Goal: Task Accomplishment & Management: Use online tool/utility

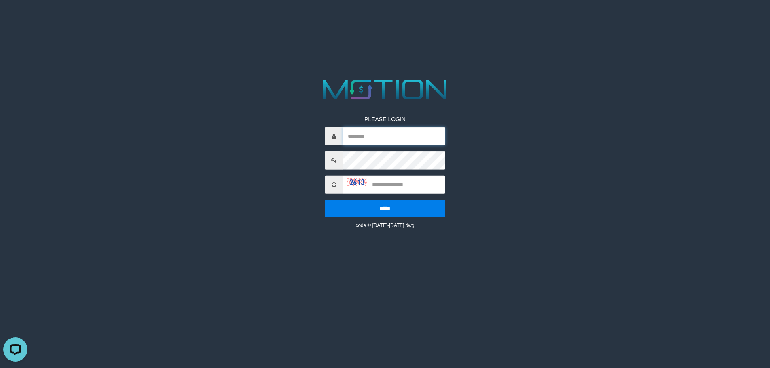
type input "********"
click at [412, 188] on input "text" at bounding box center [394, 185] width 102 height 18
type input "****"
click at [325, 200] on input "*****" at bounding box center [385, 208] width 120 height 17
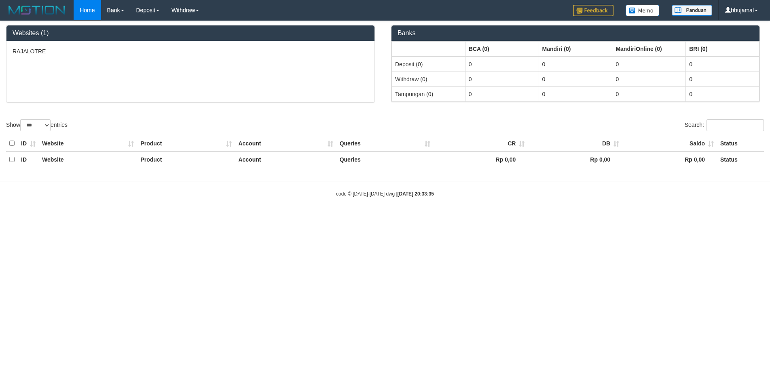
select select "***"
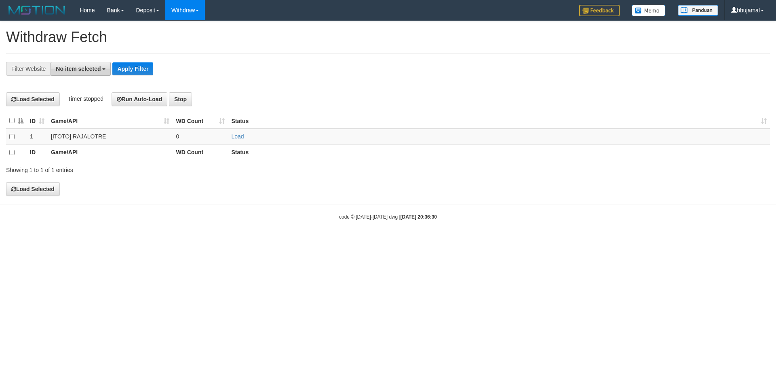
click at [74, 70] on span "No item selected" at bounding box center [78, 69] width 45 height 6
click at [89, 98] on label "SELECT ALL" at bounding box center [78, 99] width 54 height 11
select select "***"
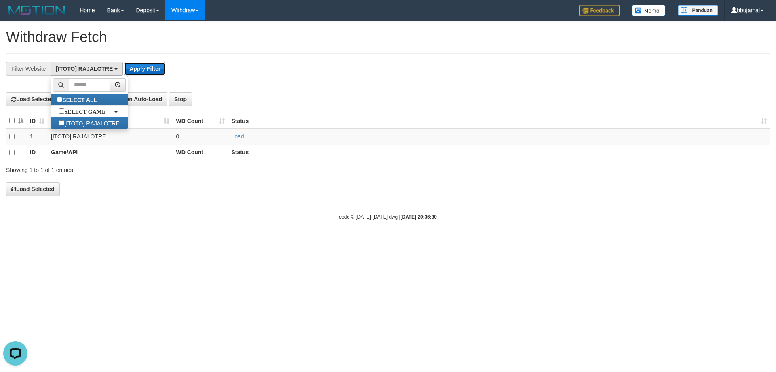
click at [157, 69] on button "Apply Filter" at bounding box center [145, 68] width 41 height 13
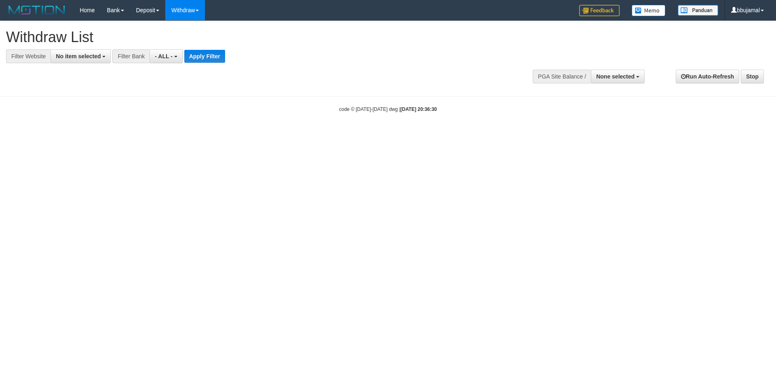
select select
click at [80, 64] on div "**********" at bounding box center [388, 54] width 776 height 67
click at [87, 59] on span "No item selected" at bounding box center [78, 56] width 45 height 6
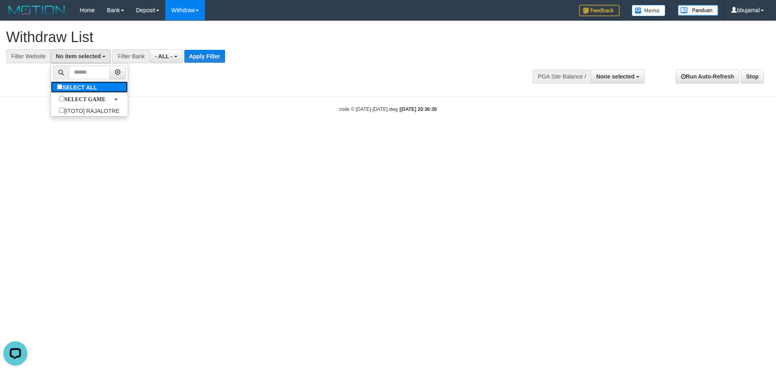
click at [85, 85] on label "SELECT ALL" at bounding box center [78, 86] width 54 height 11
select select "***"
click at [195, 58] on div "**********" at bounding box center [214, 56] width 429 height 14
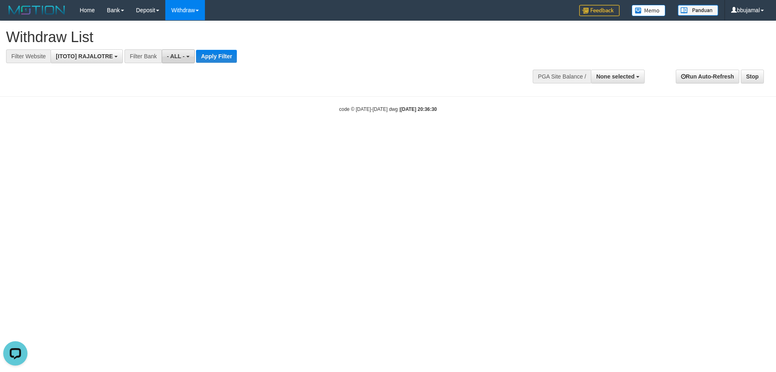
click at [182, 59] on span "- ALL -" at bounding box center [176, 56] width 18 height 6
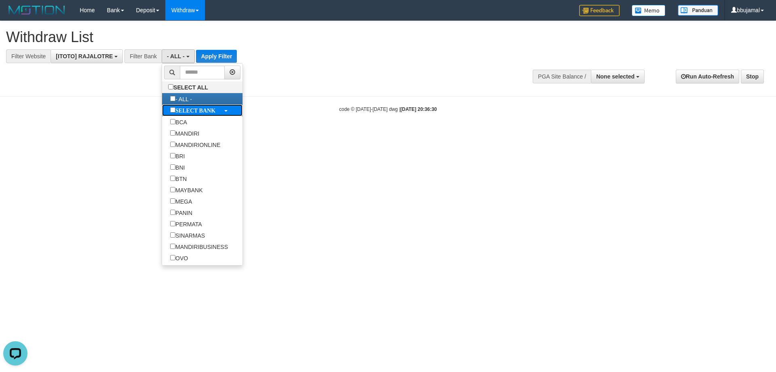
click at [187, 112] on b "SELECT BANK" at bounding box center [196, 111] width 40 height 6
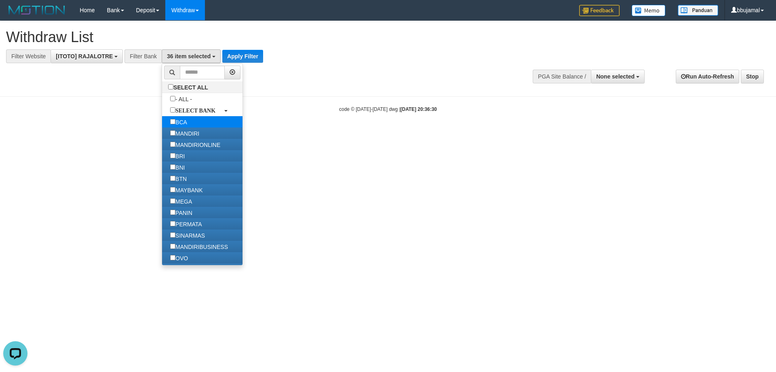
click at [187, 117] on label "BCA" at bounding box center [178, 121] width 33 height 11
select select "*******"
click at [273, 121] on body "Toggle navigation Home Bank Account List Load By Website Group [ITOTO] RAJALOTR…" at bounding box center [388, 66] width 776 height 133
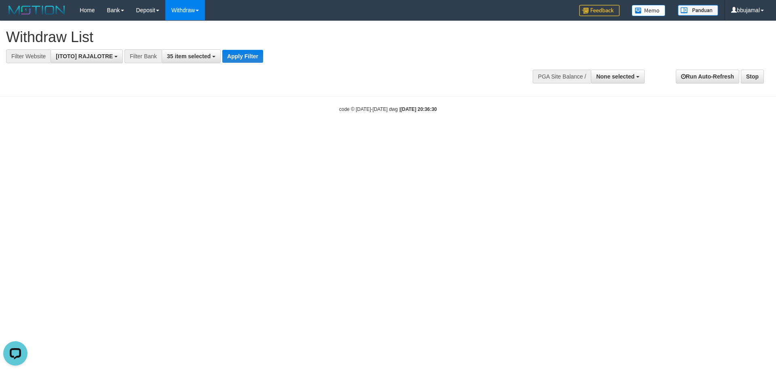
click at [265, 58] on div "**********" at bounding box center [214, 56] width 429 height 14
click at [249, 57] on button "Apply Filter" at bounding box center [242, 56] width 41 height 13
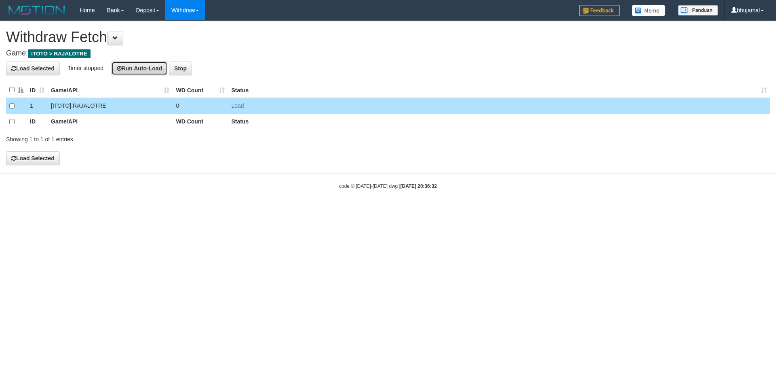
click at [138, 71] on button "Run Auto-Load" at bounding box center [140, 68] width 56 height 14
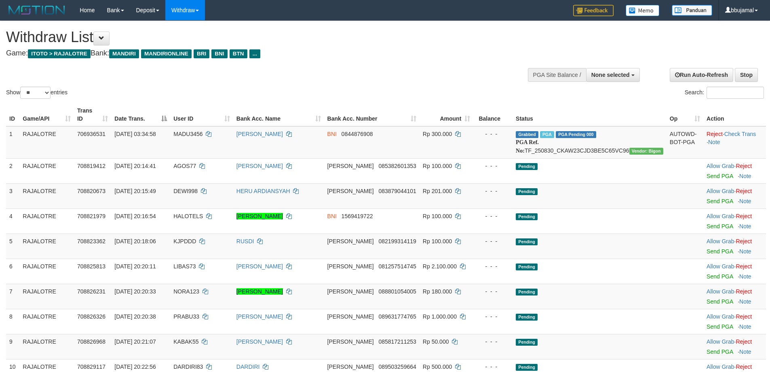
select select
select select "**"
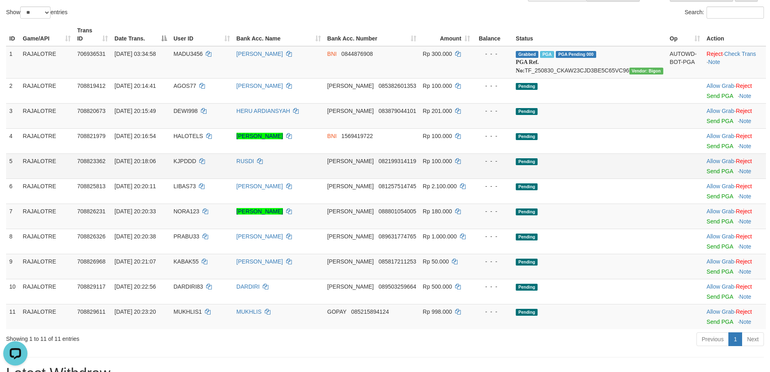
scroll to position [81, 0]
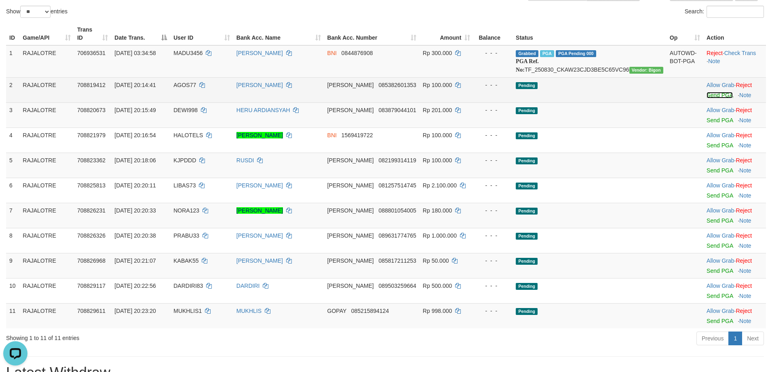
click at [711, 95] on link "Send PGA" at bounding box center [720, 95] width 26 height 6
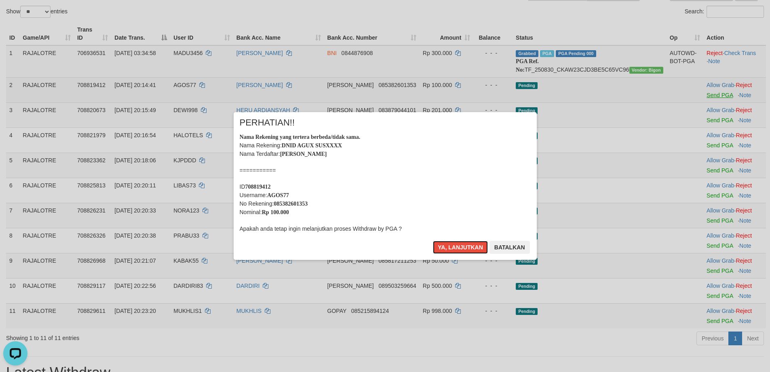
click at [433, 241] on button "Ya, lanjutkan" at bounding box center [460, 247] width 55 height 13
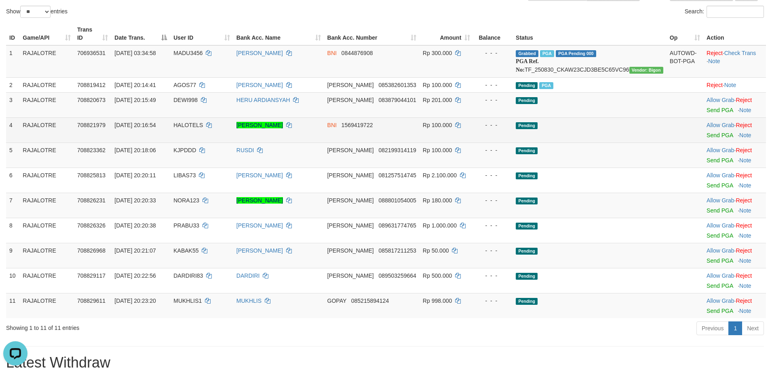
click at [705, 130] on td "Allow Grab · Reject Send PGA · Note" at bounding box center [735, 129] width 63 height 25
click at [708, 132] on link "Send PGA" at bounding box center [720, 135] width 26 height 6
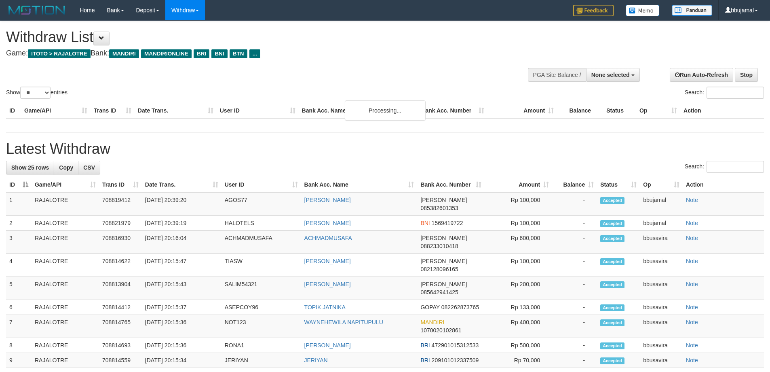
select select
select select "**"
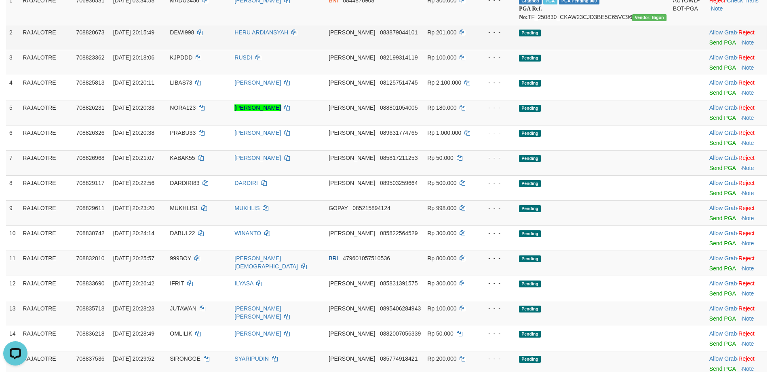
scroll to position [40, 0]
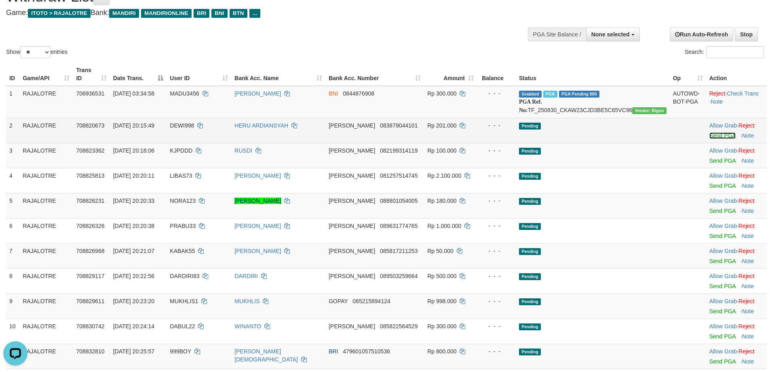
click at [710, 136] on link "Send PGA" at bounding box center [723, 135] width 26 height 6
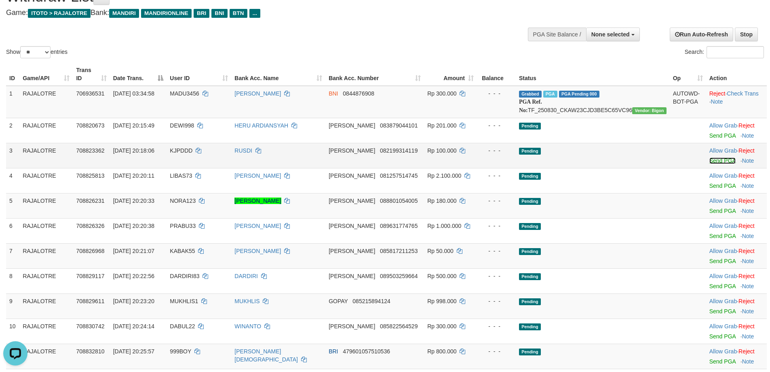
click at [710, 159] on link "Send PGA" at bounding box center [723, 160] width 26 height 6
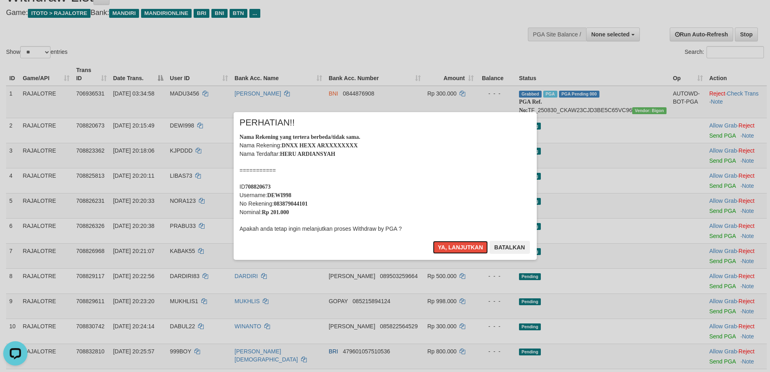
click at [433, 241] on button "Ya, lanjutkan" at bounding box center [460, 247] width 55 height 13
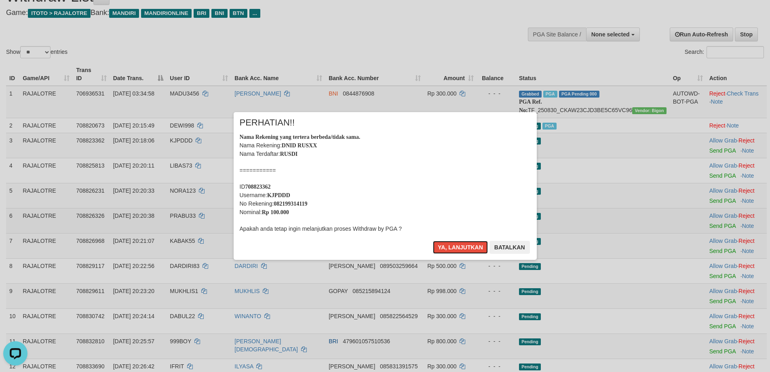
click at [456, 241] on button "Ya, lanjutkan" at bounding box center [460, 247] width 55 height 13
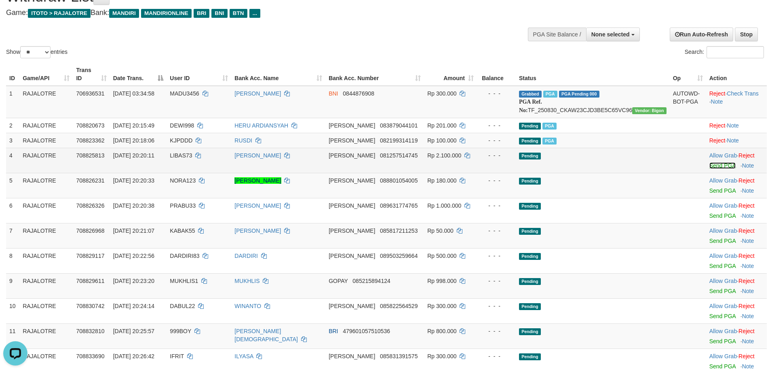
click at [710, 162] on link "Send PGA" at bounding box center [723, 165] width 26 height 6
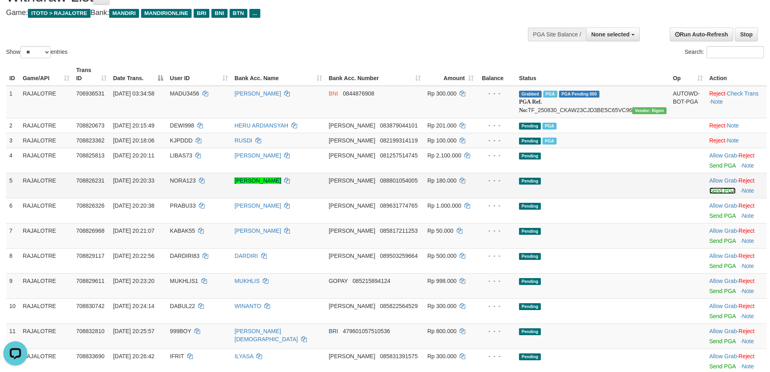
click at [710, 190] on link "Send PGA" at bounding box center [723, 190] width 26 height 6
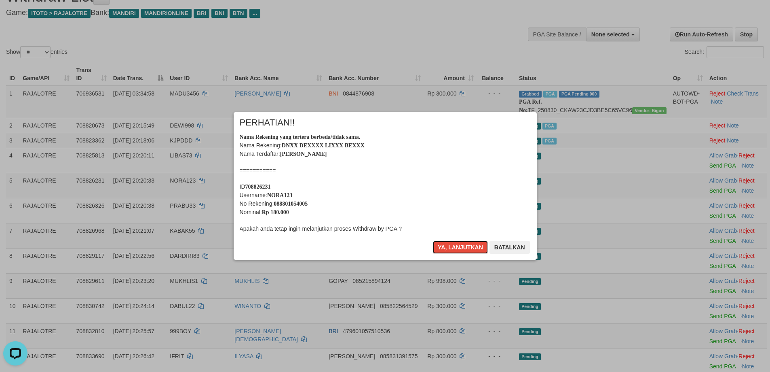
click at [433, 241] on button "Ya, lanjutkan" at bounding box center [460, 247] width 55 height 13
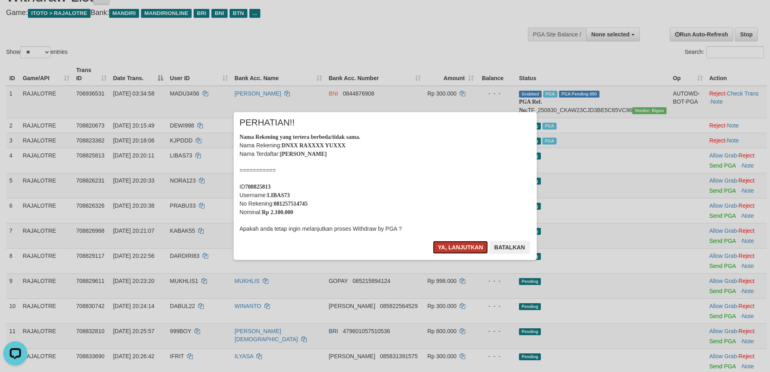
click at [461, 244] on button "Ya, lanjutkan" at bounding box center [460, 247] width 55 height 13
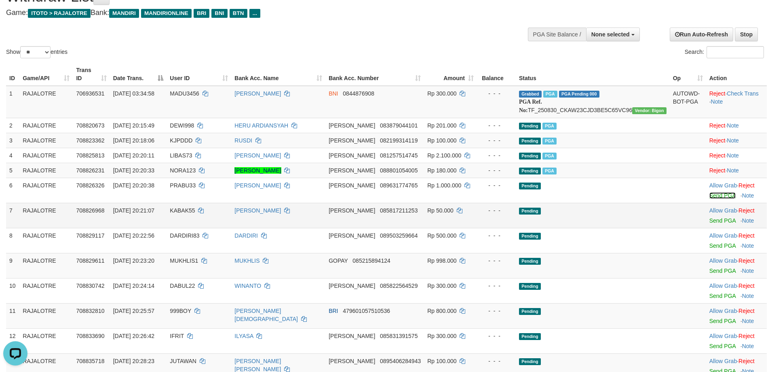
click at [710, 193] on link "Send PGA" at bounding box center [723, 195] width 26 height 6
click at [710, 219] on link "Send PGA" at bounding box center [723, 220] width 26 height 6
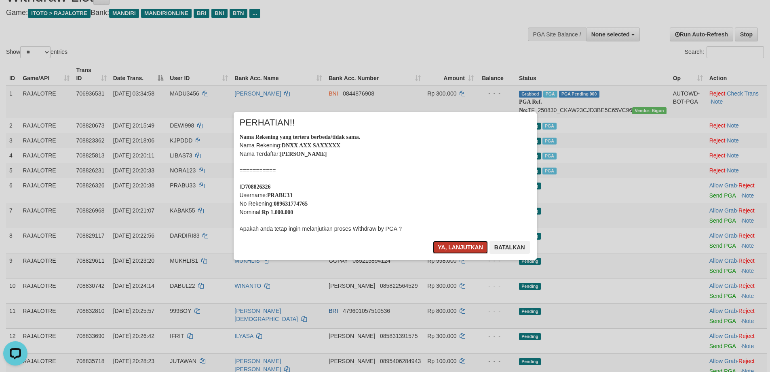
click at [433, 241] on button "Ya, lanjutkan" at bounding box center [460, 247] width 55 height 13
click at [455, 245] on button "Ya, lanjutkan" at bounding box center [460, 247] width 55 height 13
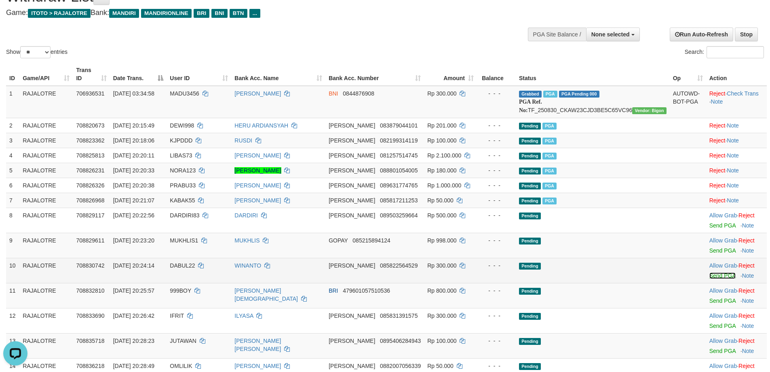
click at [710, 273] on link "Send PGA" at bounding box center [723, 275] width 26 height 6
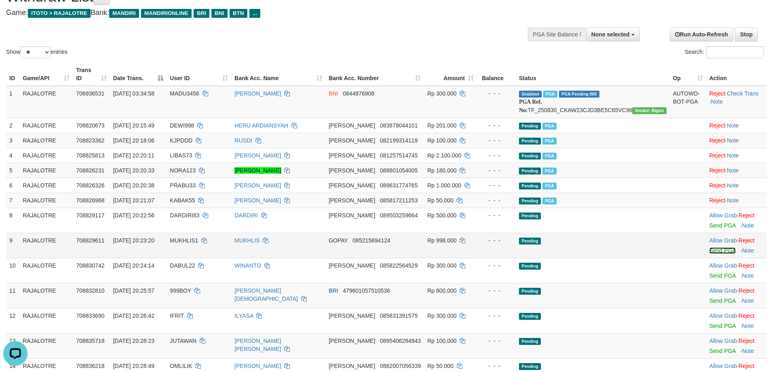
click at [711, 252] on link "Send PGA" at bounding box center [723, 250] width 26 height 6
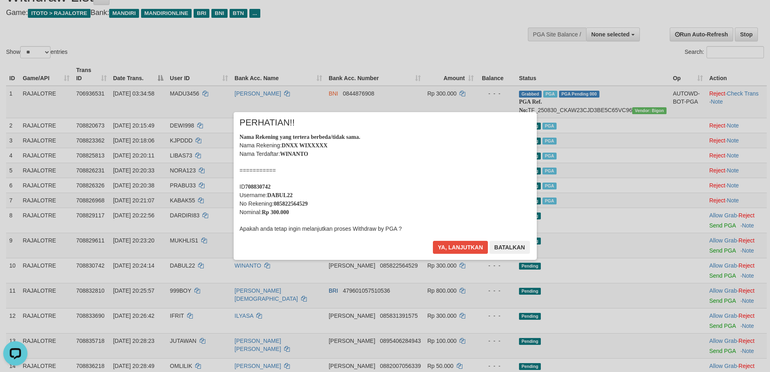
click at [708, 226] on div "× PERHATIAN!! Nama Rekening yang tertera berbeda/tidak sama. Nama Rekening: DNX…" at bounding box center [385, 186] width 770 height 180
click at [433, 241] on button "Ya, lanjutkan" at bounding box center [460, 247] width 55 height 13
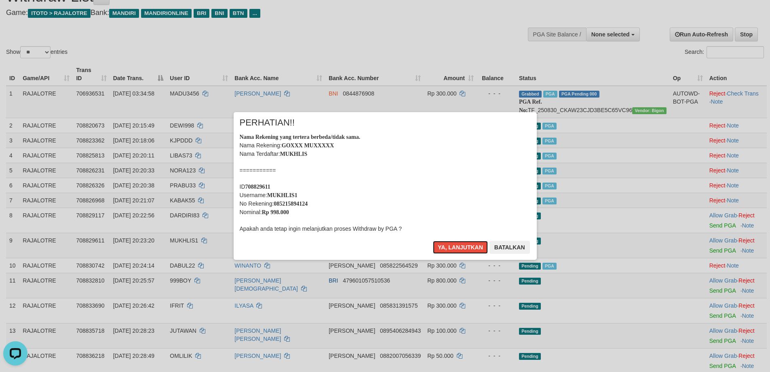
click at [433, 241] on button "Ya, lanjutkan" at bounding box center [460, 247] width 55 height 13
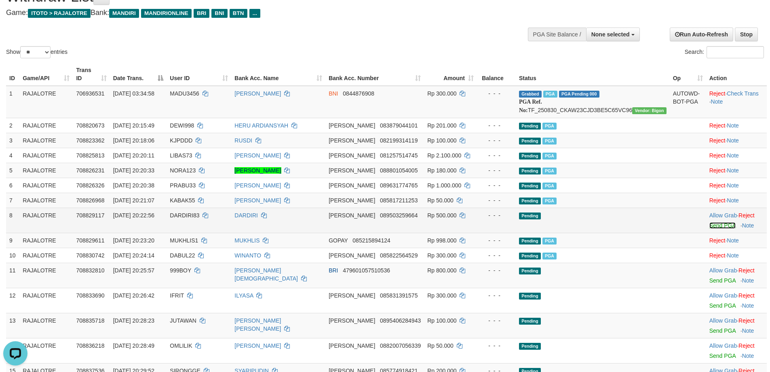
click at [710, 225] on link "Send PGA" at bounding box center [723, 225] width 26 height 6
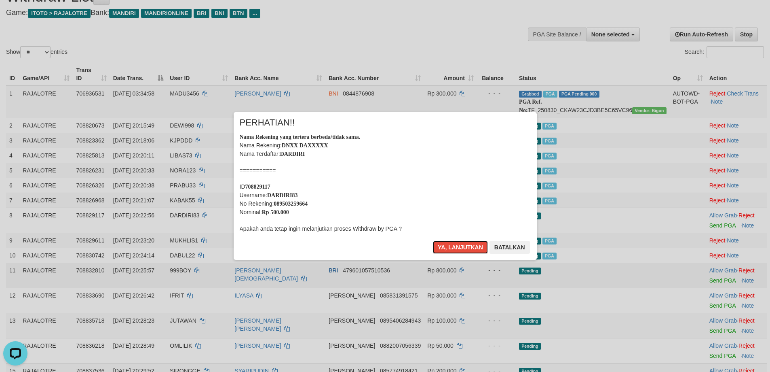
click at [433, 241] on button "Ya, lanjutkan" at bounding box center [460, 247] width 55 height 13
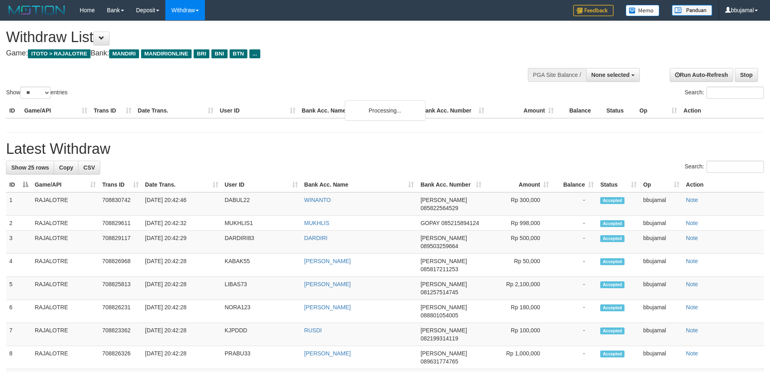
select select
select select "**"
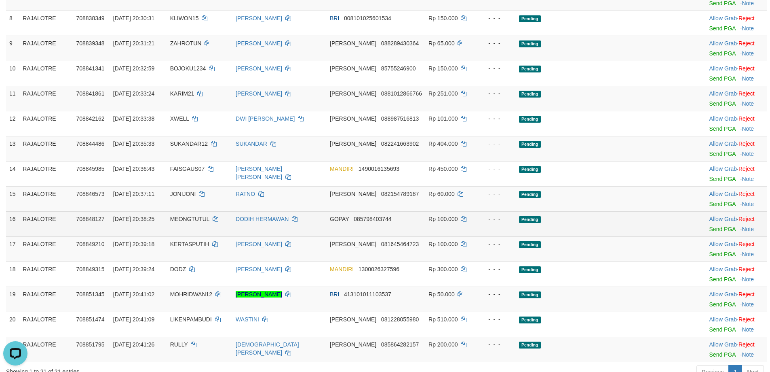
scroll to position [283, 0]
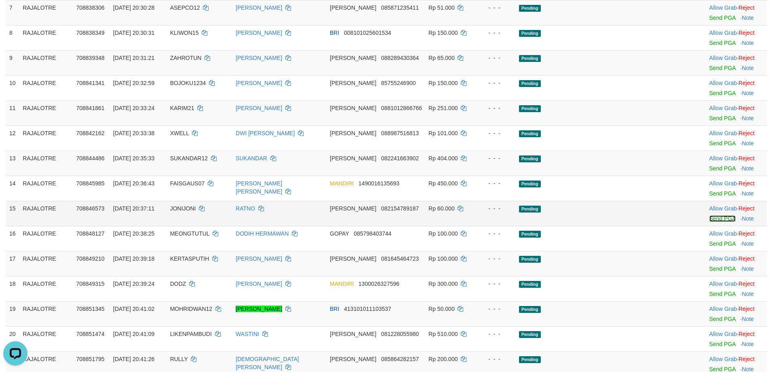
click at [719, 220] on link "Send PGA" at bounding box center [723, 218] width 26 height 6
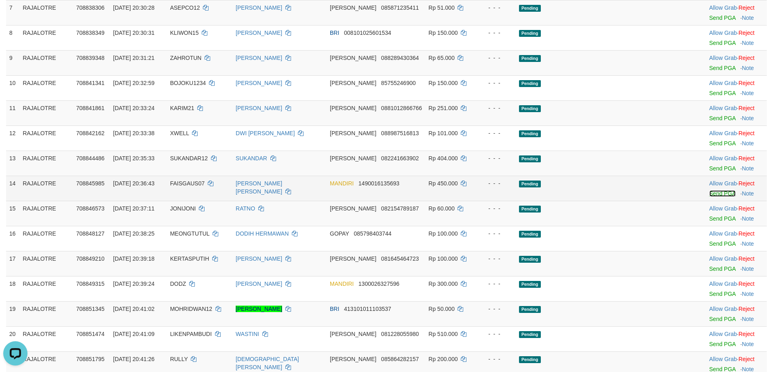
click at [714, 195] on link "Send PGA" at bounding box center [723, 193] width 26 height 6
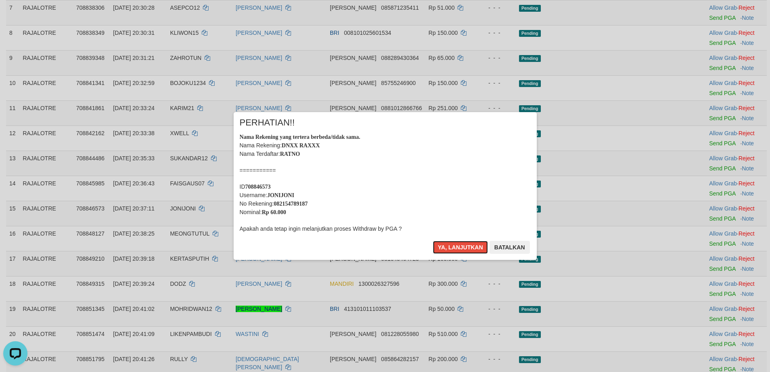
click at [433, 241] on button "Ya, lanjutkan" at bounding box center [460, 247] width 55 height 13
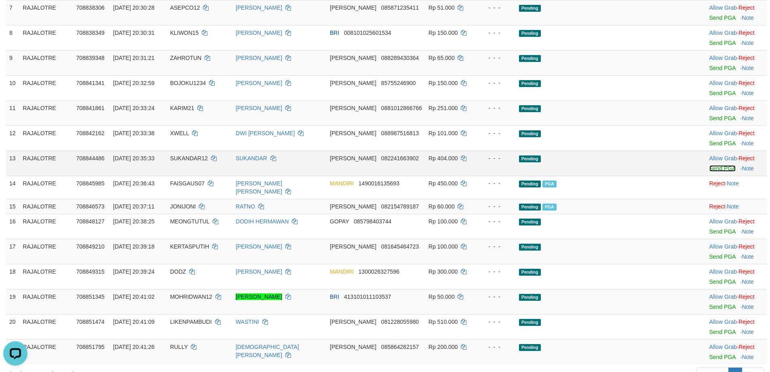
click at [716, 167] on link "Send PGA" at bounding box center [723, 168] width 26 height 6
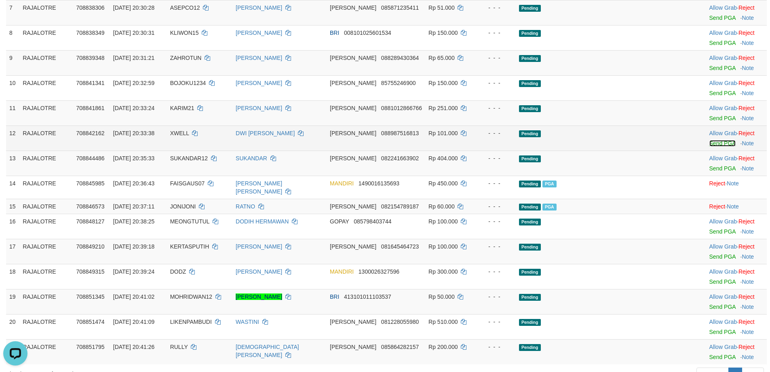
click at [711, 142] on link "Send PGA" at bounding box center [723, 143] width 26 height 6
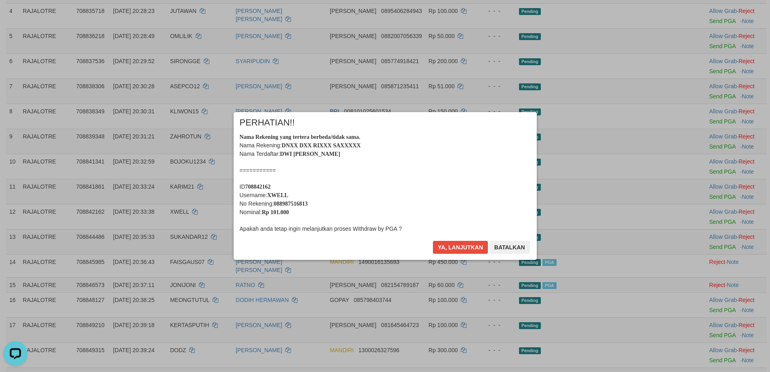
scroll to position [203, 0]
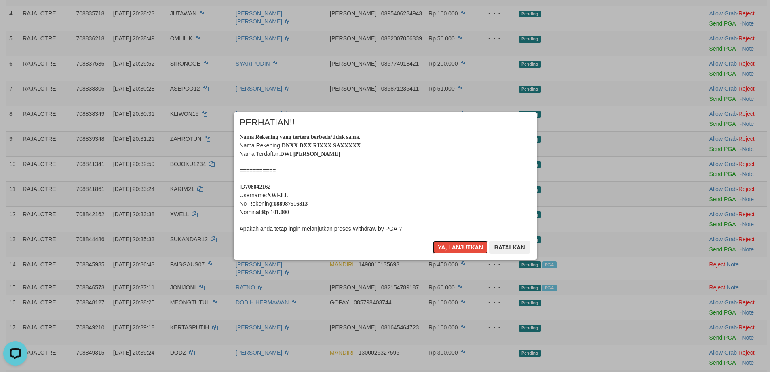
click at [433, 241] on button "Ya, lanjutkan" at bounding box center [460, 247] width 55 height 13
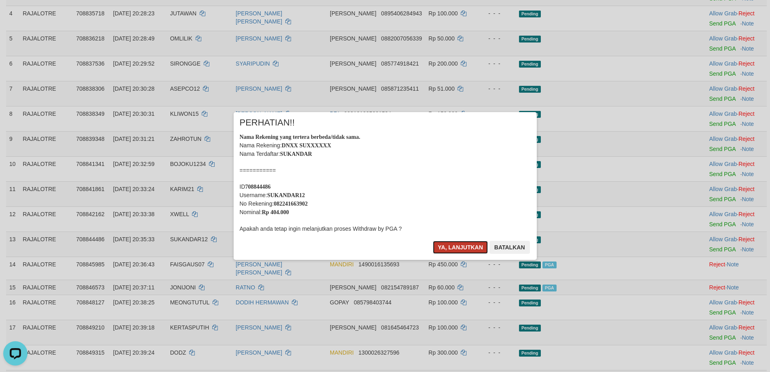
click at [449, 248] on button "Ya, lanjutkan" at bounding box center [460, 247] width 55 height 13
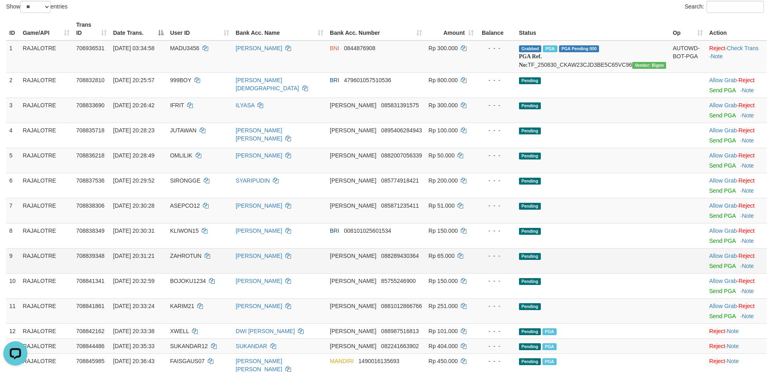
scroll to position [79, 0]
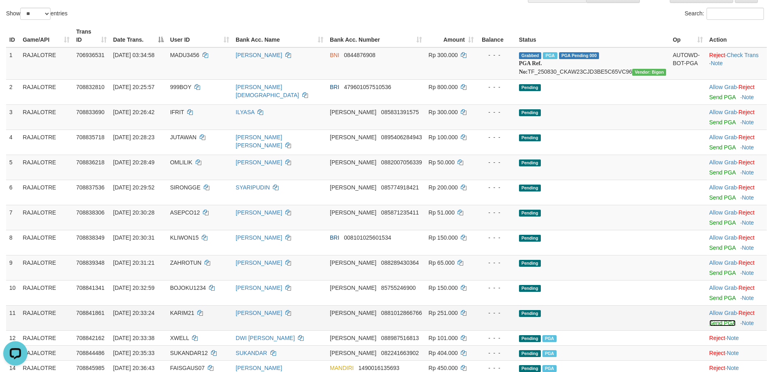
click at [710, 322] on link "Send PGA" at bounding box center [723, 322] width 26 height 6
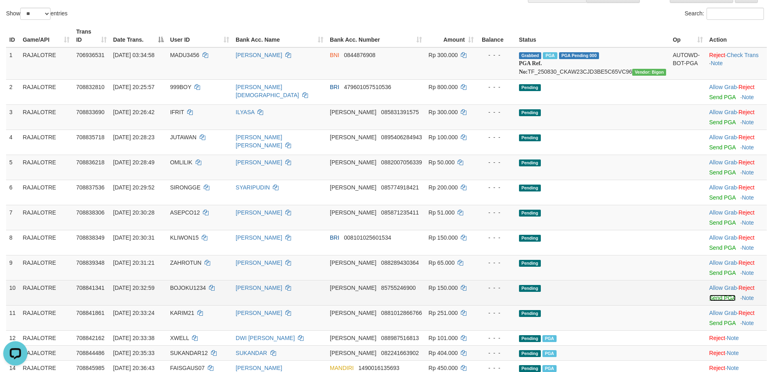
click at [710, 297] on link "Send PGA" at bounding box center [723, 297] width 26 height 6
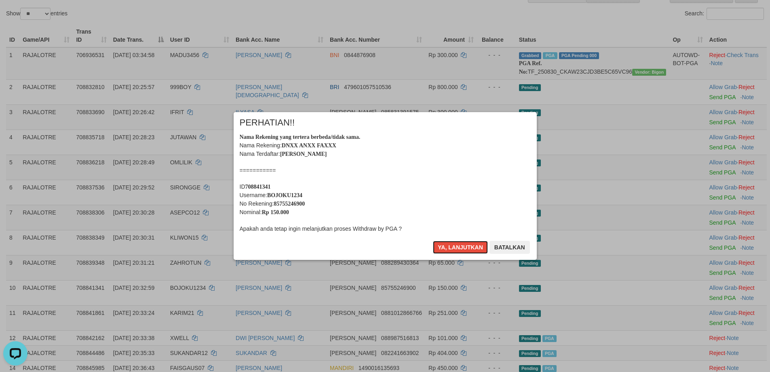
click at [433, 241] on button "Ya, lanjutkan" at bounding box center [460, 247] width 55 height 13
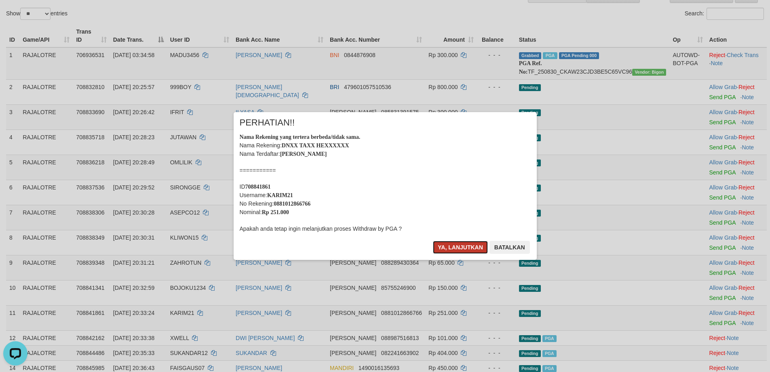
click at [471, 249] on button "Ya, lanjutkan" at bounding box center [460, 247] width 55 height 13
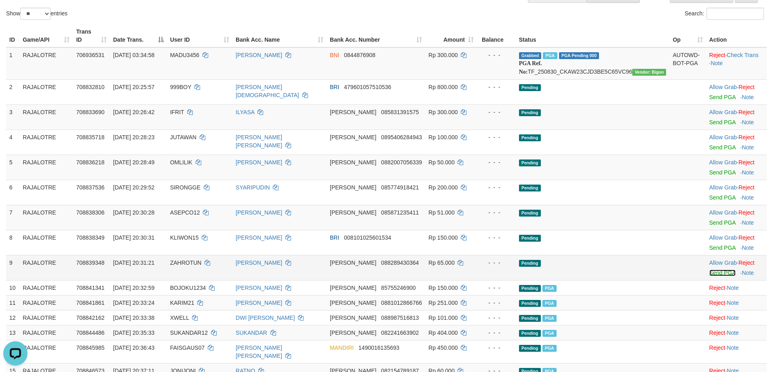
click at [711, 270] on link "Send PGA" at bounding box center [723, 272] width 26 height 6
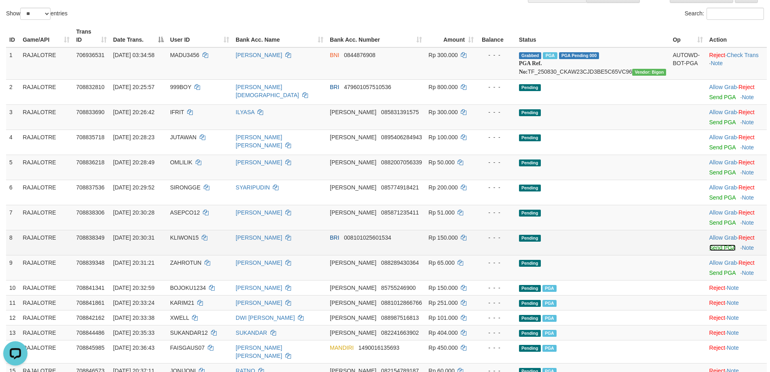
click at [711, 247] on link "Send PGA" at bounding box center [723, 247] width 26 height 6
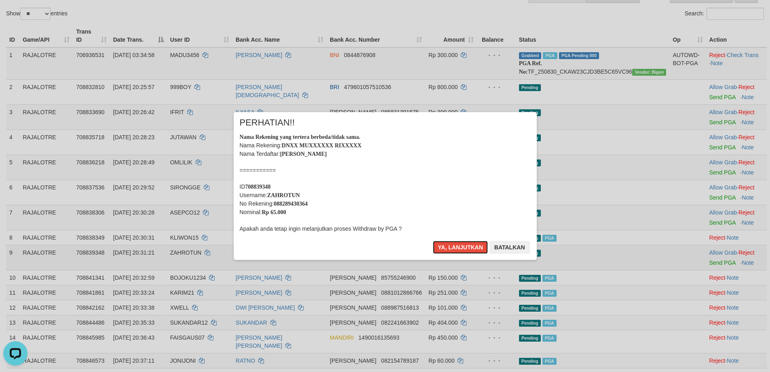
click at [433, 241] on button "Ya, lanjutkan" at bounding box center [460, 247] width 55 height 13
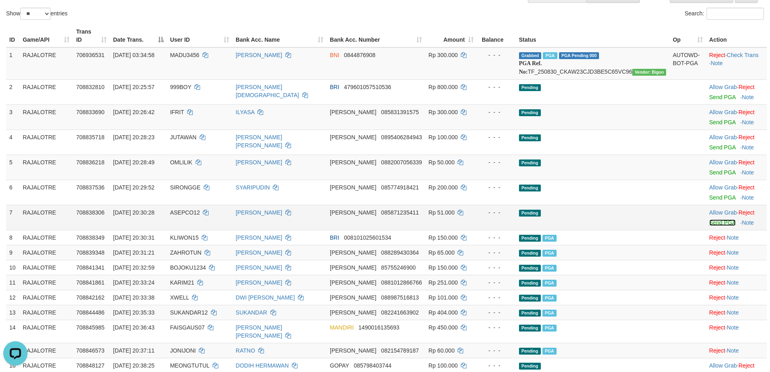
click at [713, 222] on link "Send PGA" at bounding box center [723, 222] width 26 height 6
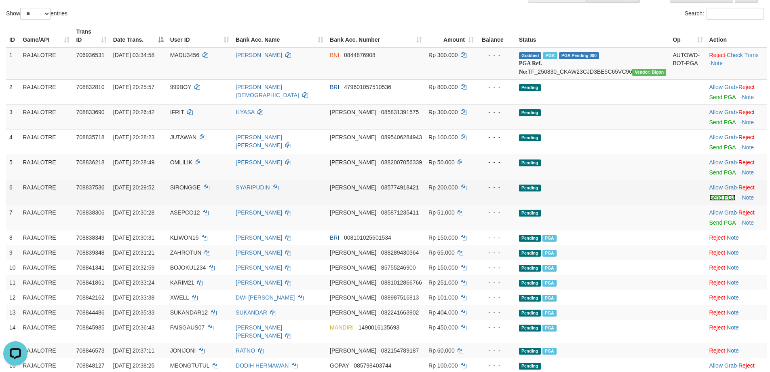
click at [713, 197] on link "Send PGA" at bounding box center [723, 197] width 26 height 6
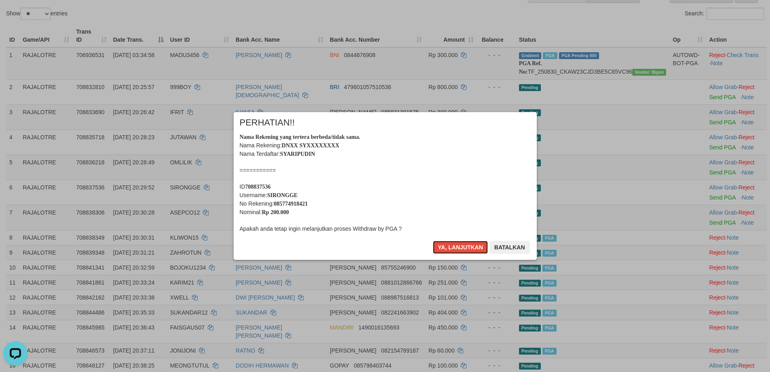
click at [433, 241] on button "Ya, lanjutkan" at bounding box center [460, 247] width 55 height 13
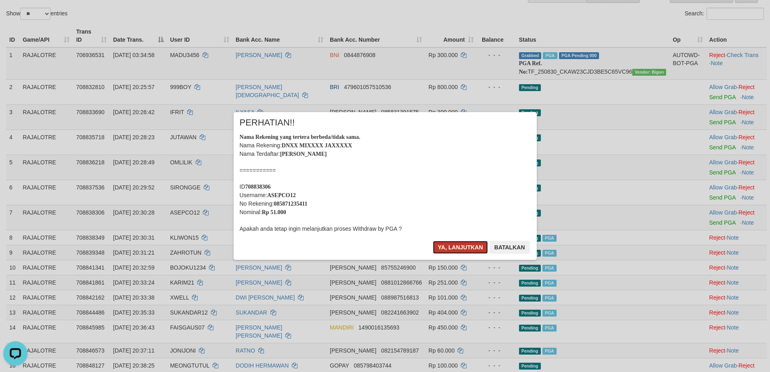
click at [457, 245] on button "Ya, lanjutkan" at bounding box center [460, 247] width 55 height 13
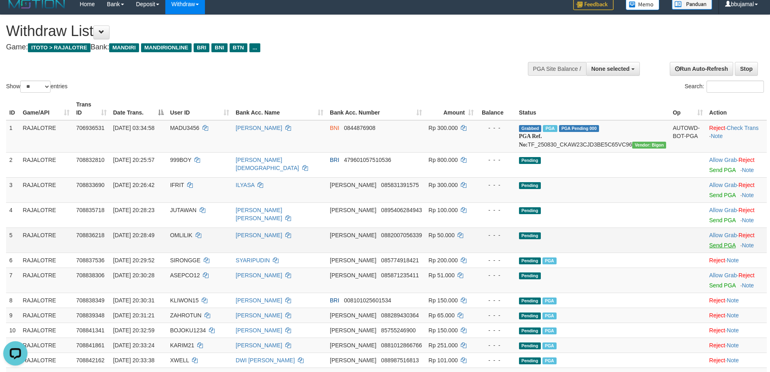
scroll to position [0, 0]
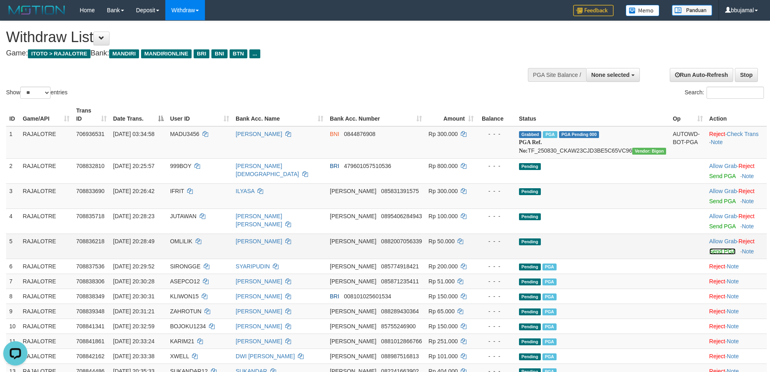
click at [710, 248] on link "Send PGA" at bounding box center [723, 251] width 26 height 6
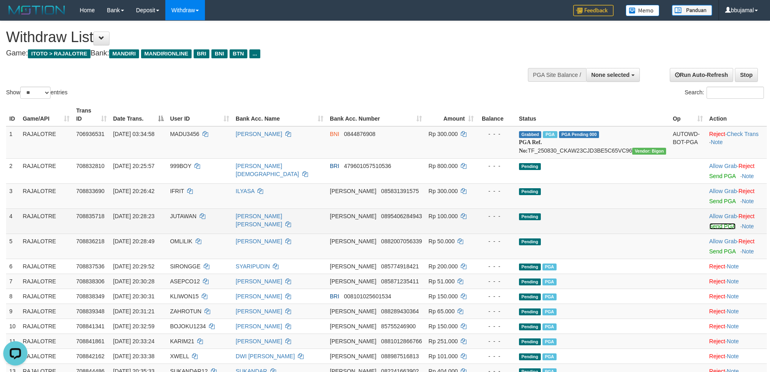
click at [713, 223] on link "Send PGA" at bounding box center [723, 226] width 26 height 6
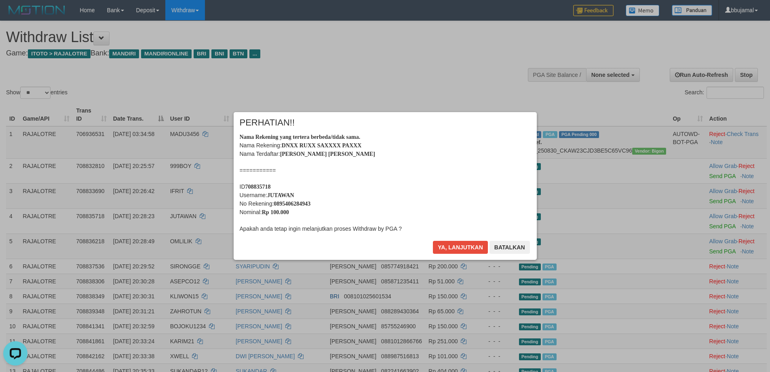
click at [433, 241] on button "Ya, lanjutkan" at bounding box center [460, 247] width 55 height 13
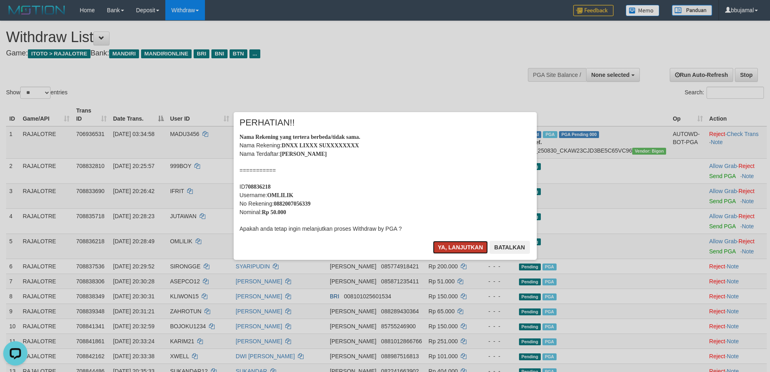
click at [472, 249] on button "Ya, lanjutkan" at bounding box center [460, 247] width 55 height 13
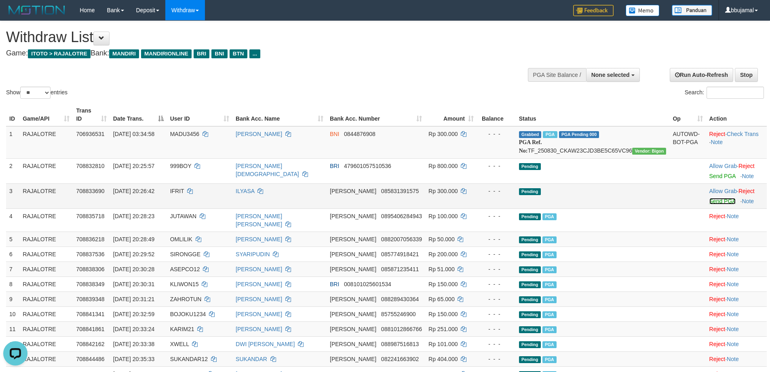
click at [713, 203] on link "Send PGA" at bounding box center [723, 201] width 26 height 6
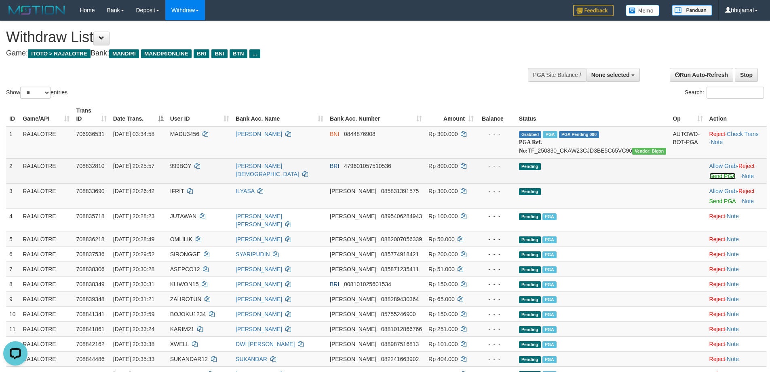
click at [711, 176] on link "Send PGA" at bounding box center [723, 176] width 26 height 6
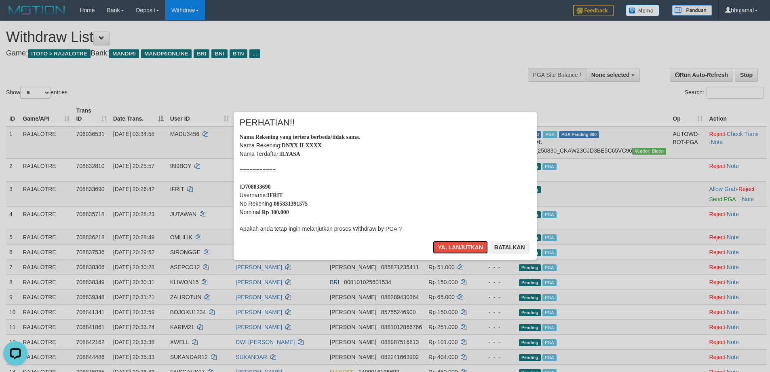
click at [433, 241] on button "Ya, lanjutkan" at bounding box center [460, 247] width 55 height 13
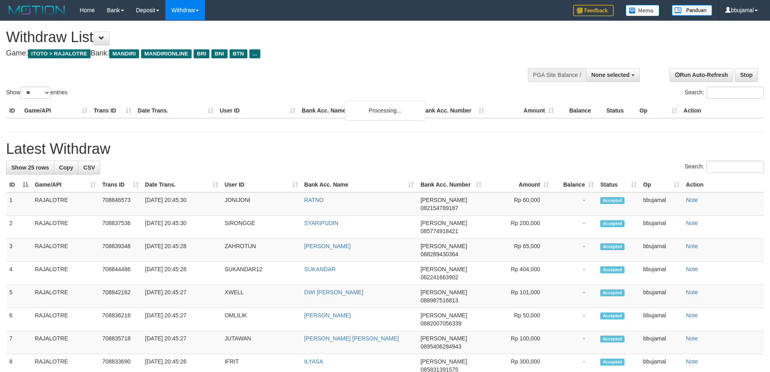
select select
select select "**"
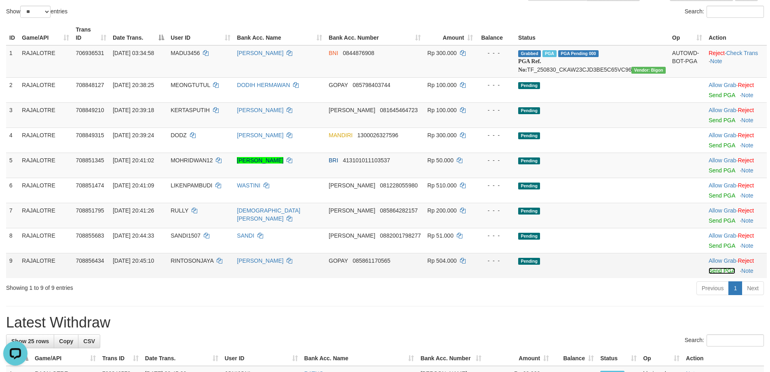
click at [713, 269] on link "Send PGA" at bounding box center [722, 270] width 26 height 6
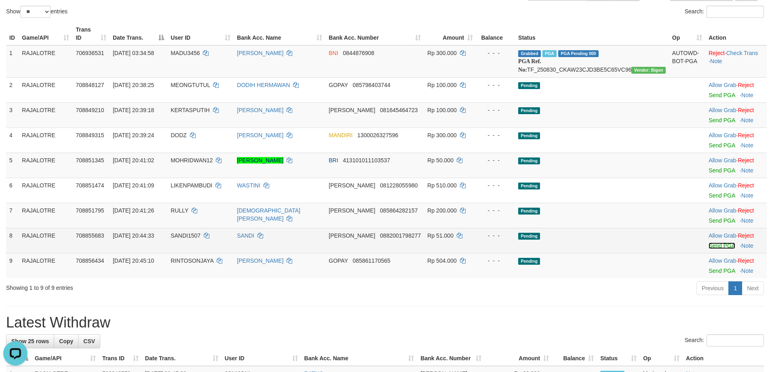
click at [710, 244] on link "Send PGA" at bounding box center [722, 245] width 26 height 6
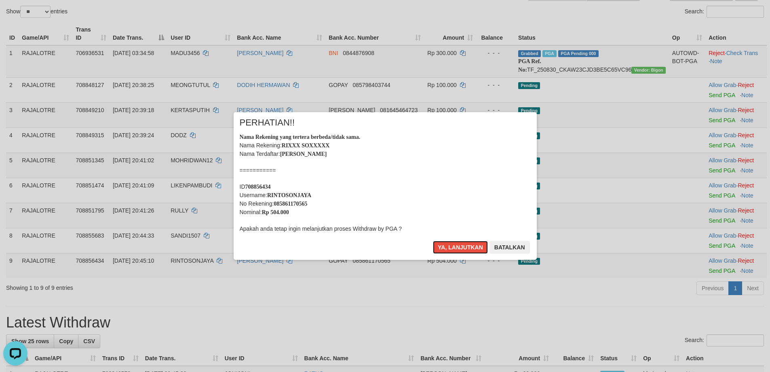
click at [433, 241] on button "Ya, lanjutkan" at bounding box center [460, 247] width 55 height 13
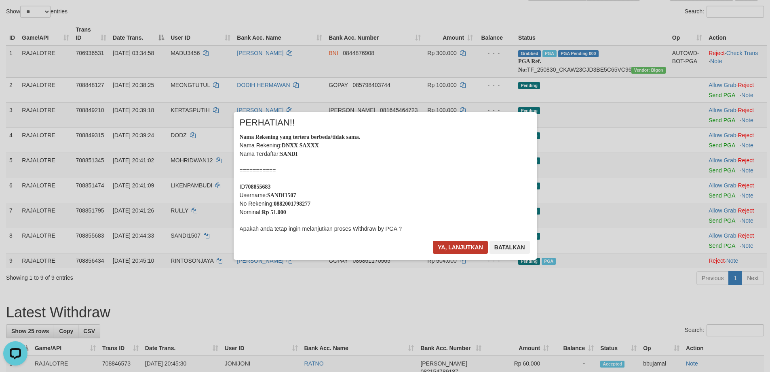
click at [454, 238] on div "× PERHATIAN!! Nama Rekening yang tertera berbeda/tidak sama. Nama Rekening: DNX…" at bounding box center [385, 186] width 303 height 148
click at [455, 241] on button "Ya, lanjutkan" at bounding box center [460, 247] width 55 height 13
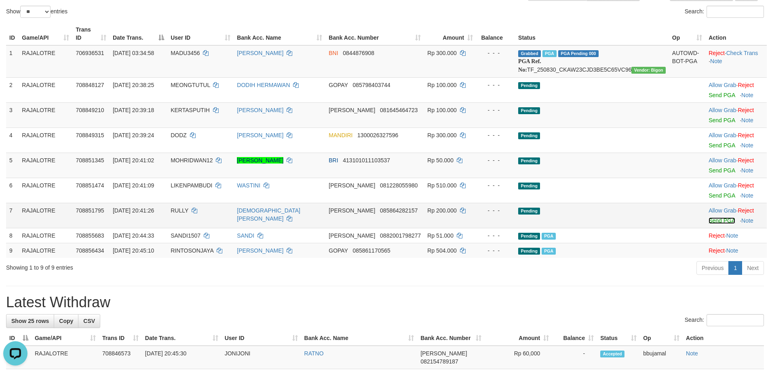
click at [709, 220] on link "Send PGA" at bounding box center [722, 220] width 26 height 6
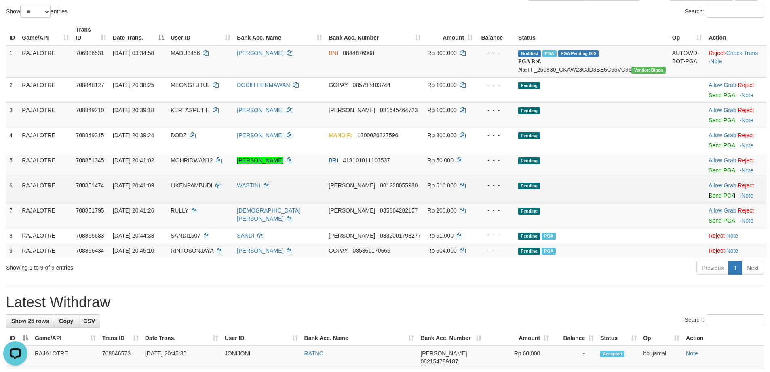
click at [709, 195] on link "Send PGA" at bounding box center [722, 195] width 26 height 6
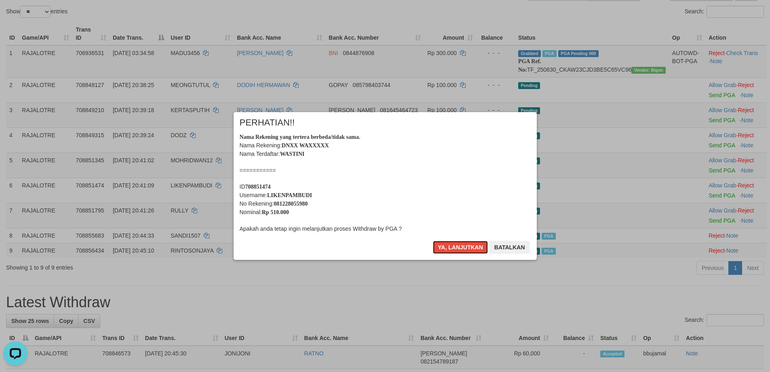
click at [433, 241] on button "Ya, lanjutkan" at bounding box center [460, 247] width 55 height 13
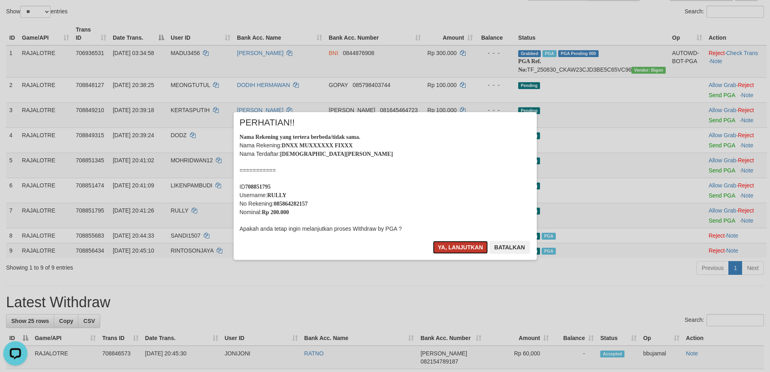
click at [463, 241] on button "Ya, lanjutkan" at bounding box center [460, 247] width 55 height 13
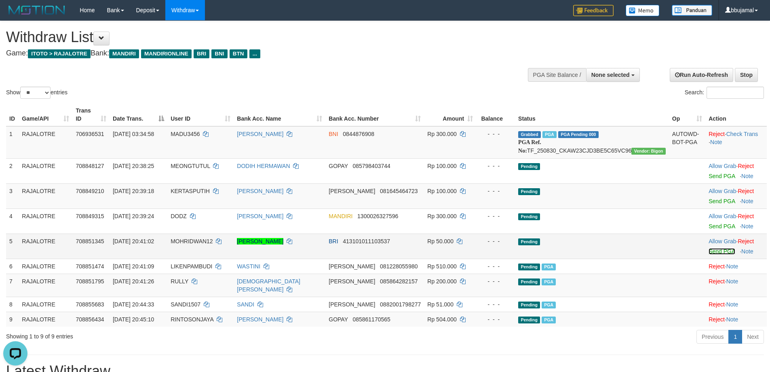
click at [709, 250] on link "Send PGA" at bounding box center [722, 251] width 26 height 6
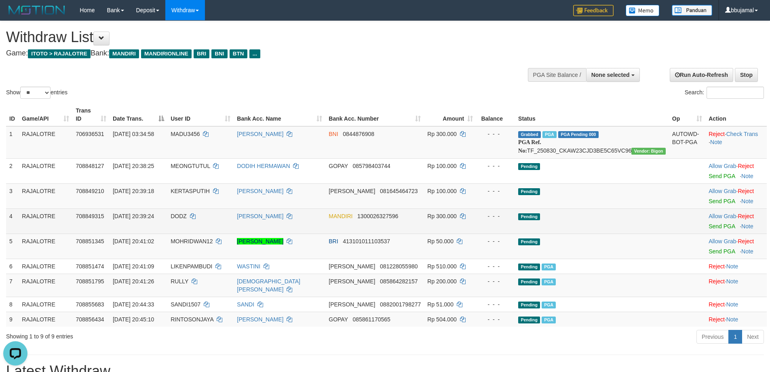
click at [713, 229] on td "Allow Grab · Reject Send PGA · Note" at bounding box center [736, 220] width 61 height 25
click at [711, 225] on link "Send PGA" at bounding box center [722, 226] width 26 height 6
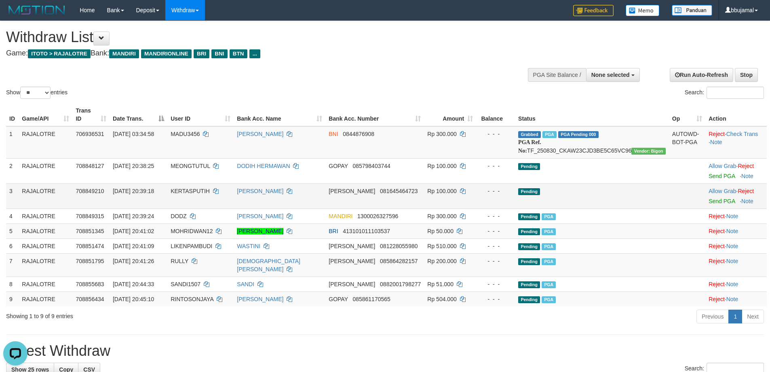
click at [708, 204] on td "Allow Grab · Reject Send PGA · Note" at bounding box center [736, 195] width 61 height 25
click at [709, 198] on link "Send PGA" at bounding box center [722, 201] width 26 height 6
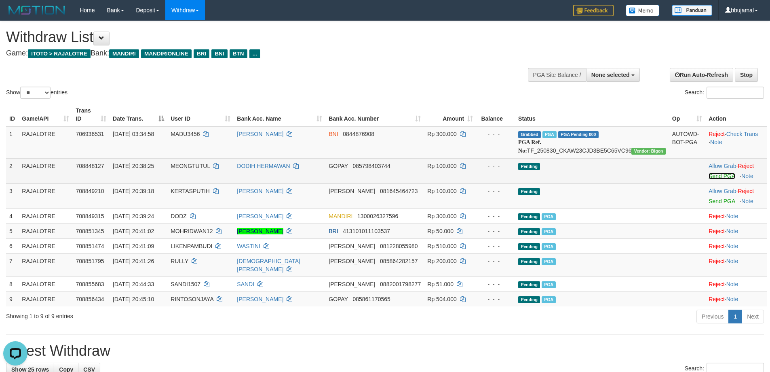
click at [711, 173] on link "Send PGA" at bounding box center [722, 176] width 26 height 6
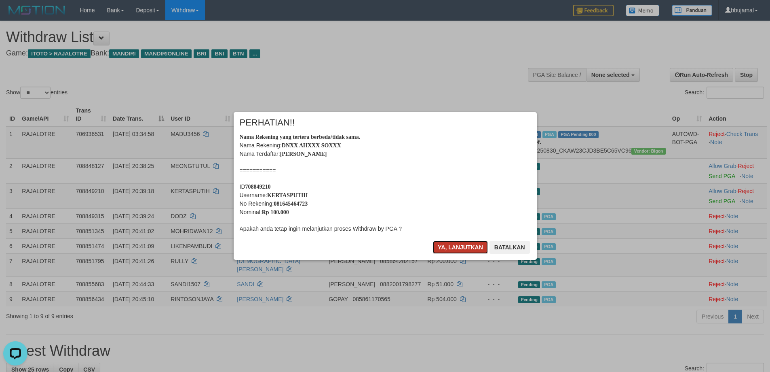
click at [433, 241] on button "Ya, lanjutkan" at bounding box center [460, 247] width 55 height 13
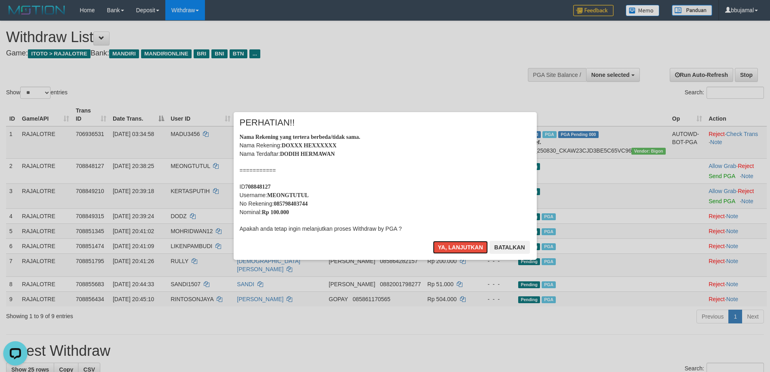
click at [471, 252] on button "Ya, lanjutkan" at bounding box center [460, 247] width 55 height 13
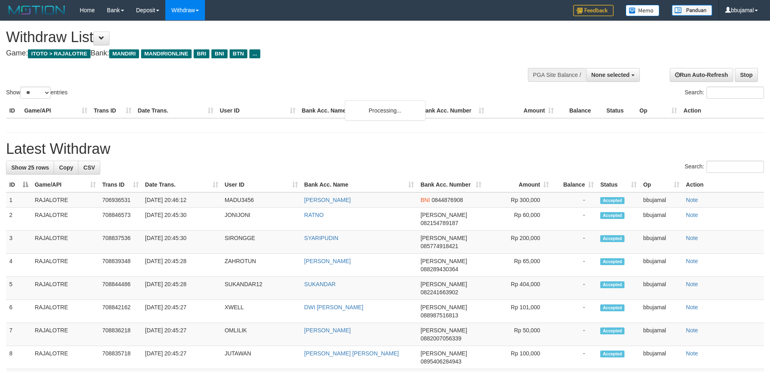
select select
select select "**"
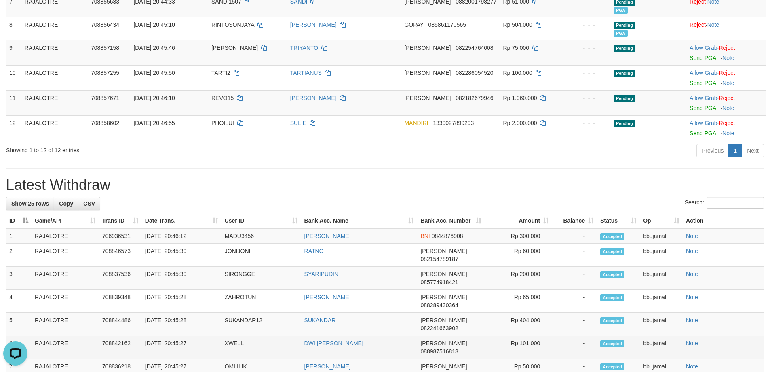
scroll to position [70, 0]
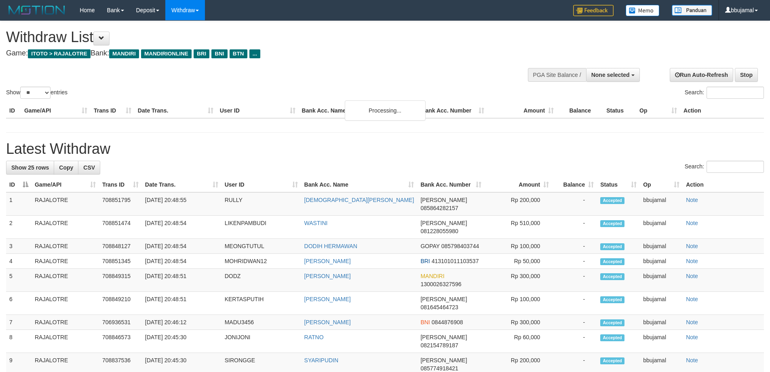
select select
select select "**"
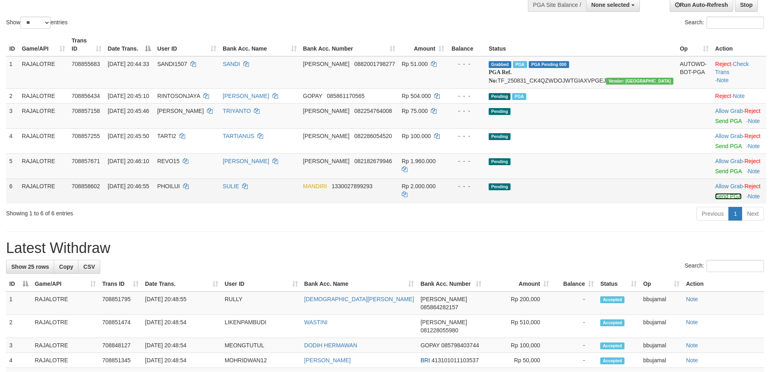
click at [715, 199] on link "Send PGA" at bounding box center [728, 196] width 26 height 6
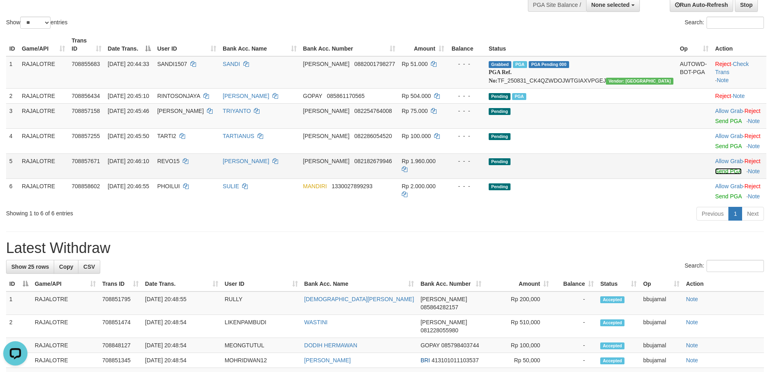
scroll to position [0, 0]
click at [715, 174] on link "Send PGA" at bounding box center [728, 171] width 26 height 6
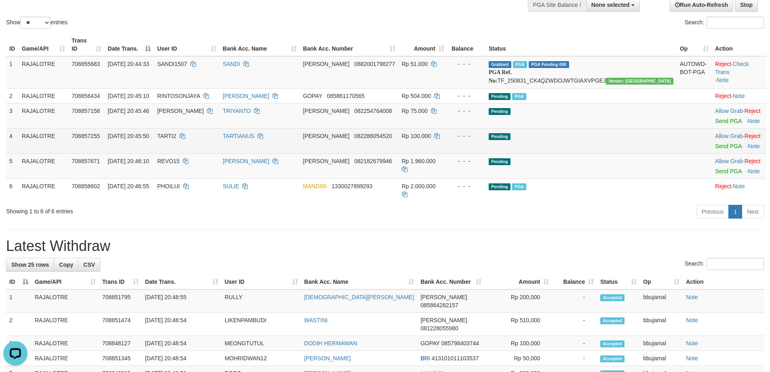
click at [712, 153] on td "Allow Grab · Reject Send PGA · Note" at bounding box center [739, 140] width 55 height 25
click at [715, 149] on link "Send PGA" at bounding box center [728, 146] width 26 height 6
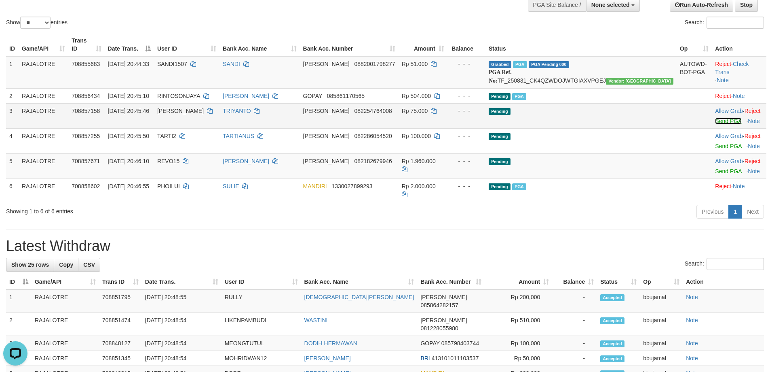
click at [715, 124] on link "Send PGA" at bounding box center [728, 121] width 26 height 6
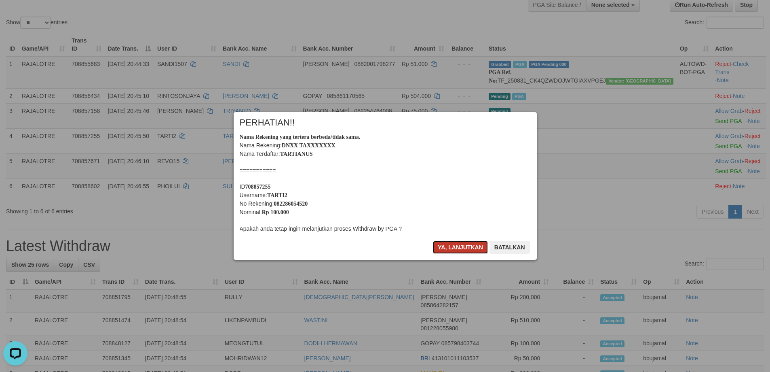
click at [461, 243] on button "Ya, lanjutkan" at bounding box center [460, 247] width 55 height 13
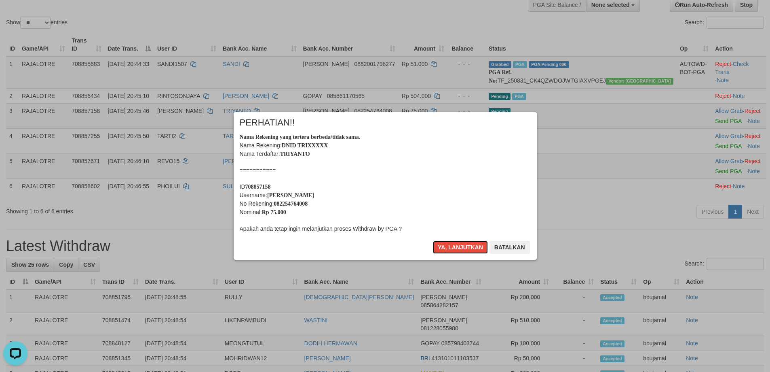
click at [461, 243] on button "Ya, lanjutkan" at bounding box center [460, 247] width 55 height 13
click at [461, 243] on div "× PERHATIAN!! Nama Rekening yang tertera berbeda/tidak sama. Nama Rekening: DNI…" at bounding box center [385, 186] width 315 height 148
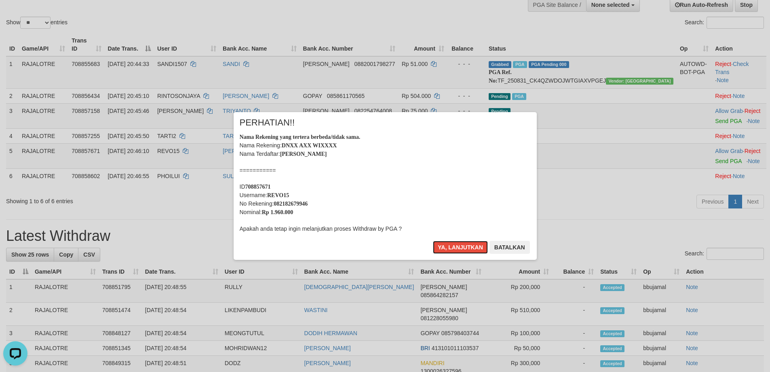
click at [461, 243] on button "Ya, lanjutkan" at bounding box center [460, 247] width 55 height 13
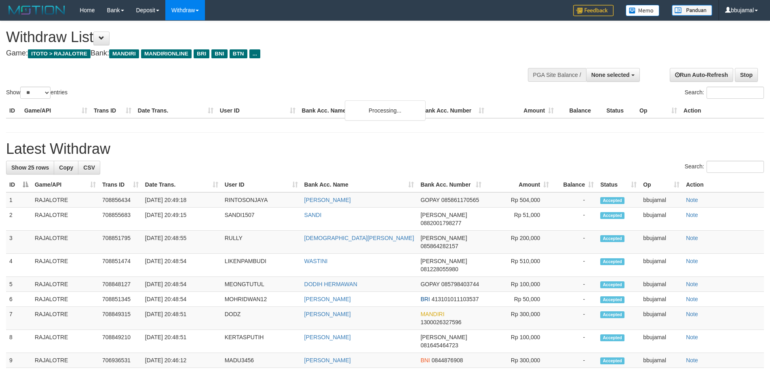
select select
select select "**"
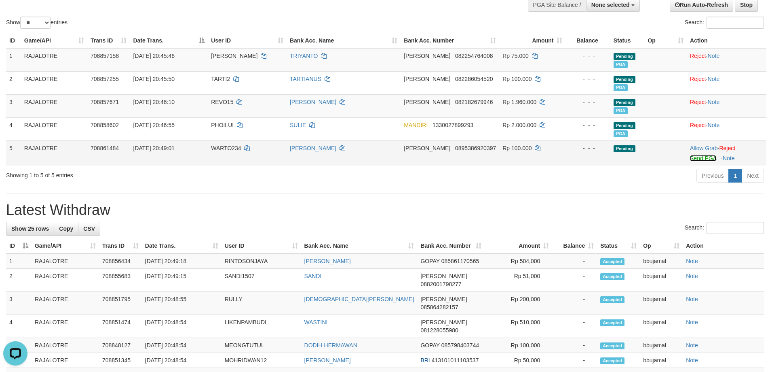
click at [694, 157] on link "Send PGA" at bounding box center [703, 158] width 26 height 6
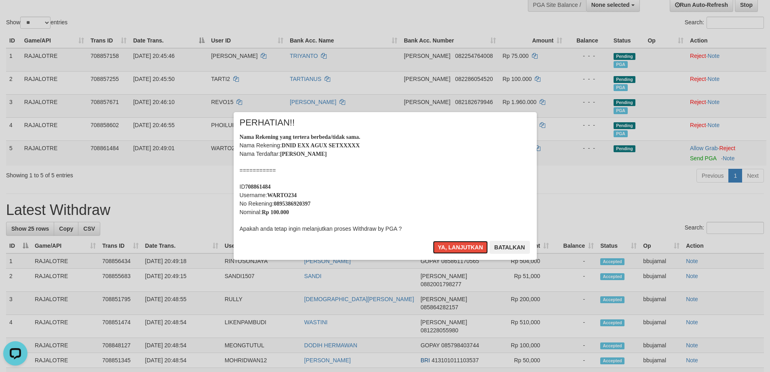
click at [433, 241] on button "Ya, lanjutkan" at bounding box center [460, 247] width 55 height 13
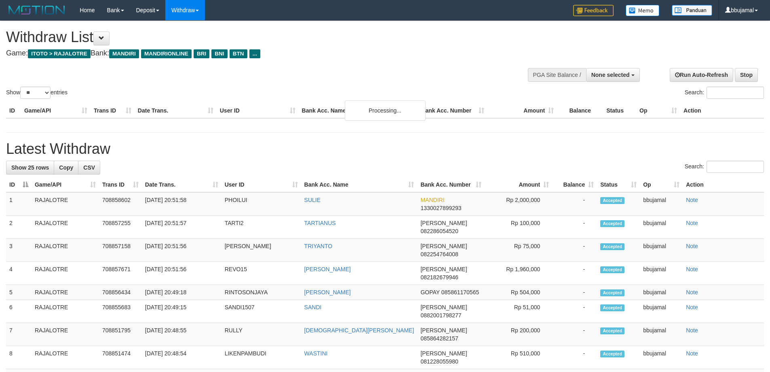
select select
select select "**"
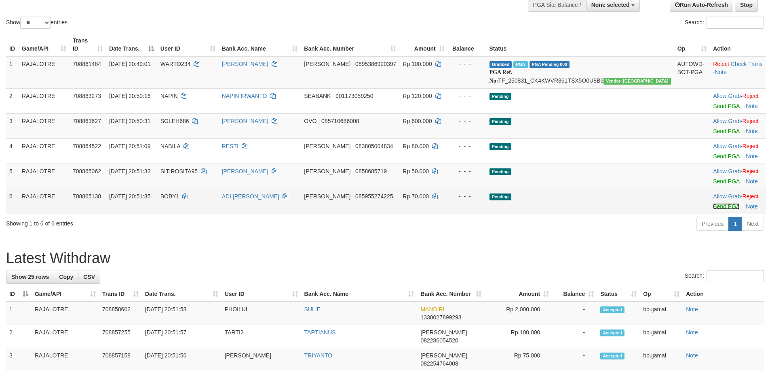
click at [721, 207] on link "Send PGA" at bounding box center [726, 206] width 26 height 6
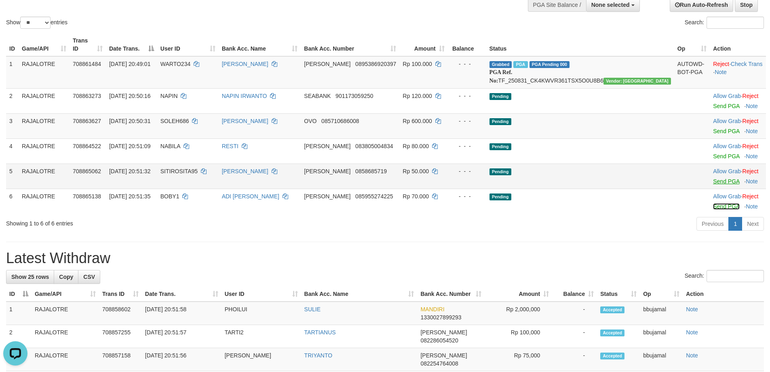
scroll to position [0, 0]
click at [713, 181] on link "Send PGA" at bounding box center [726, 181] width 26 height 6
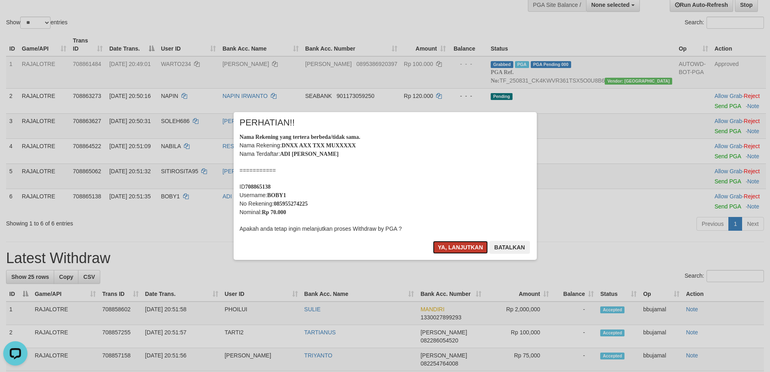
click at [456, 248] on button "Ya, lanjutkan" at bounding box center [460, 247] width 55 height 13
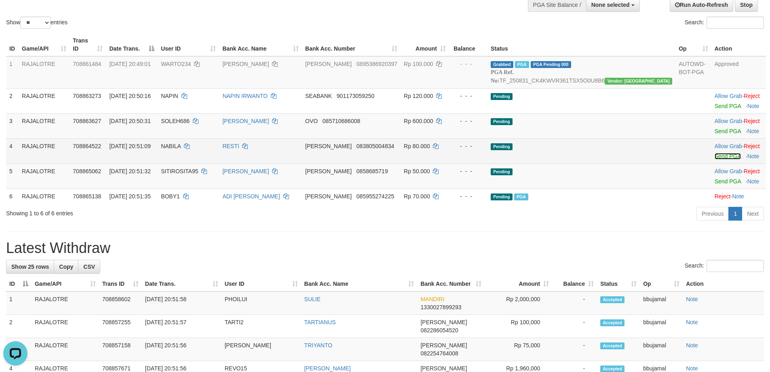
click at [715, 157] on link "Send PGA" at bounding box center [728, 156] width 26 height 6
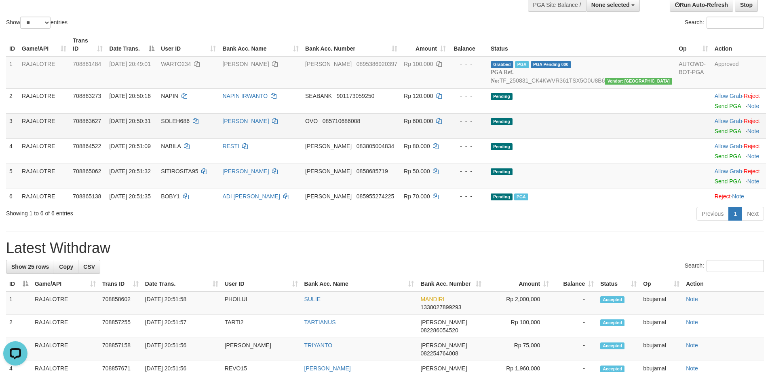
click at [712, 134] on td "Allow Grab · Reject Send PGA · Note" at bounding box center [739, 125] width 55 height 25
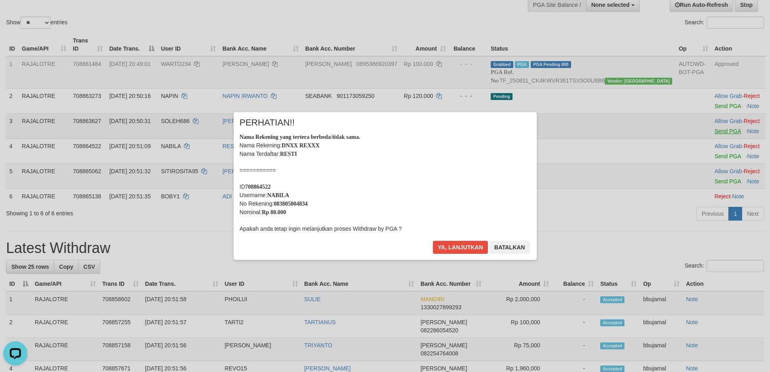
click at [710, 133] on div "× PERHATIAN!! Nama Rekening yang tertera berbeda/tidak sama. Nama Rekening: DNX…" at bounding box center [385, 186] width 770 height 180
click at [433, 241] on button "Ya, lanjutkan" at bounding box center [460, 247] width 55 height 13
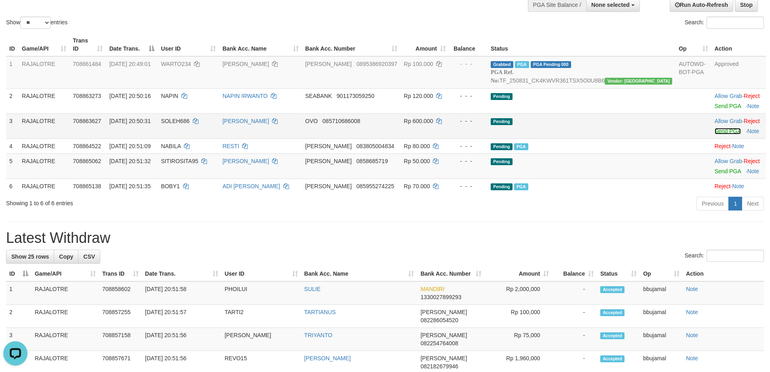
click at [715, 129] on link "Send PGA" at bounding box center [728, 131] width 26 height 6
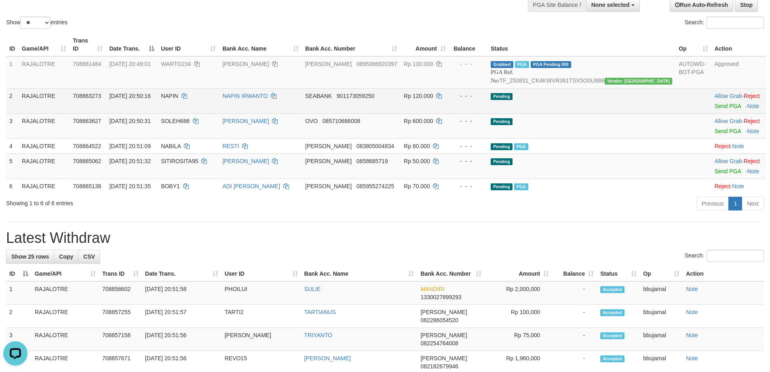
click at [715, 109] on td "Allow Grab · Reject Send PGA · Note" at bounding box center [739, 100] width 55 height 25
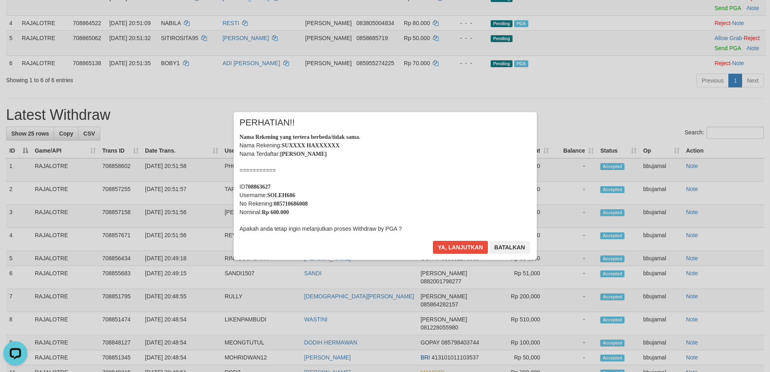
scroll to position [72, 0]
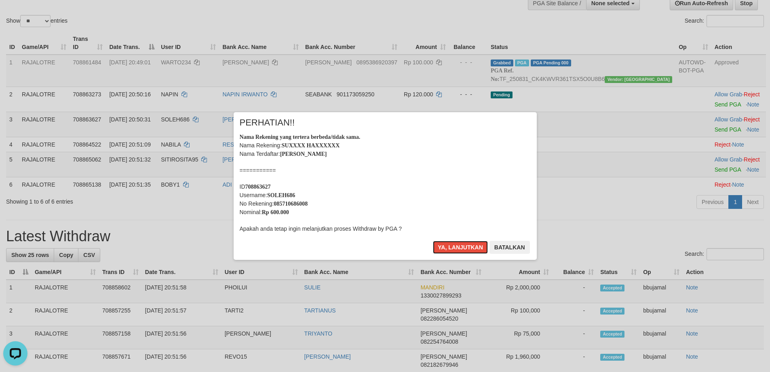
click at [433, 241] on button "Ya, lanjutkan" at bounding box center [460, 247] width 55 height 13
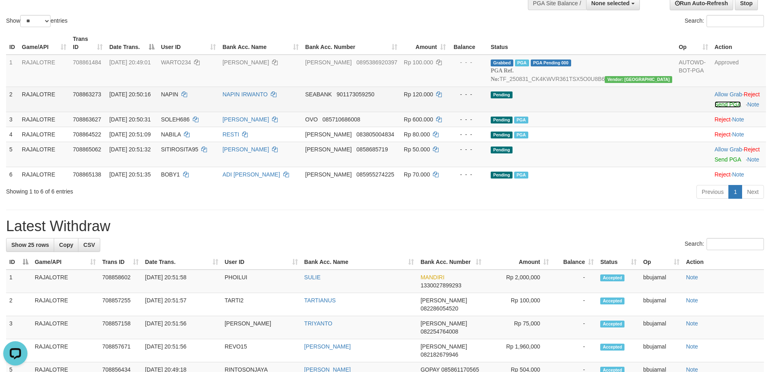
click at [715, 106] on link "Send PGA" at bounding box center [728, 104] width 26 height 6
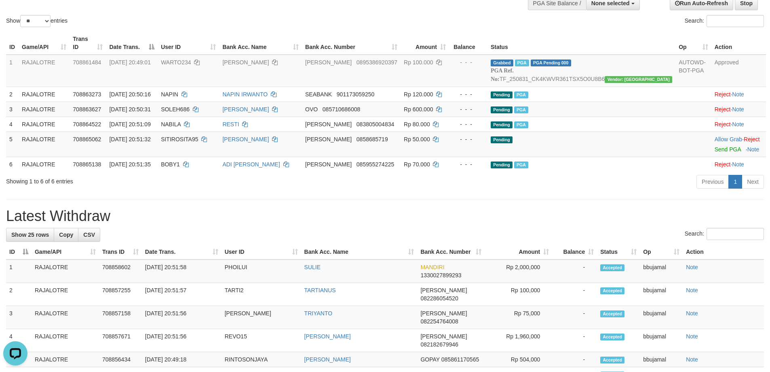
click at [569, 222] on h1 "Latest Withdraw" at bounding box center [385, 216] width 758 height 16
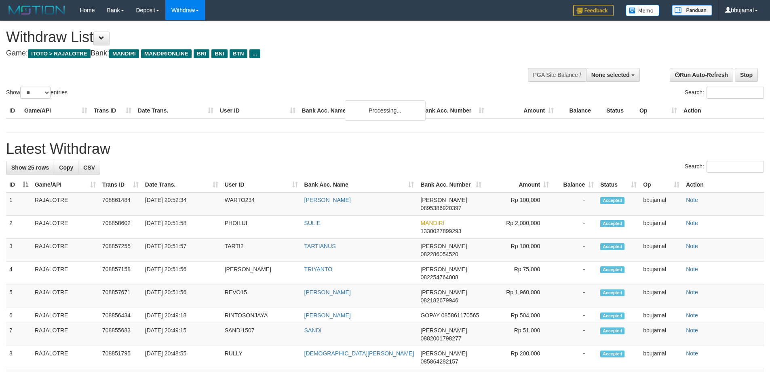
select select
select select "**"
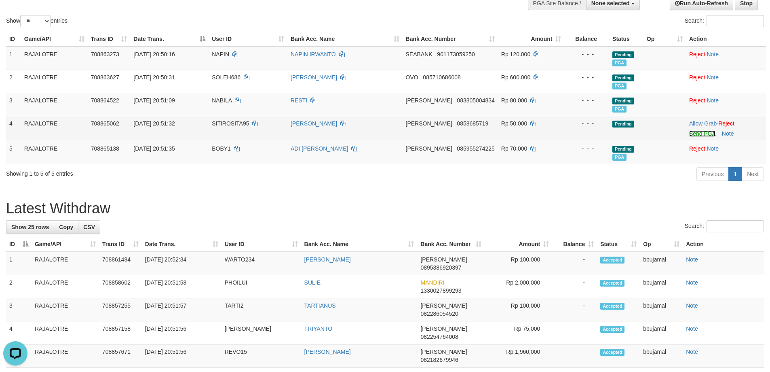
click at [702, 135] on link "Send PGA" at bounding box center [703, 133] width 26 height 6
click at [732, 122] on link "Reject" at bounding box center [727, 123] width 16 height 6
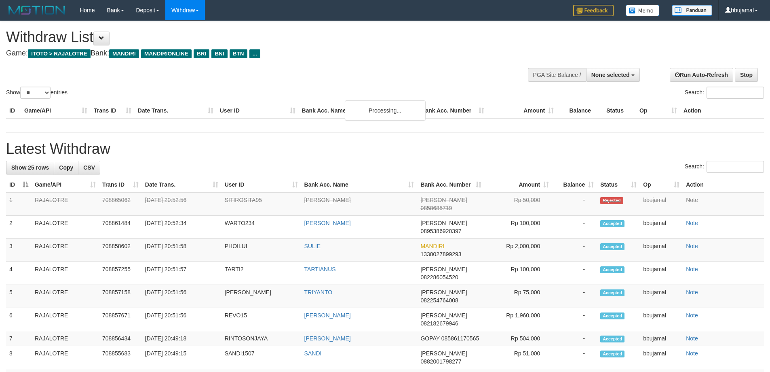
select select
select select "**"
select select
select select "**"
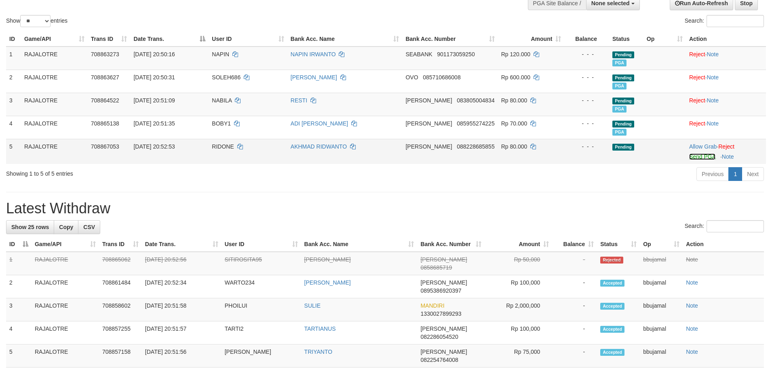
click at [699, 157] on link "Send PGA" at bounding box center [703, 156] width 26 height 6
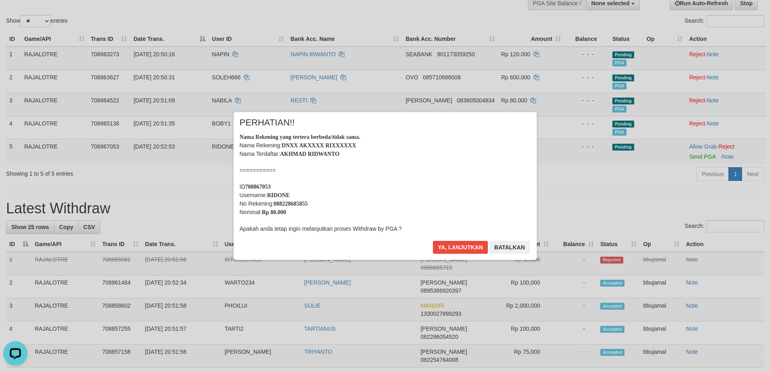
scroll to position [0, 0]
click at [433, 241] on button "Ya, lanjutkan" at bounding box center [460, 247] width 55 height 13
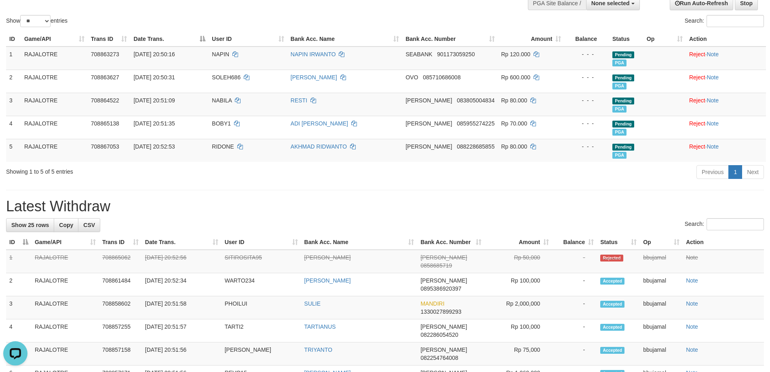
click at [549, 175] on div "Previous 1 Next" at bounding box center [545, 172] width 437 height 17
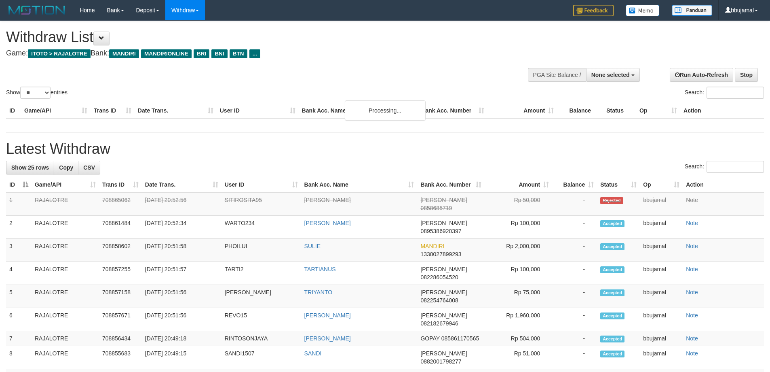
select select
select select "**"
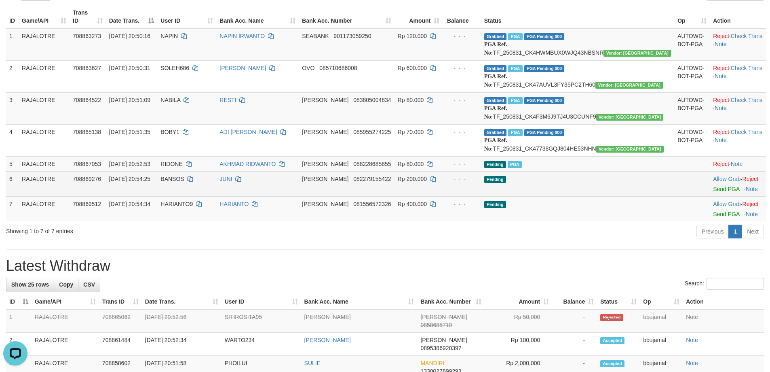
scroll to position [112, 0]
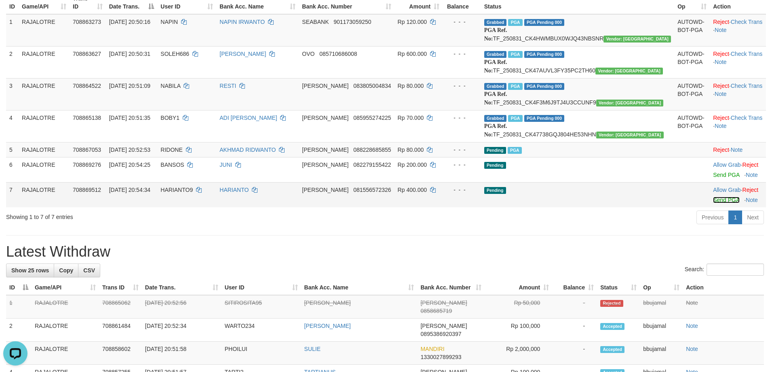
click at [717, 203] on link "Send PGA" at bounding box center [726, 200] width 26 height 6
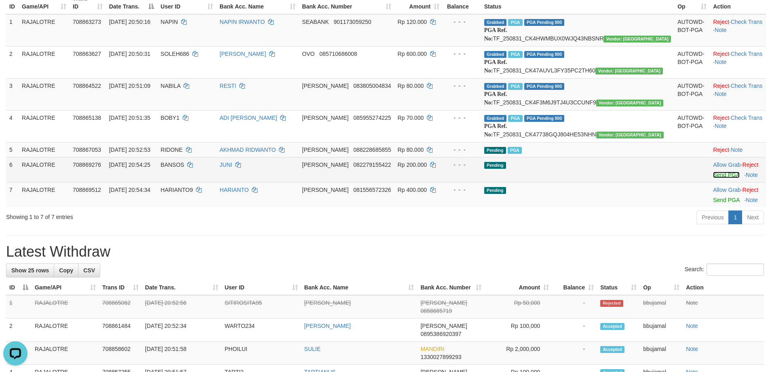
click at [713, 178] on link "Send PGA" at bounding box center [726, 174] width 26 height 6
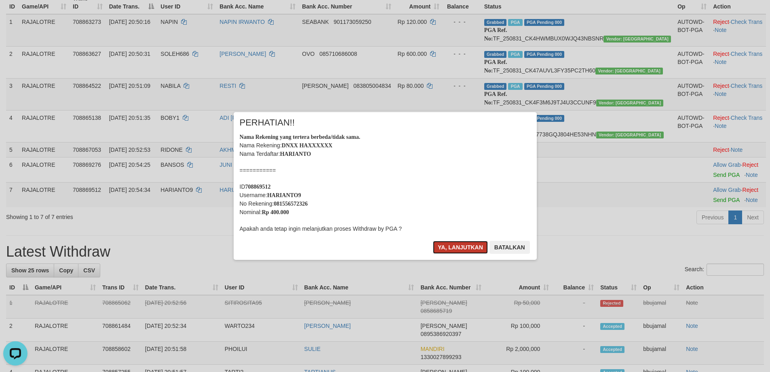
click at [433, 241] on button "Ya, lanjutkan" at bounding box center [460, 247] width 55 height 13
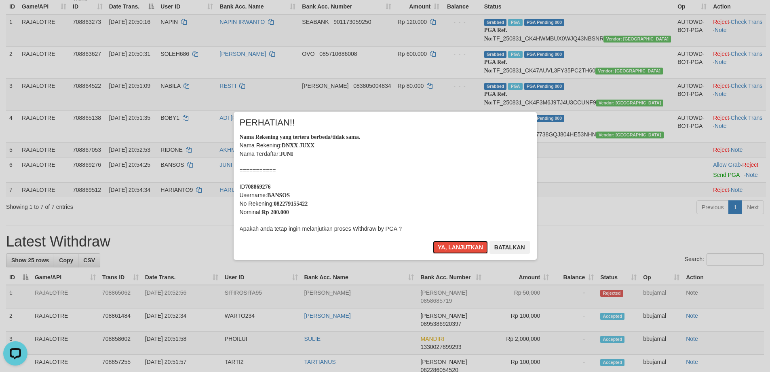
click at [460, 243] on button "Ya, lanjutkan" at bounding box center [460, 247] width 55 height 13
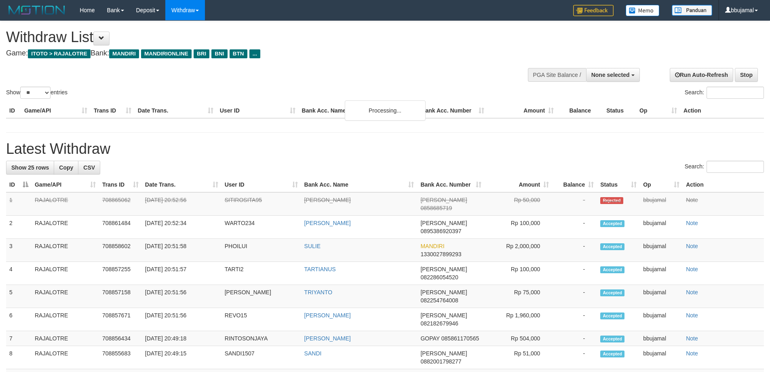
select select
select select "**"
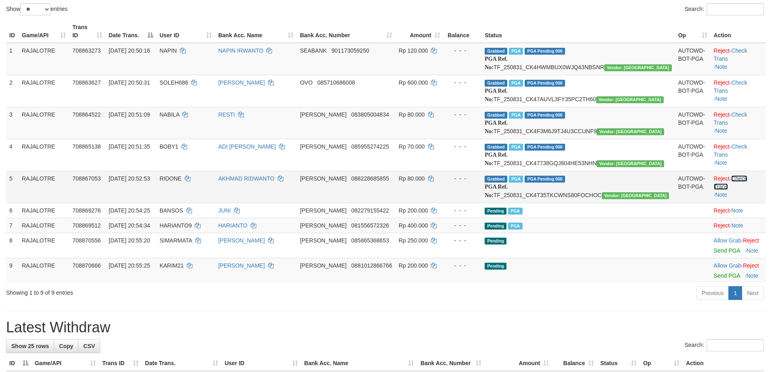
click at [738, 190] on link "Check Trans" at bounding box center [731, 182] width 34 height 15
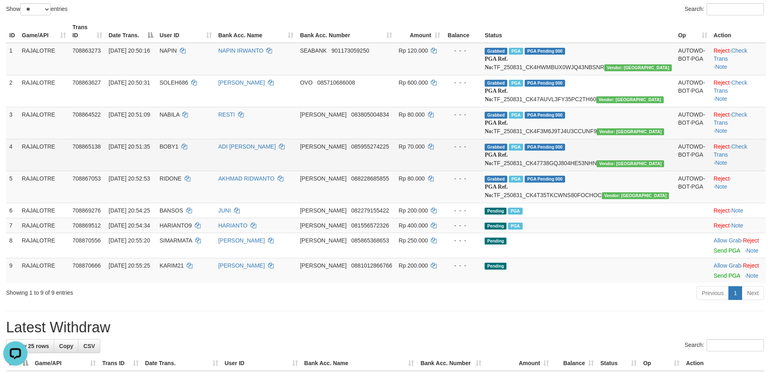
scroll to position [0, 0]
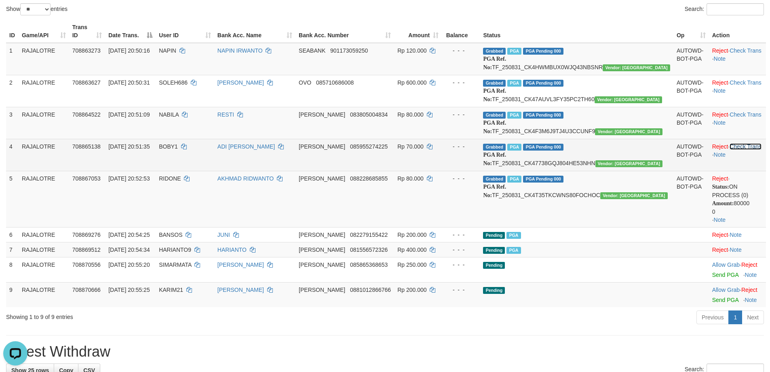
click at [743, 150] on link "Check Trans" at bounding box center [746, 146] width 32 height 6
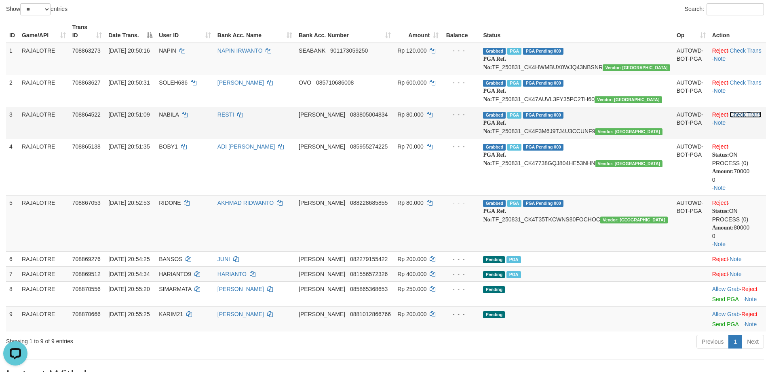
click at [740, 118] on link "Check Trans" at bounding box center [746, 114] width 32 height 6
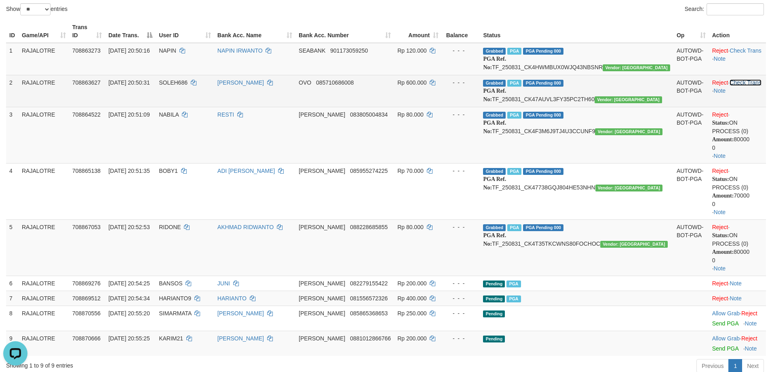
click at [743, 86] on link "Check Trans" at bounding box center [746, 82] width 32 height 6
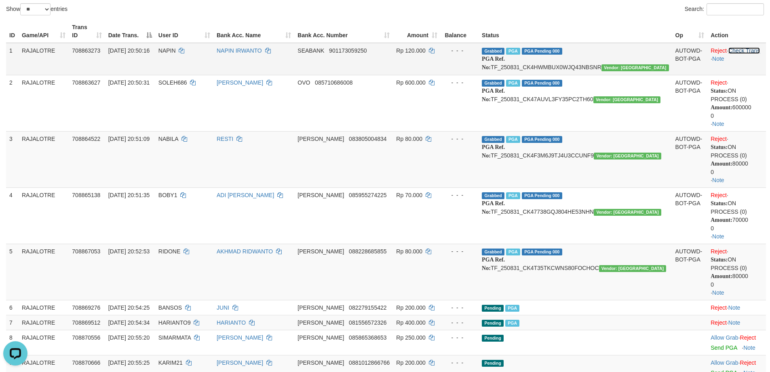
click at [736, 49] on link "Check Trans" at bounding box center [745, 50] width 32 height 6
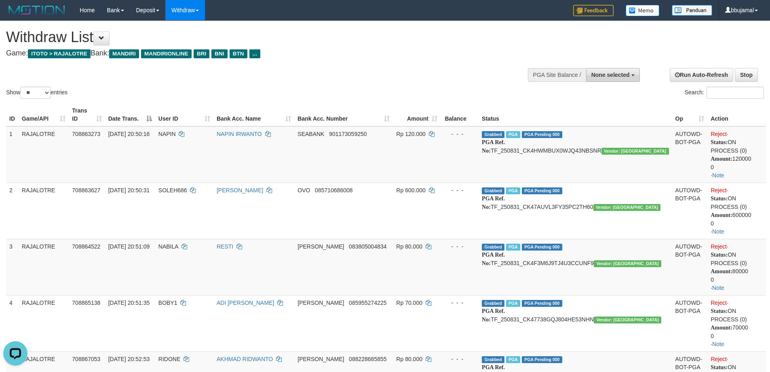
click at [606, 77] on span "None selected" at bounding box center [611, 75] width 38 height 6
click at [581, 111] on label "[ITOTO] RAJALOTRE" at bounding box center [599, 116] width 79 height 11
select select "***"
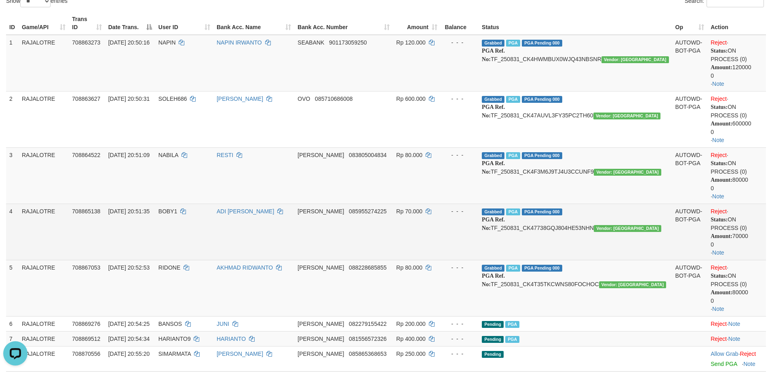
scroll to position [324, 0]
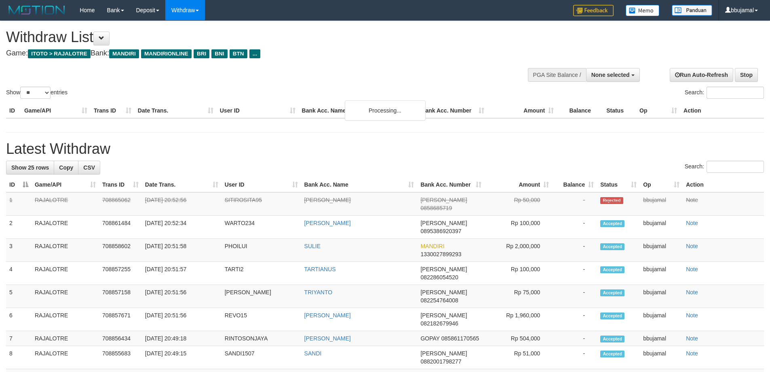
select select
select select "**"
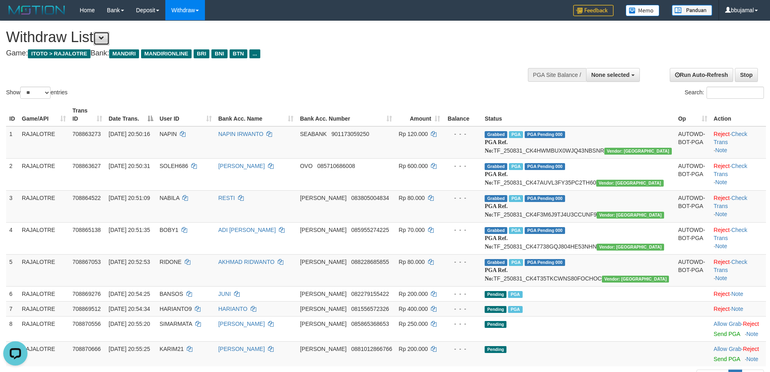
click at [109, 42] on button at bounding box center [101, 39] width 16 height 14
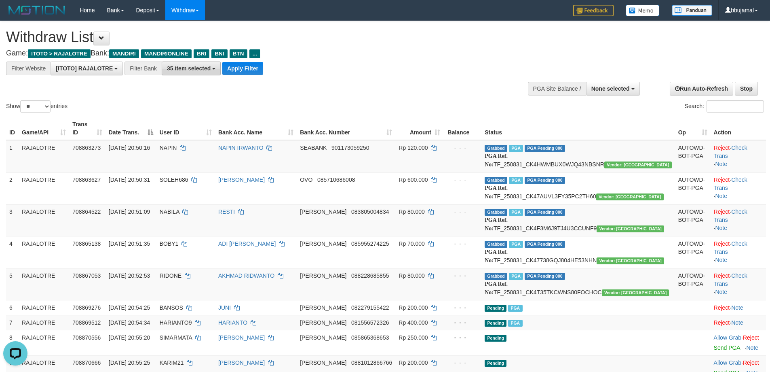
click at [168, 72] on button "35 item selected" at bounding box center [191, 68] width 59 height 14
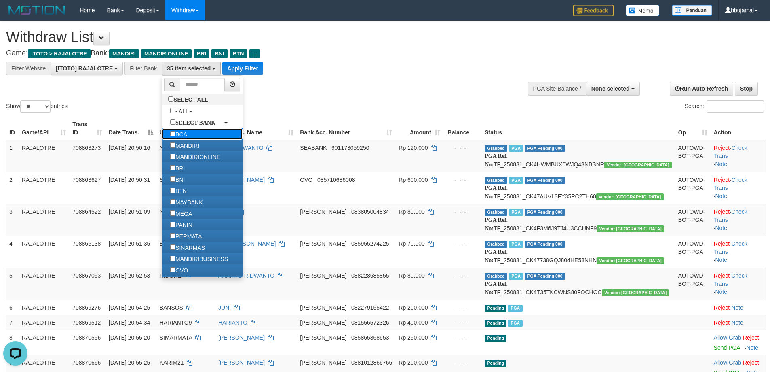
click at [189, 133] on label "BCA" at bounding box center [178, 133] width 33 height 11
select select "***"
drag, startPoint x: 298, startPoint y: 96, endPoint x: 249, endPoint y: 67, distance: 57.3
click at [298, 94] on div "Show ** ** ** *** entries Search:" at bounding box center [385, 67] width 770 height 93
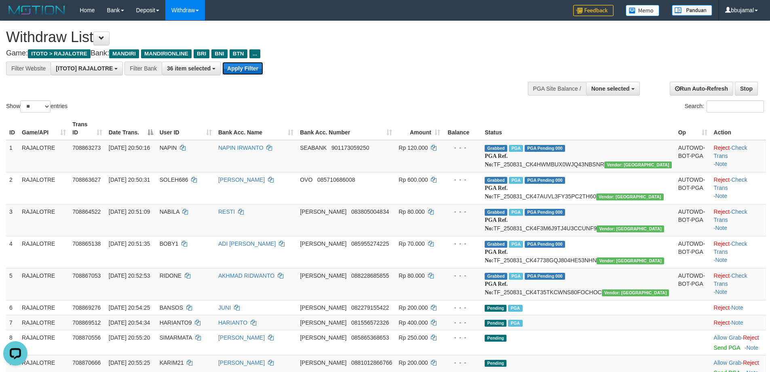
click at [247, 66] on button "Apply Filter" at bounding box center [242, 68] width 41 height 13
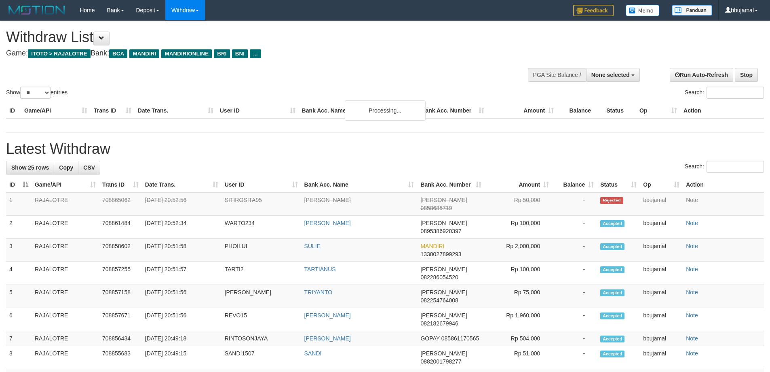
select select
select select "**"
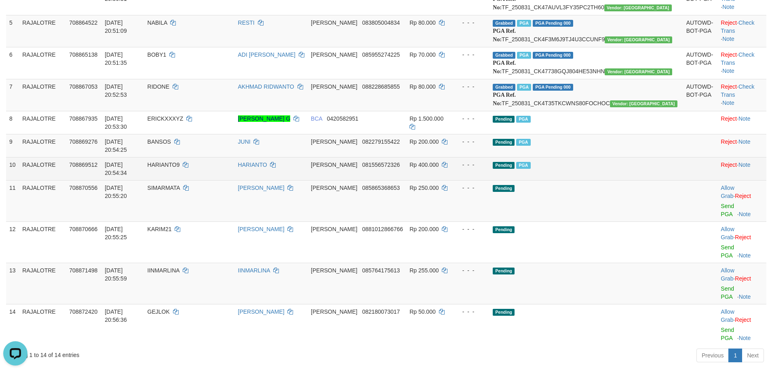
scroll to position [243, 0]
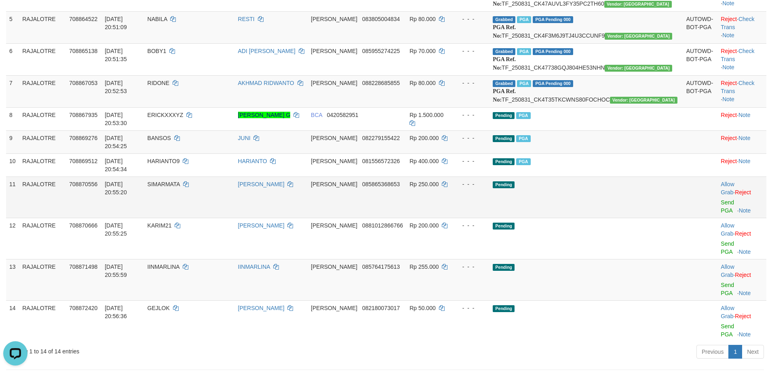
click at [180, 187] on span "SIMARMATA" at bounding box center [164, 184] width 32 height 6
copy td "SIMARMATA"
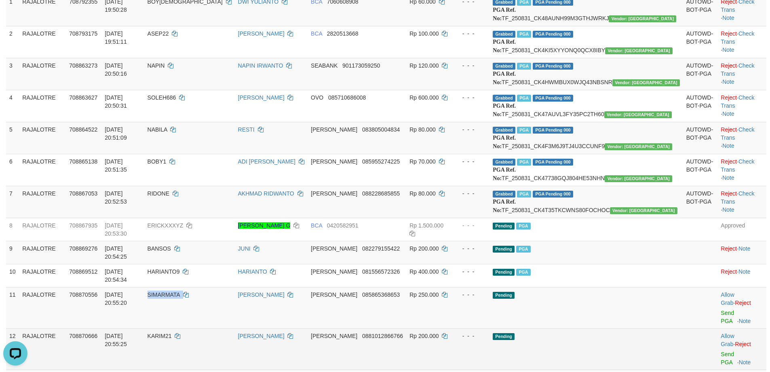
scroll to position [121, 0]
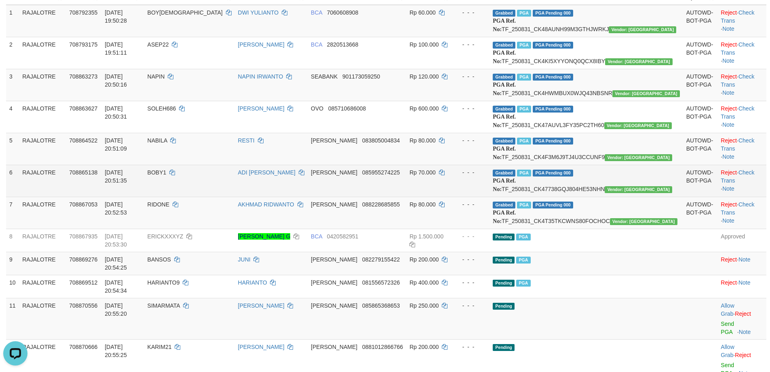
click at [452, 197] on td "Rp 70.000" at bounding box center [429, 181] width 46 height 32
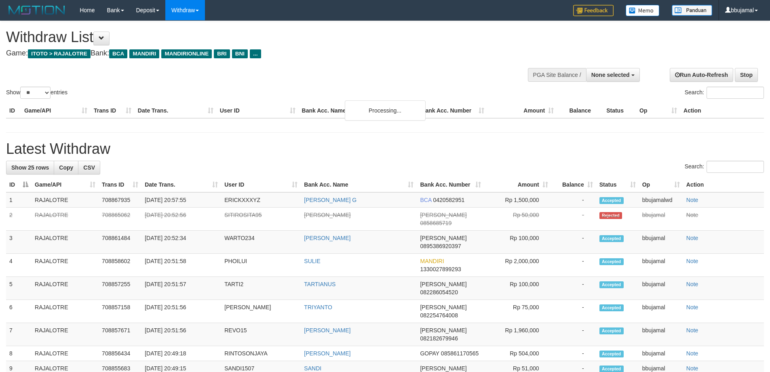
select select
select select "**"
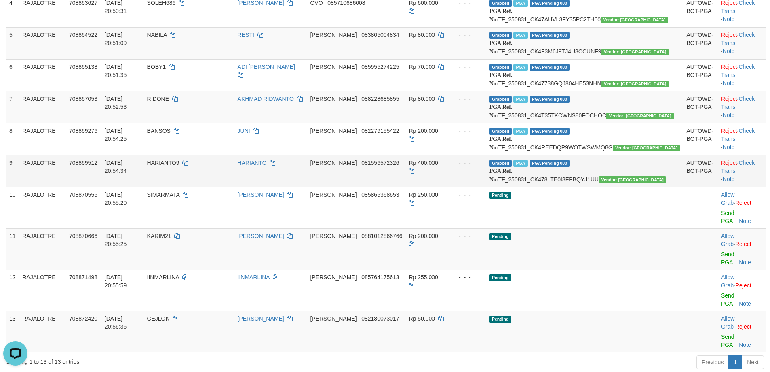
scroll to position [214, 0]
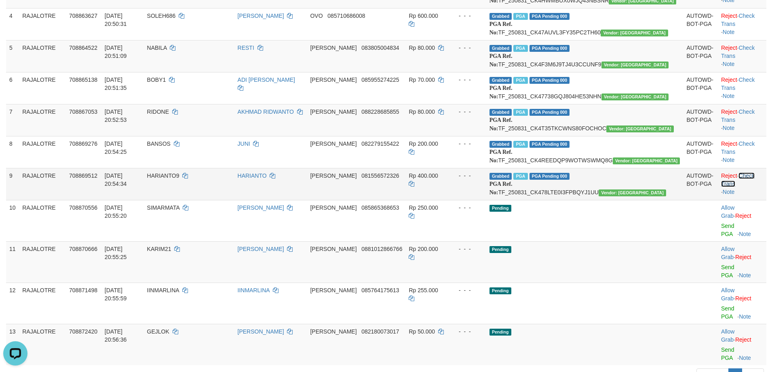
click at [742, 187] on link "Check Trans" at bounding box center [738, 179] width 34 height 15
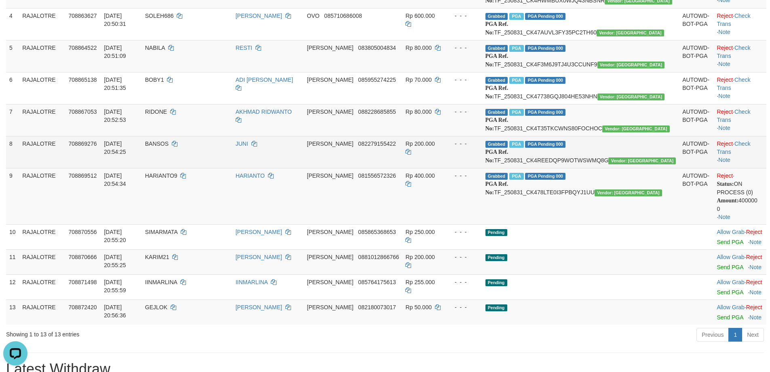
click at [735, 168] on td "Reject · Check Trans · Note" at bounding box center [740, 152] width 53 height 32
click at [736, 155] on link "Check Trans" at bounding box center [734, 147] width 34 height 15
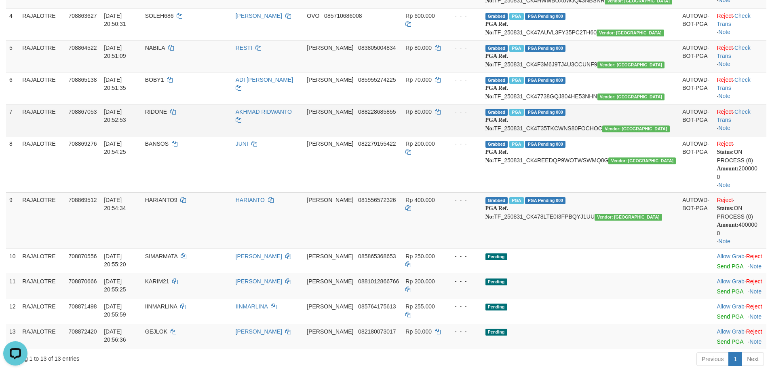
click at [736, 136] on td "Reject · Check Trans · Note" at bounding box center [740, 120] width 53 height 32
click at [736, 123] on link "Check Trans" at bounding box center [734, 115] width 34 height 15
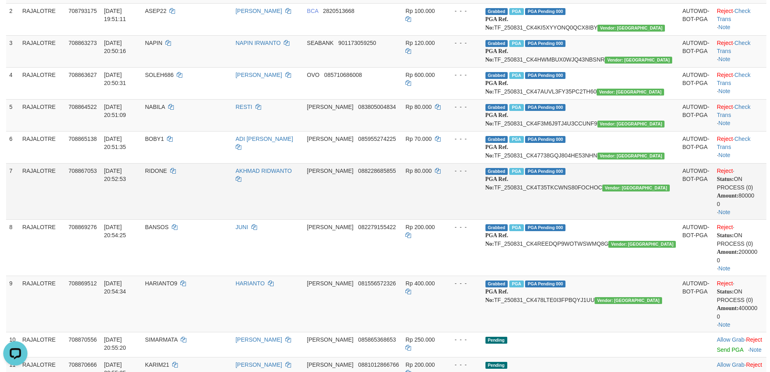
scroll to position [133, 0]
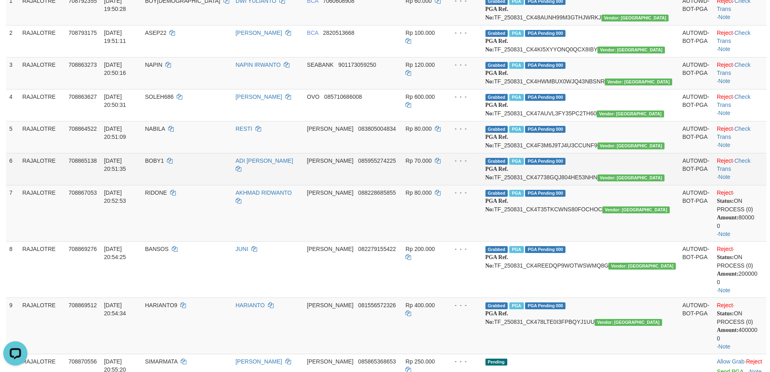
click at [402, 185] on td "[PERSON_NAME] 085955274225" at bounding box center [353, 169] width 99 height 32
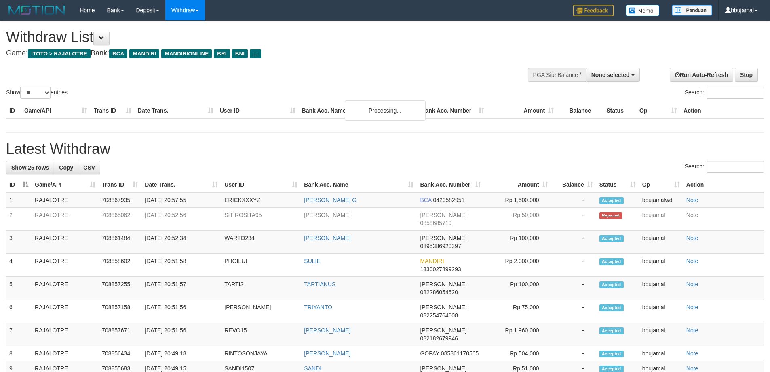
select select
select select "**"
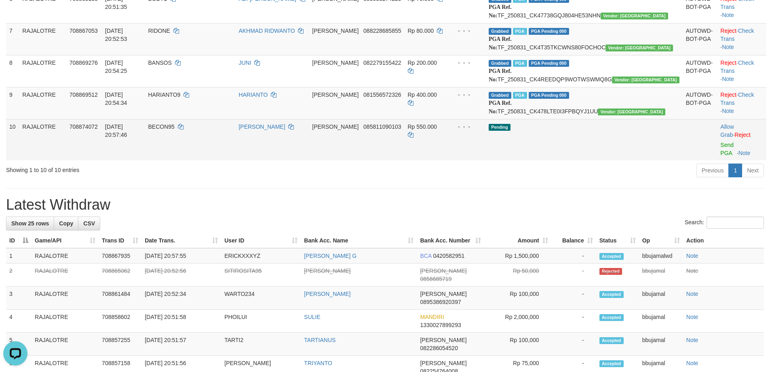
click at [174, 130] on span "BECON95" at bounding box center [161, 126] width 26 height 6
copy td "BECON95"
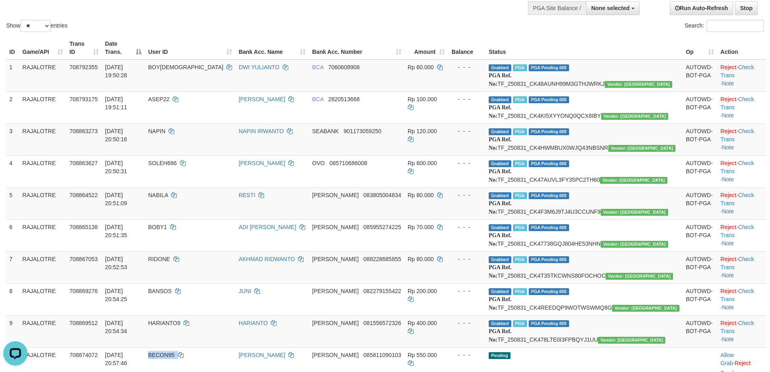
scroll to position [52, 0]
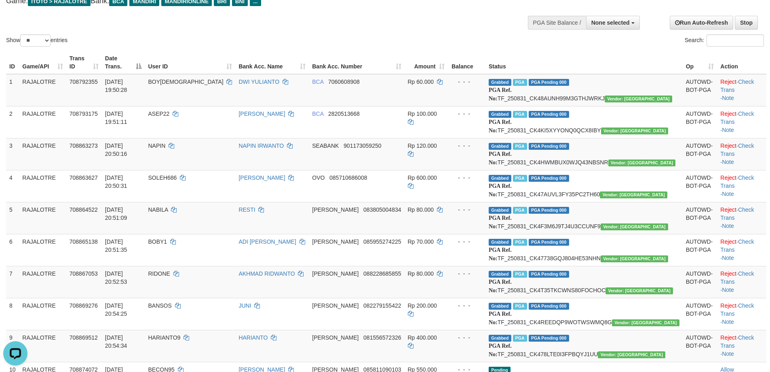
click at [288, 202] on td "SUSILO HARIYADI" at bounding box center [272, 186] width 74 height 32
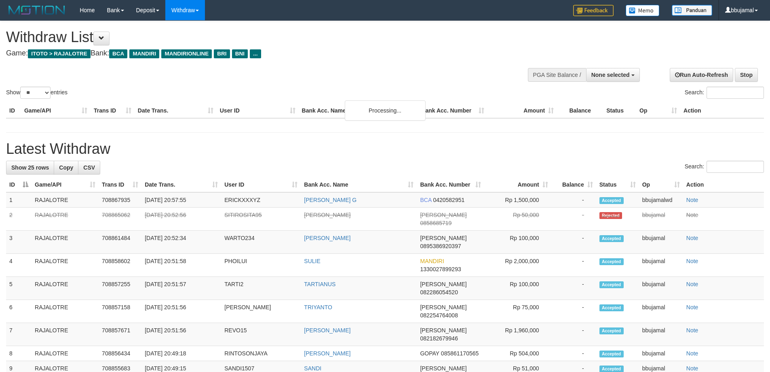
select select
select select "**"
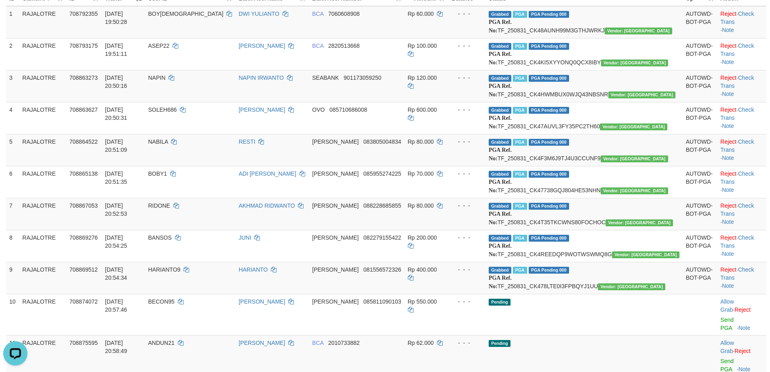
scroll to position [295, 0]
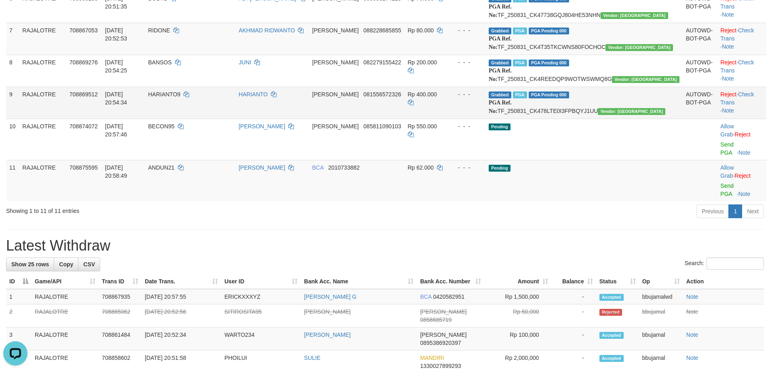
click at [180, 97] on span "HARIANTO9" at bounding box center [164, 94] width 32 height 6
copy td "HARIANTO9"
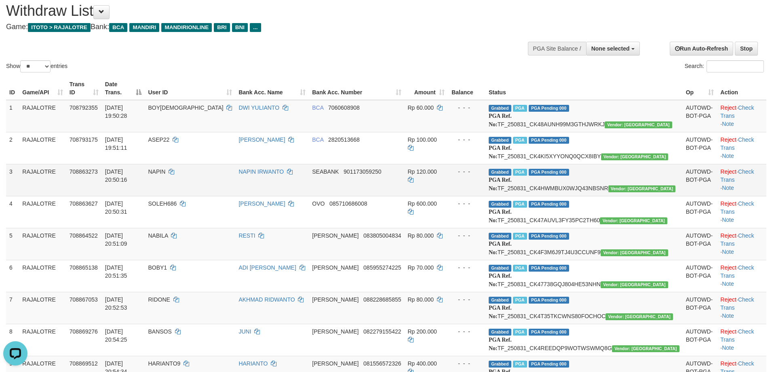
click at [583, 196] on td "Grabbed PGA PGA Pending 000 {"status":"000","data":{"unique_id":"867-708863273-…" at bounding box center [584, 180] width 197 height 32
copy td "TF_250831_CK4HWMBUX0WJQ43NBSNR"
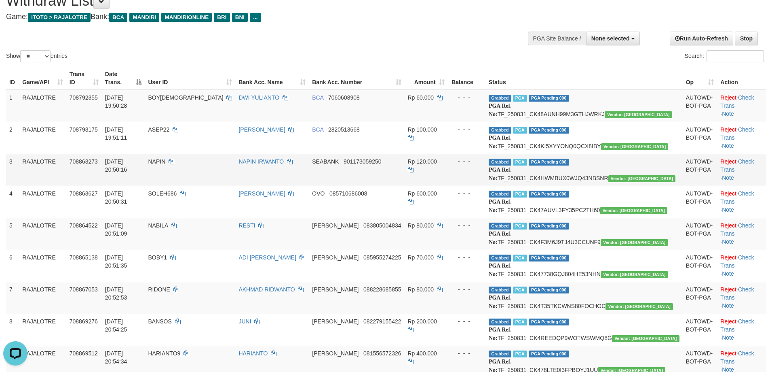
scroll to position [67, 0]
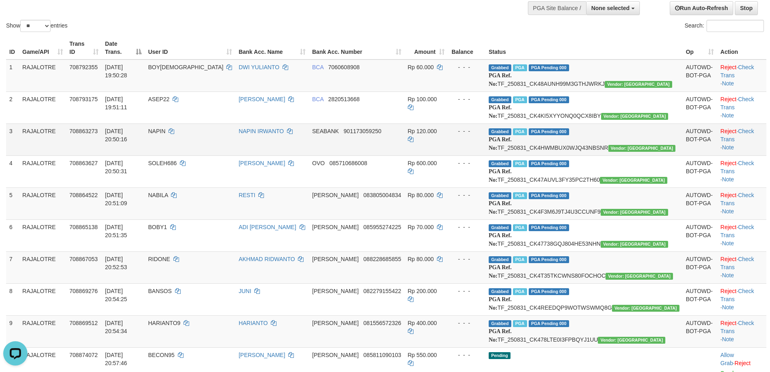
click at [587, 187] on td "Grabbed PGA PGA Pending 000 {"status":"000","data":{"unique_id":"867-708863627-…" at bounding box center [584, 171] width 197 height 32
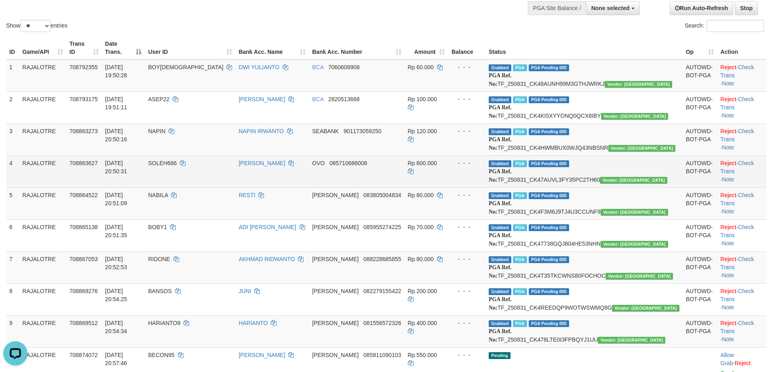
click at [587, 187] on td "Grabbed PGA PGA Pending 000 {"status":"000","data":{"unique_id":"867-708863627-…" at bounding box center [584, 171] width 197 height 32
copy td "TF_250831_CK47AUVL3FY35PC2TH60"
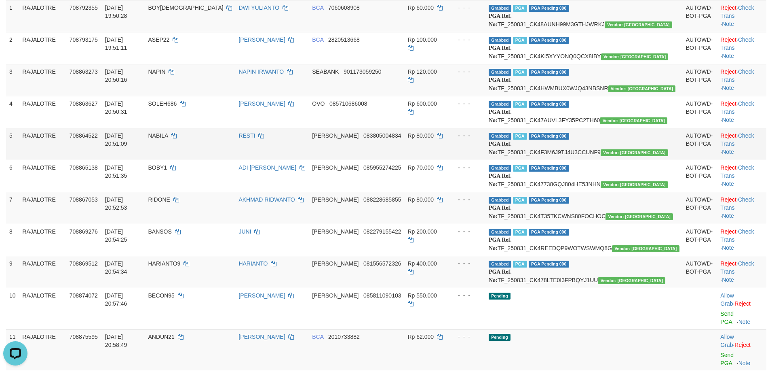
scroll to position [148, 0]
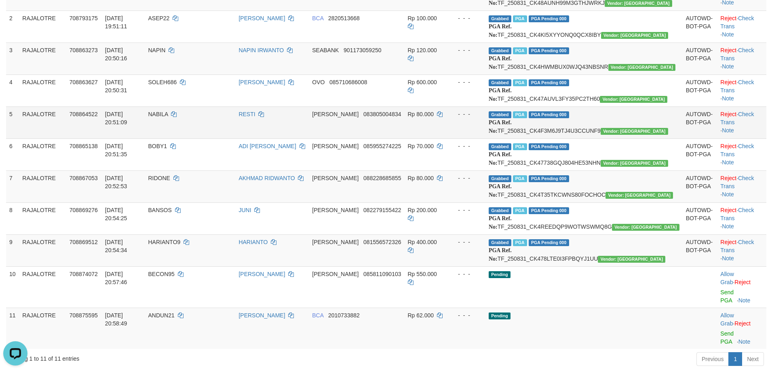
click at [588, 138] on td "Grabbed PGA PGA Pending 000 {"status":"000","data":{"unique_id":"867-708864522-…" at bounding box center [584, 122] width 197 height 32
copy td "TF_250831_CK4F3M6J9TJ4U3CCUNF9"
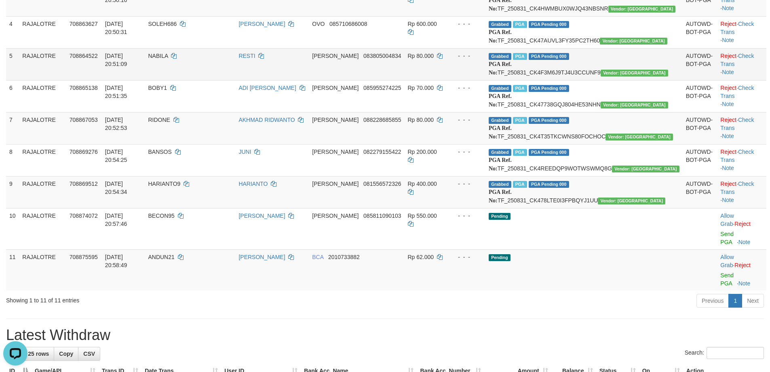
scroll to position [228, 0]
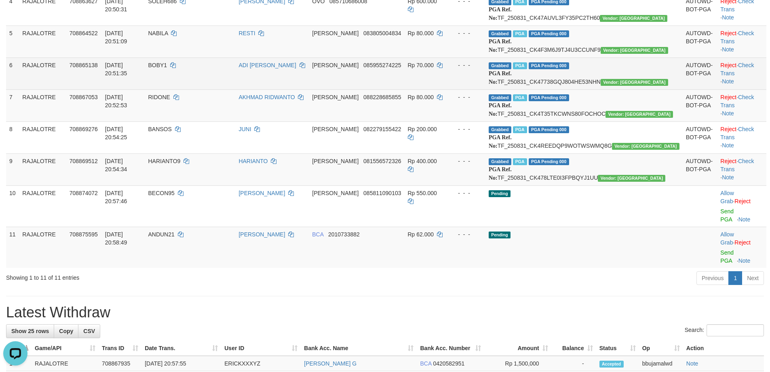
click at [587, 89] on td "Grabbed PGA PGA Pending 000 {"status":"000","data":{"unique_id":"867-708865138-…" at bounding box center [584, 73] width 197 height 32
copy td "TF_250831_CK47738GQJ804HE53NHN"
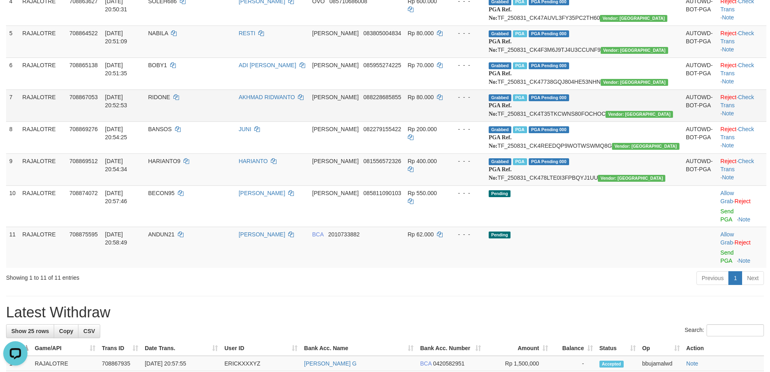
click at [584, 121] on td "Grabbed PGA PGA Pending 000 {"status":"000","data":{"unique_id":"867-708867053-…" at bounding box center [584, 105] width 197 height 32
copy td "TF_250831_CK4T35TKCWNS80FOCHOC"
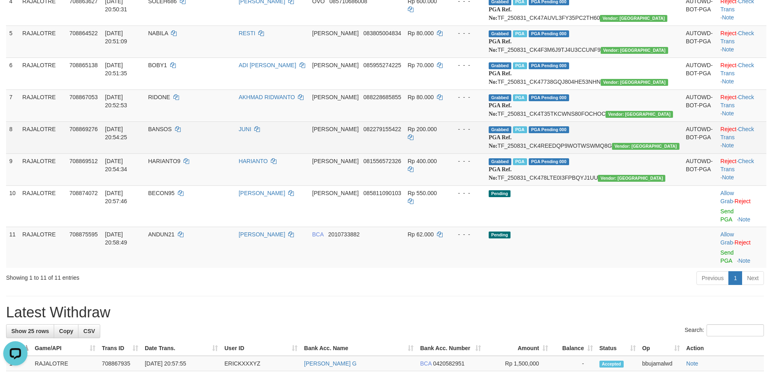
click at [586, 153] on td "Grabbed PGA PGA Pending 000 {"status":"000","data":{"unique_id":"867-708869276-…" at bounding box center [584, 137] width 197 height 32
copy td "TF_250831_CK4REEDQP9WOTWSWMQ8G"
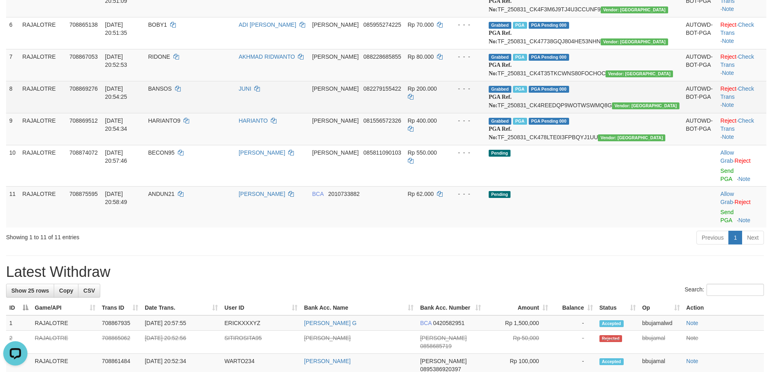
click at [590, 145] on td "Grabbed PGA PGA Pending 000 {"status":"000","data":{"unique_id":"867-708869512-…" at bounding box center [584, 129] width 197 height 32
copy td "TF_250831_CK478LTE0I3FPBQYJ1UU"
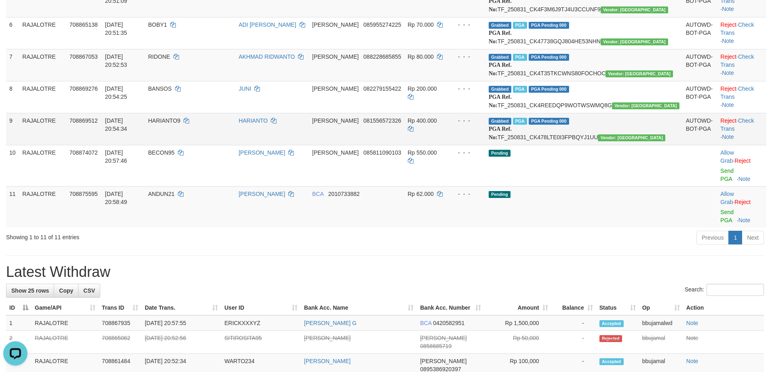
click at [92, 124] on span "708869512" at bounding box center [84, 120] width 28 height 6
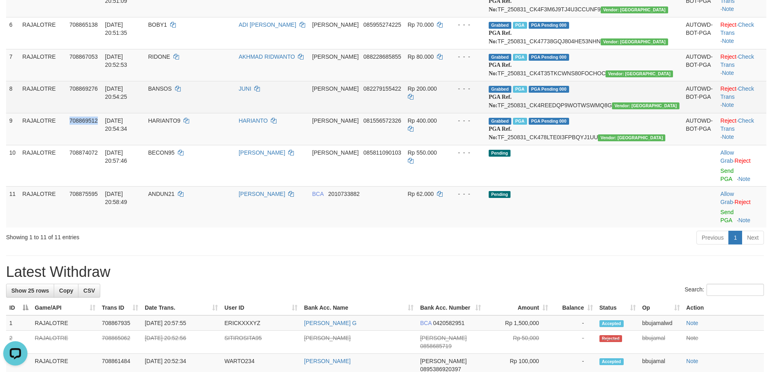
copy span "708869512"
click at [86, 92] on span "708869276" at bounding box center [84, 88] width 28 height 6
copy span "708869276"
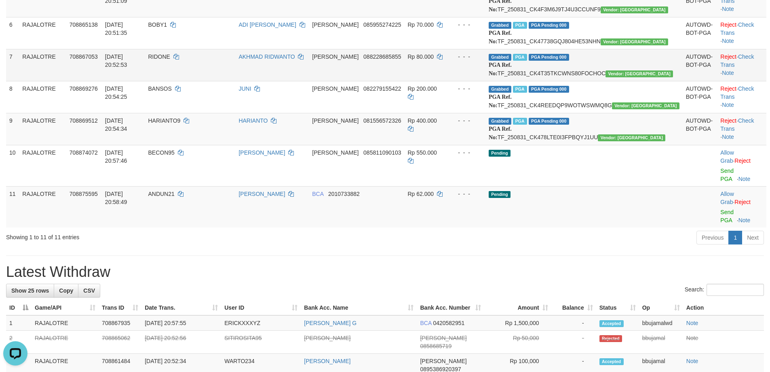
click at [95, 60] on span "708867053" at bounding box center [84, 56] width 28 height 6
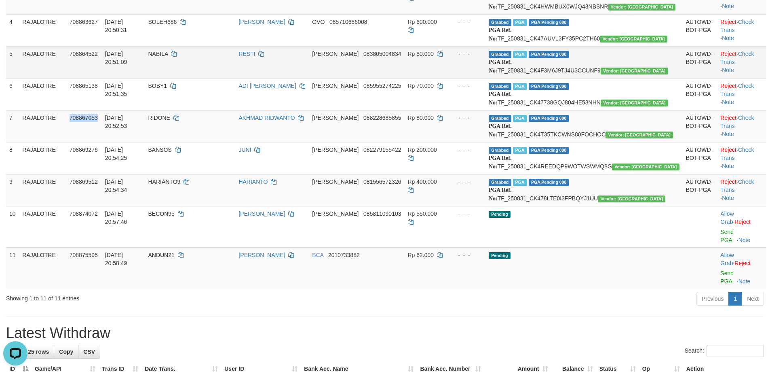
scroll to position [188, 0]
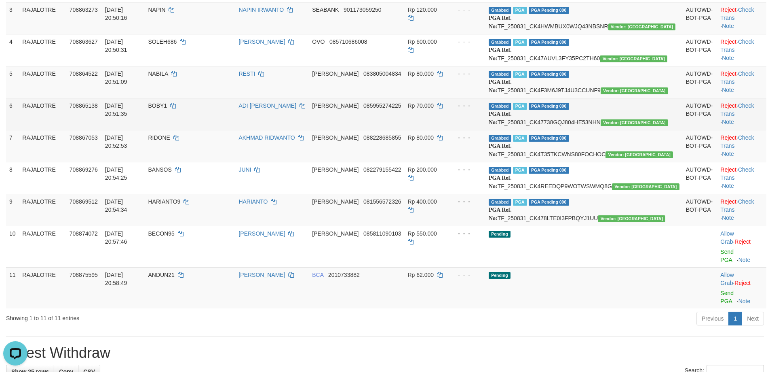
click at [90, 130] on td "708865138" at bounding box center [84, 114] width 36 height 32
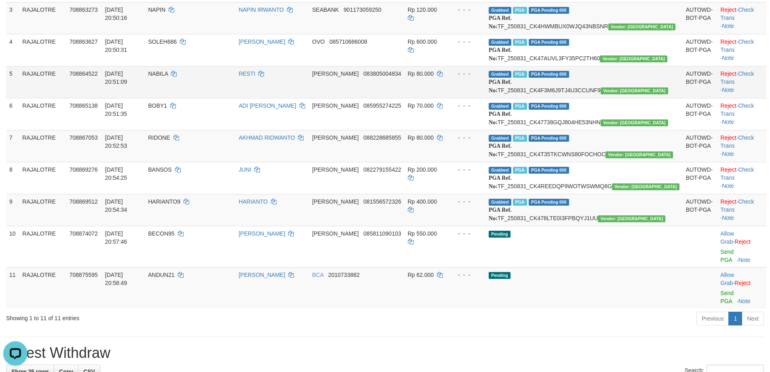
click at [96, 98] on td "708864522" at bounding box center [84, 82] width 36 height 32
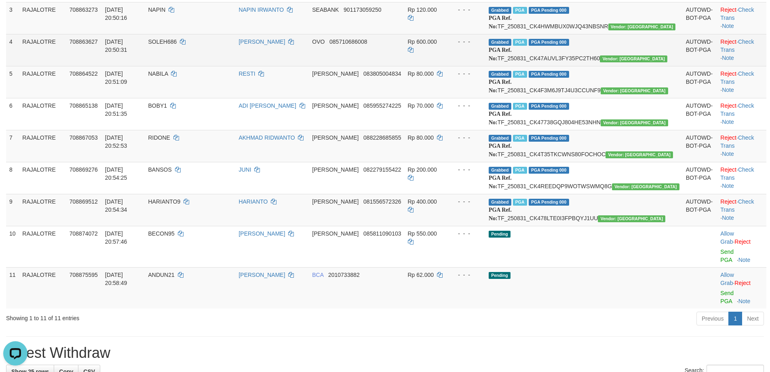
click at [87, 45] on span "708863627" at bounding box center [84, 41] width 28 height 6
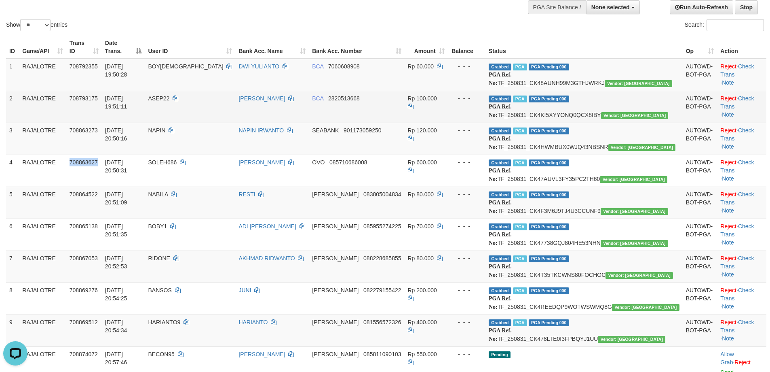
scroll to position [67, 0]
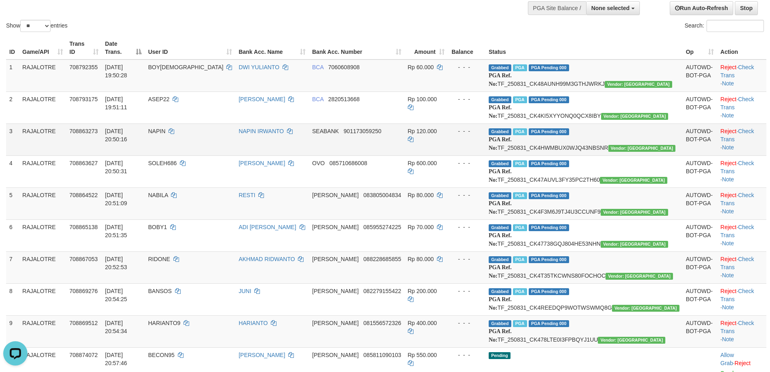
click at [98, 134] on span "708863273" at bounding box center [84, 131] width 28 height 6
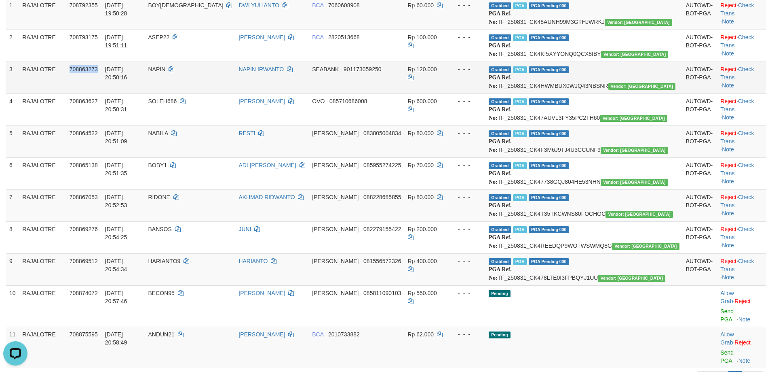
scroll to position [0, 0]
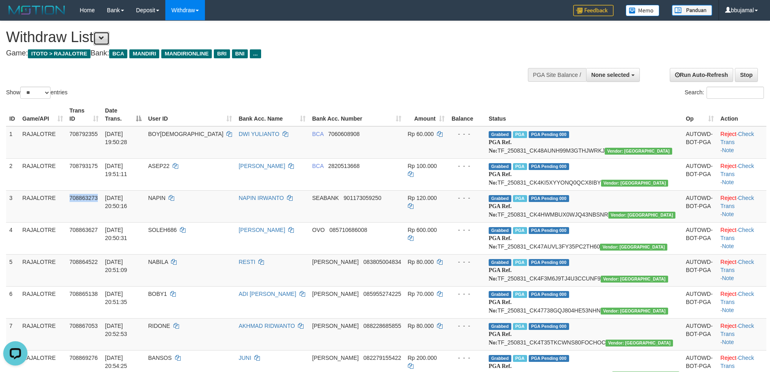
click at [104, 41] on span at bounding box center [102, 38] width 6 height 6
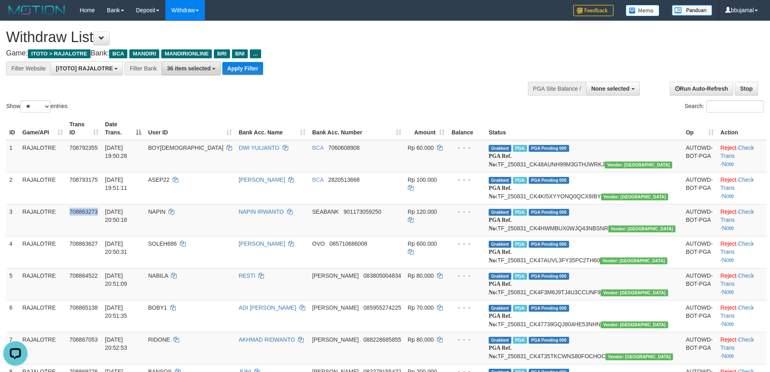
click at [199, 66] on span "36 item selected" at bounding box center [189, 68] width 44 height 6
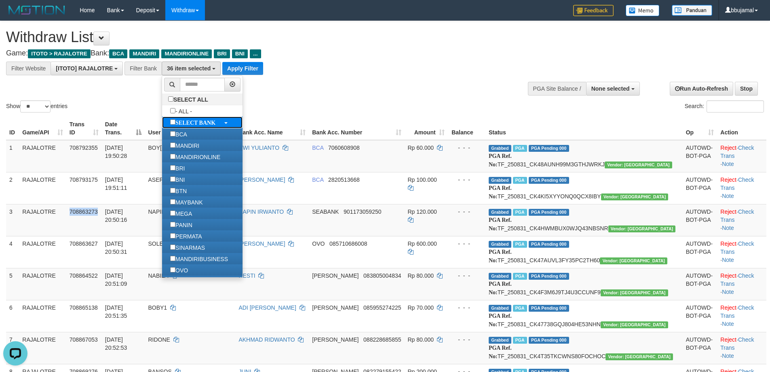
click at [208, 122] on b "SELECT BANK" at bounding box center [196, 123] width 40 height 6
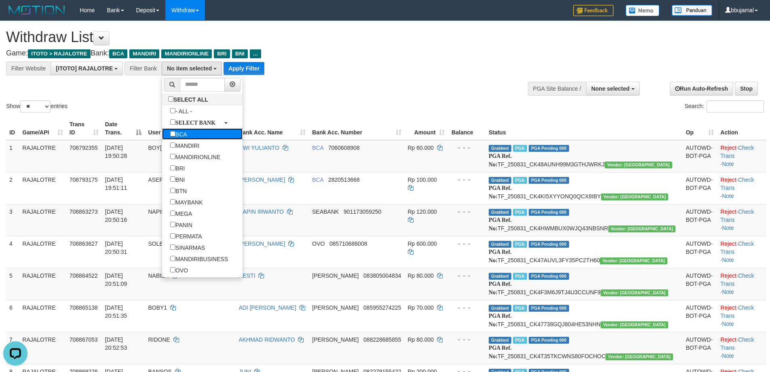
click at [176, 131] on label "BCA" at bounding box center [178, 133] width 33 height 11
select select "***"
click at [190, 142] on label "MANDIRI" at bounding box center [184, 145] width 45 height 11
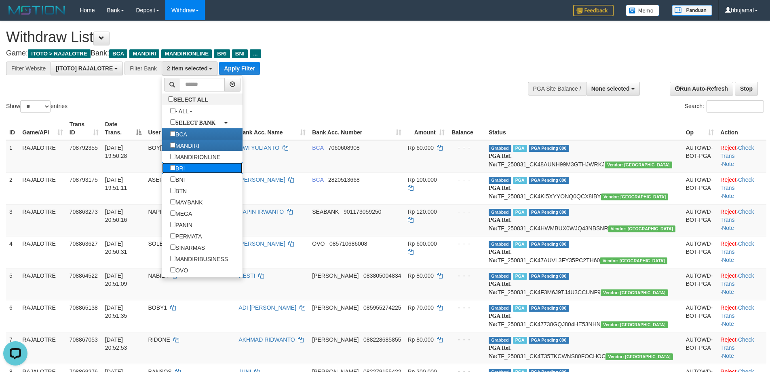
click at [191, 169] on label "BRI" at bounding box center [177, 167] width 31 height 11
click at [186, 180] on label "BNI" at bounding box center [177, 178] width 31 height 11
click at [296, 93] on div "Show ** ** ** *** entries Search:" at bounding box center [385, 67] width 770 height 93
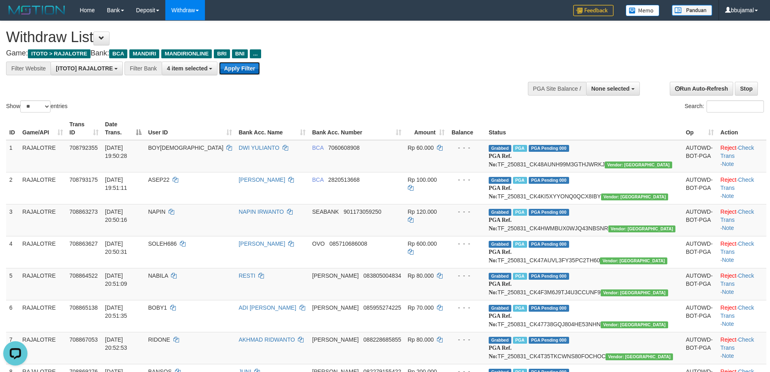
click at [233, 70] on button "Apply Filter" at bounding box center [239, 68] width 41 height 13
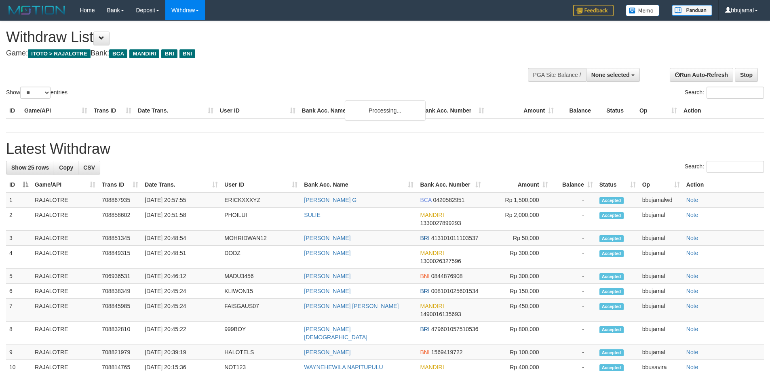
select select
select select "**"
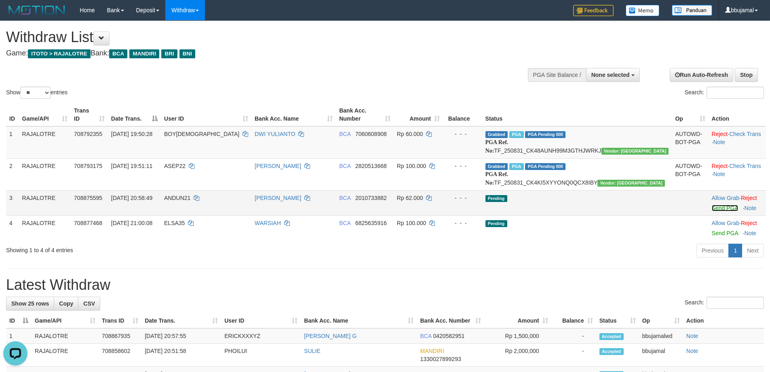
click at [712, 211] on link "Send PGA" at bounding box center [725, 208] width 26 height 6
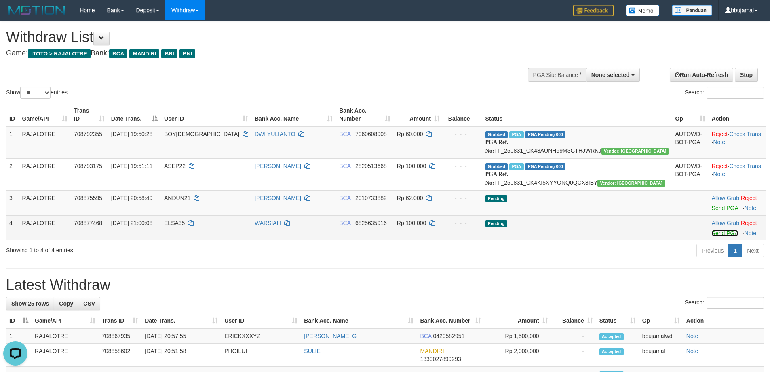
click at [712, 236] on link "Send PGA" at bounding box center [725, 233] width 26 height 6
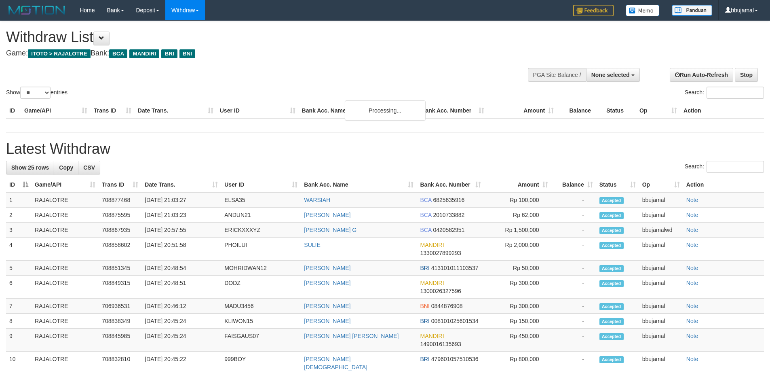
select select
select select "**"
select select
select select "**"
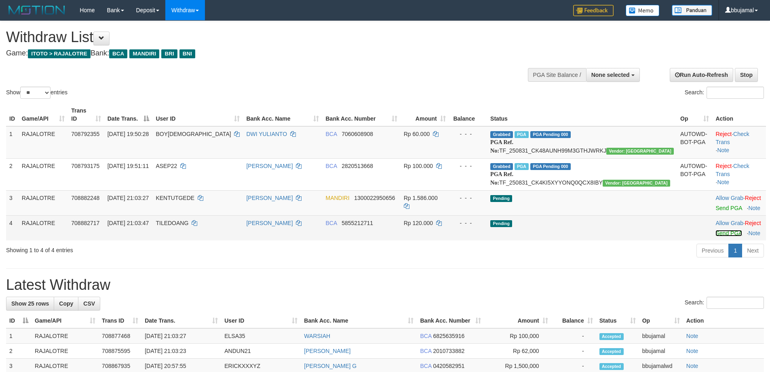
click at [716, 236] on link "Send PGA" at bounding box center [729, 233] width 26 height 6
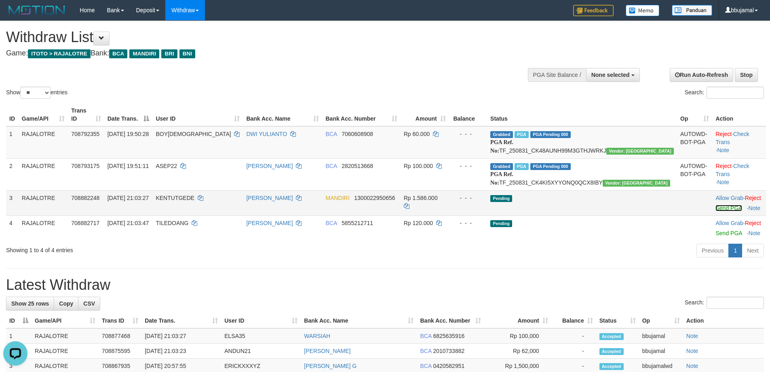
click at [716, 211] on link "Send PGA" at bounding box center [729, 208] width 26 height 6
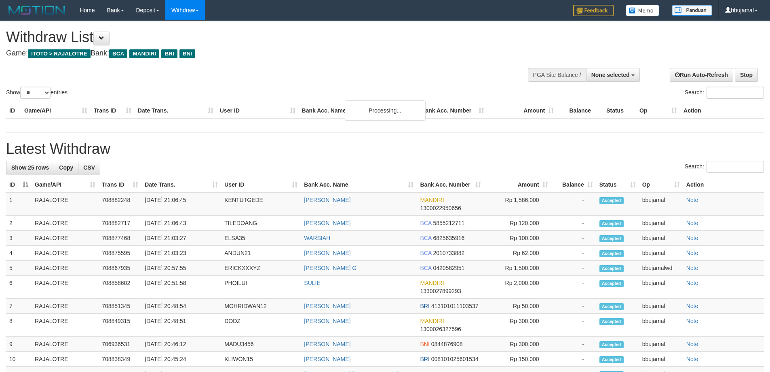
select select
select select "**"
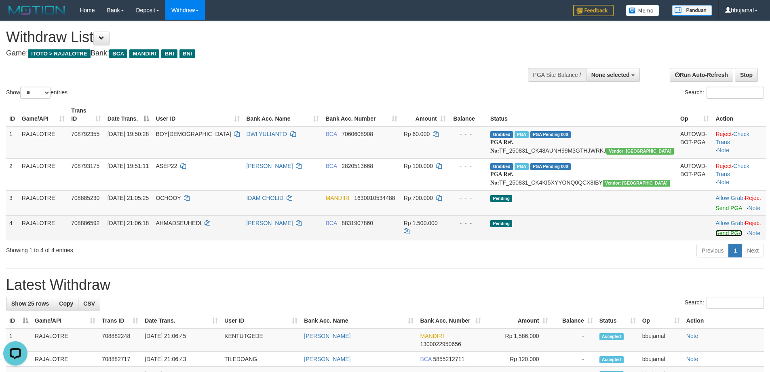
click at [716, 236] on link "Send PGA" at bounding box center [729, 233] width 26 height 6
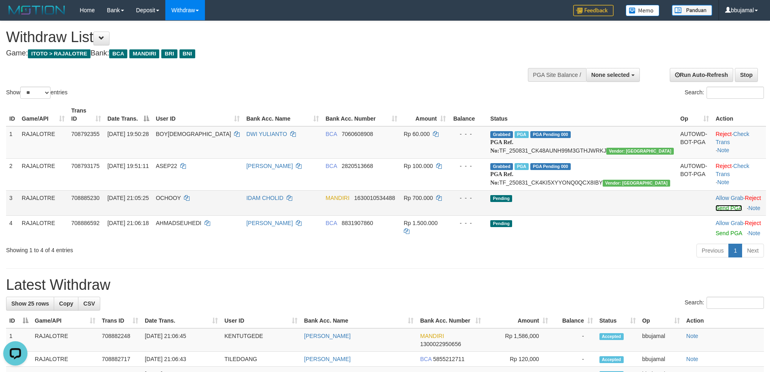
click at [720, 211] on link "Send PGA" at bounding box center [729, 208] width 26 height 6
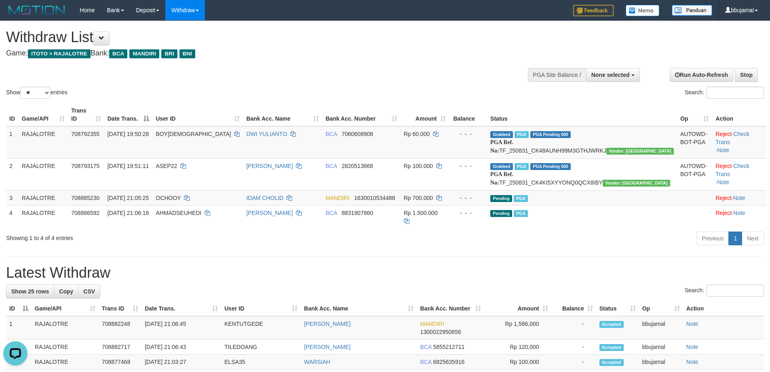
click at [459, 70] on div "Show ** ** ** *** entries Search:" at bounding box center [385, 60] width 770 height 79
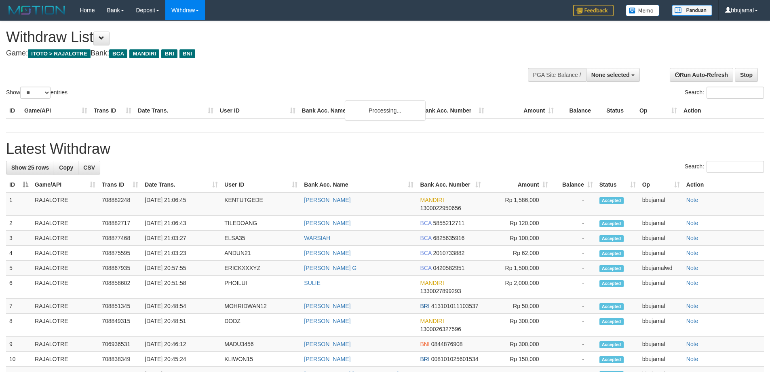
select select
select select "**"
select select
select select "**"
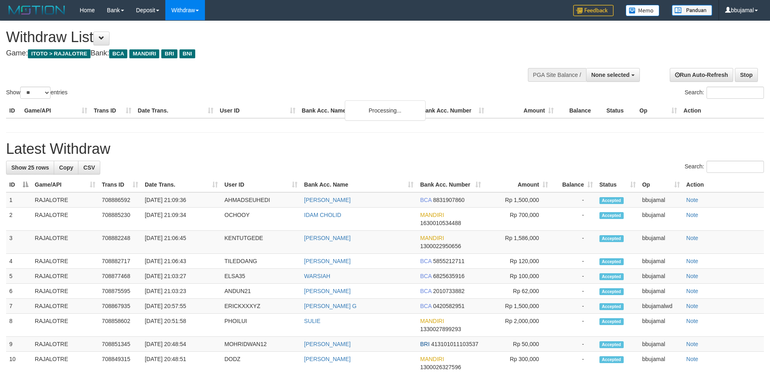
select select
select select "**"
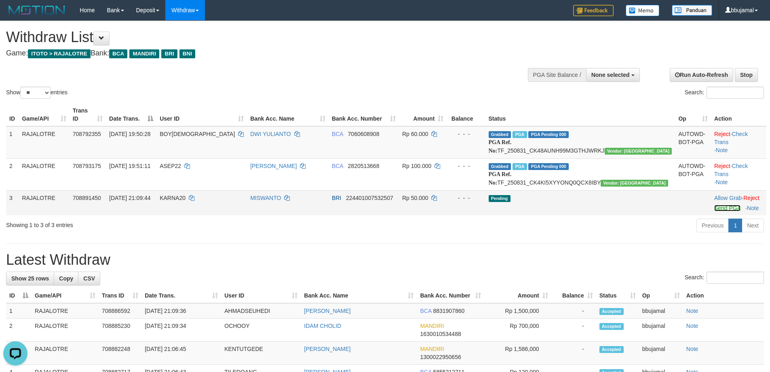
click at [715, 211] on link "Send PGA" at bounding box center [728, 208] width 26 height 6
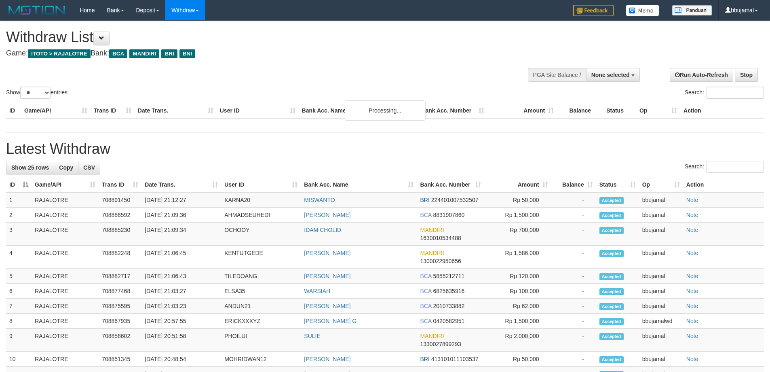
select select
select select "**"
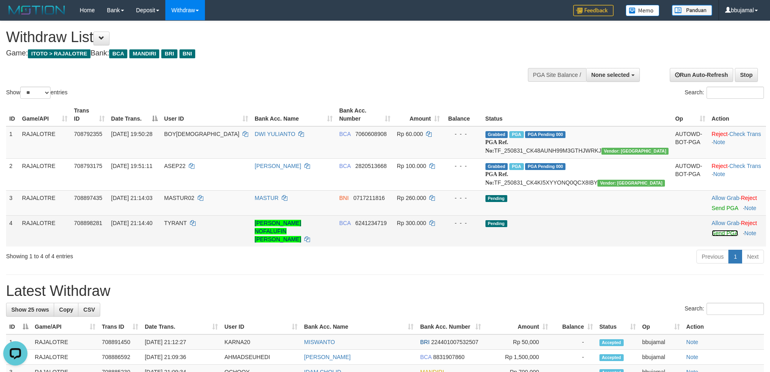
click at [712, 236] on link "Send PGA" at bounding box center [725, 233] width 26 height 6
click at [712, 211] on link "Send PGA" at bounding box center [725, 208] width 26 height 6
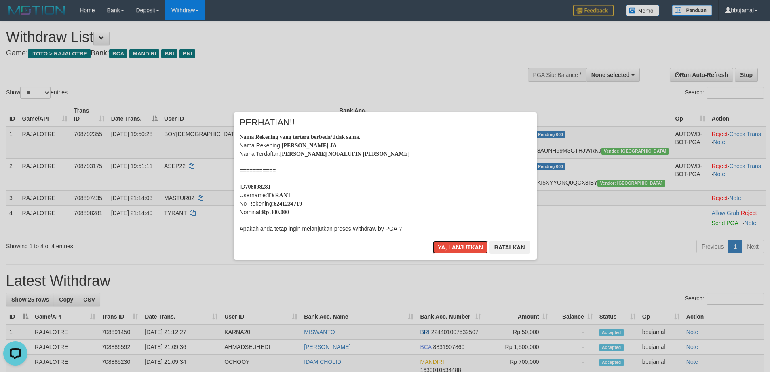
click at [433, 241] on button "Ya, lanjutkan" at bounding box center [460, 247] width 55 height 13
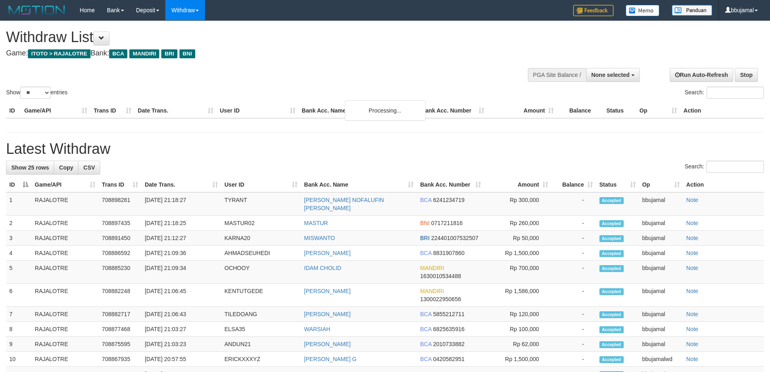
select select
select select "**"
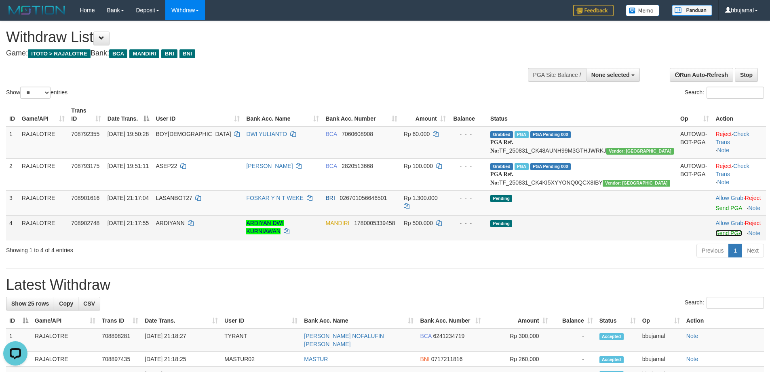
click at [716, 236] on link "Send PGA" at bounding box center [729, 233] width 26 height 6
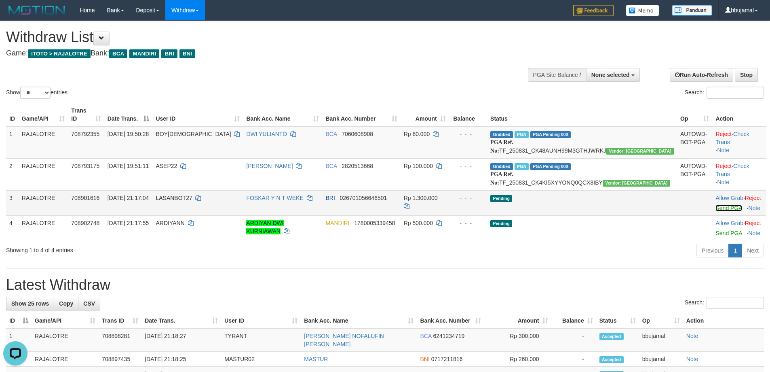
click at [716, 211] on link "Send PGA" at bounding box center [729, 208] width 26 height 6
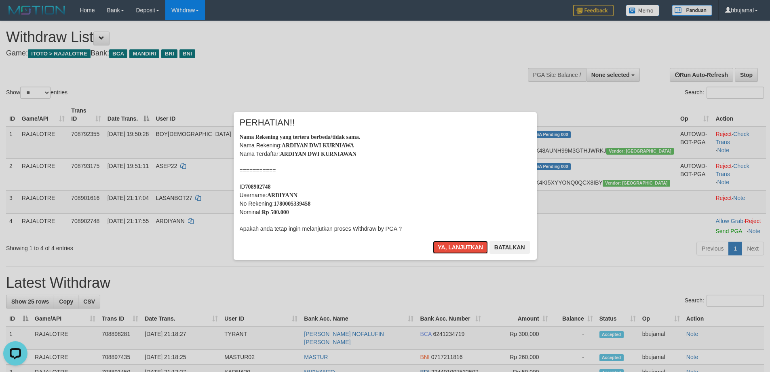
click at [433, 241] on button "Ya, lanjutkan" at bounding box center [460, 247] width 55 height 13
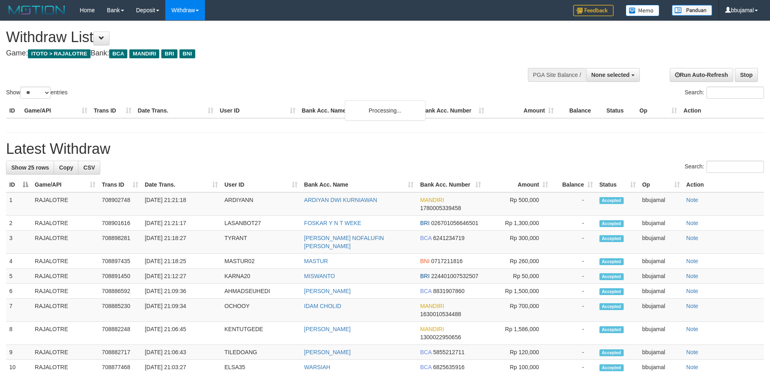
select select
select select "**"
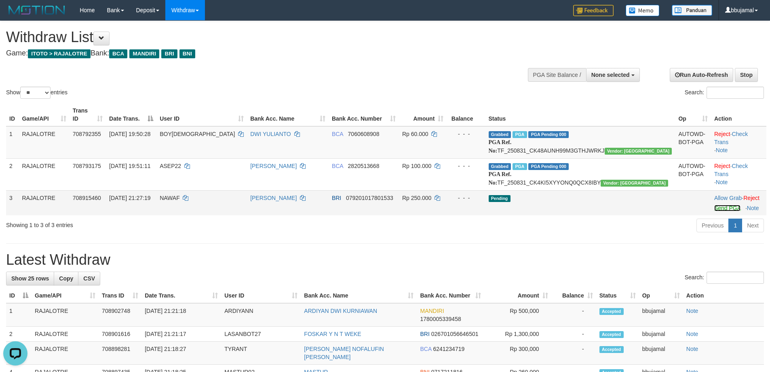
click at [715, 211] on link "Send PGA" at bounding box center [728, 208] width 26 height 6
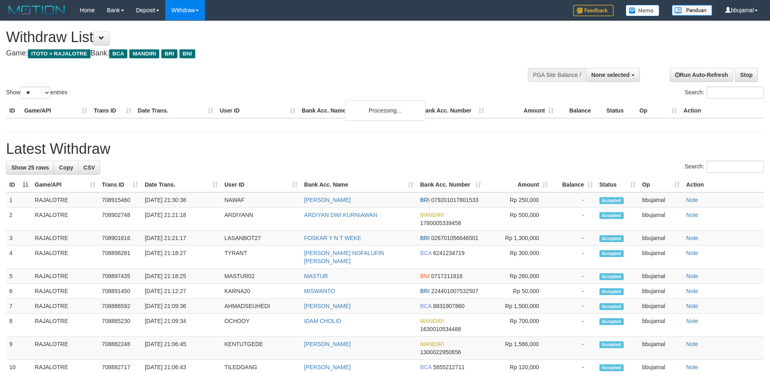
select select
select select "**"
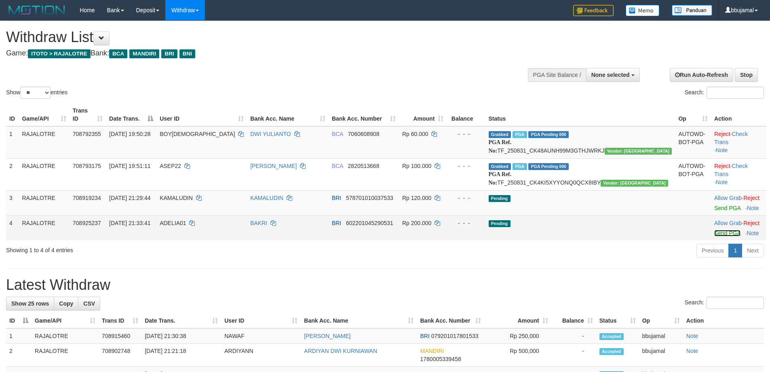
click at [715, 236] on link "Send PGA" at bounding box center [728, 233] width 26 height 6
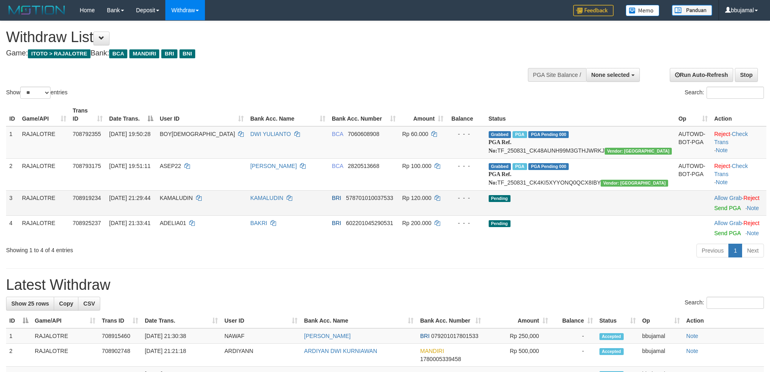
click at [711, 215] on td "Allow Grab · Reject Send PGA · Note" at bounding box center [738, 202] width 55 height 25
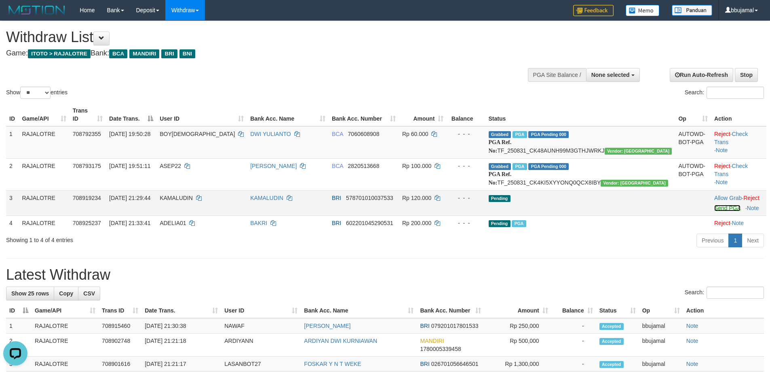
click at [715, 211] on link "Send PGA" at bounding box center [728, 208] width 26 height 6
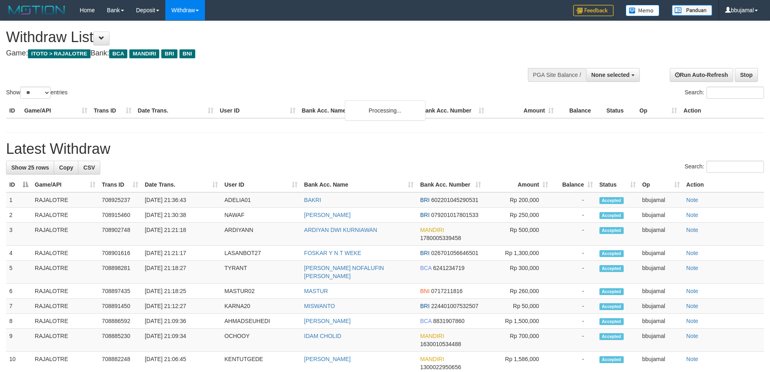
select select
select select "**"
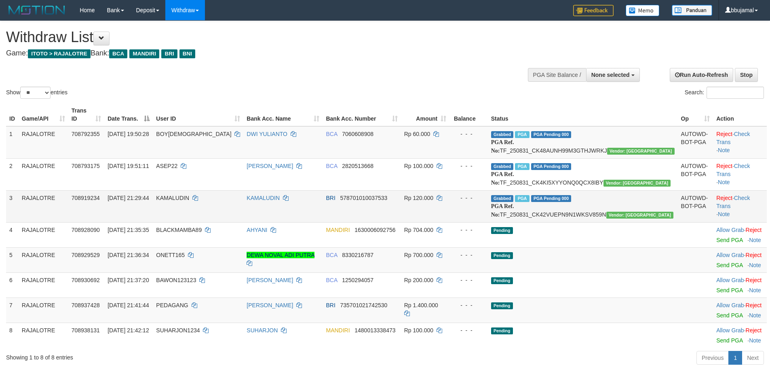
click at [739, 199] on td "Reject · Check Trans · Note" at bounding box center [740, 206] width 54 height 32
click at [740, 206] on link "Check Trans" at bounding box center [734, 202] width 34 height 15
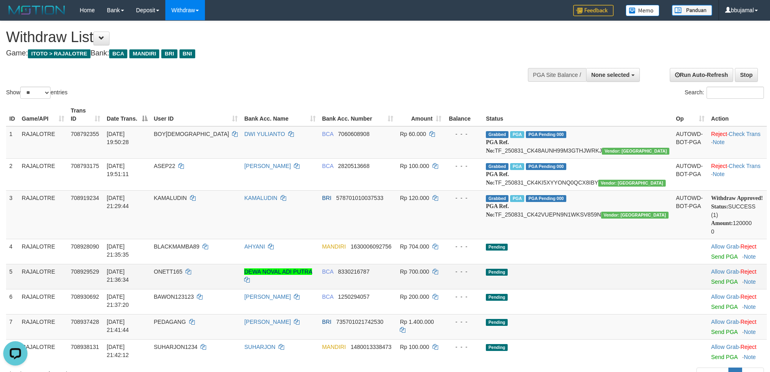
click at [480, 275] on div "- - -" at bounding box center [464, 271] width 32 height 8
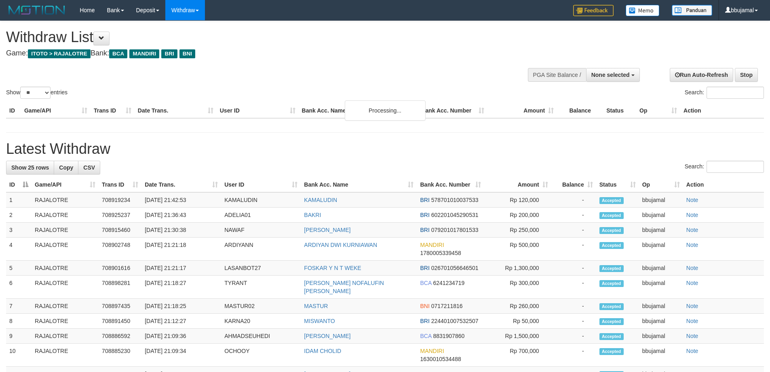
select select
select select "**"
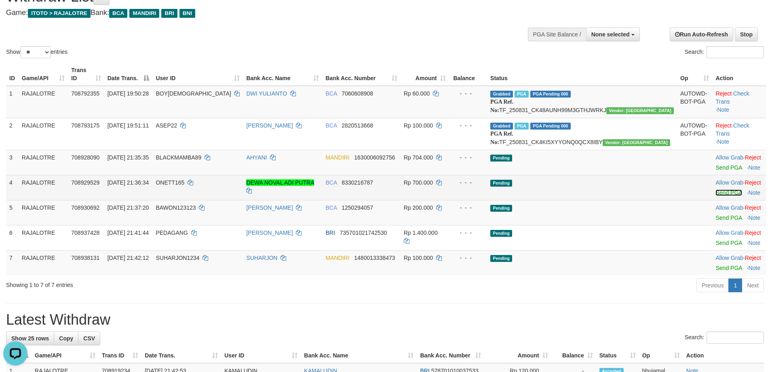
click at [716, 196] on link "Send PGA" at bounding box center [729, 192] width 26 height 6
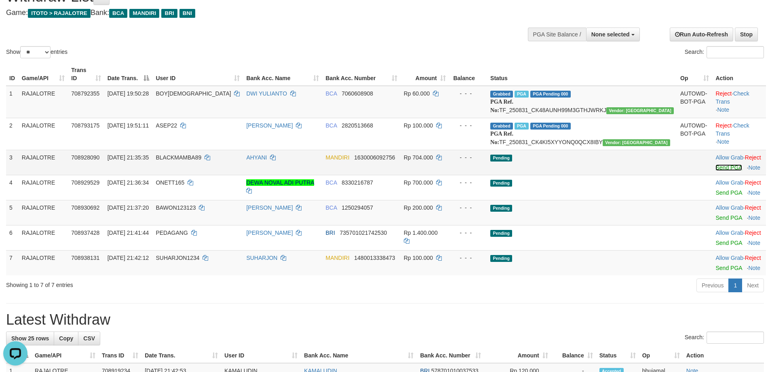
click at [716, 171] on link "Send PGA" at bounding box center [729, 167] width 26 height 6
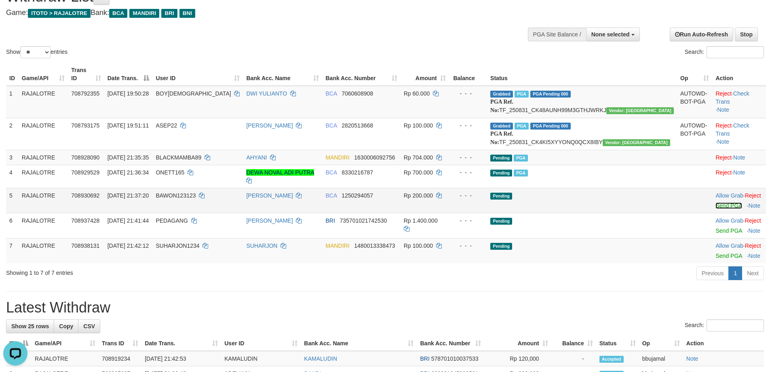
click at [716, 206] on link "Send PGA" at bounding box center [729, 205] width 26 height 6
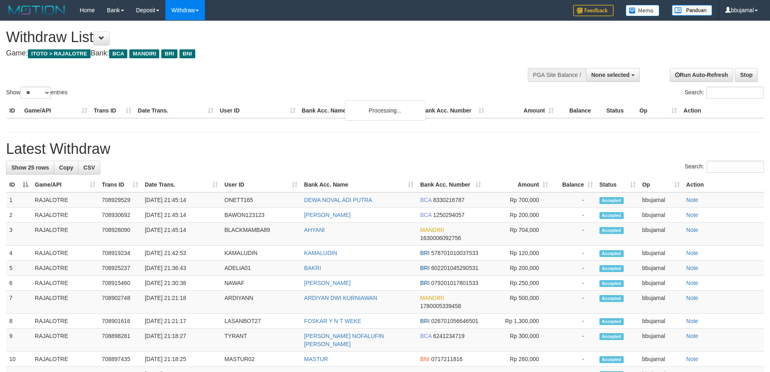
select select
select select "**"
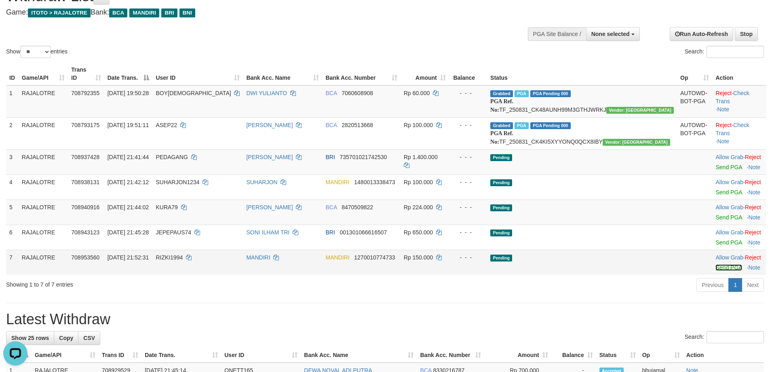
click at [718, 271] on link "Send PGA" at bounding box center [729, 267] width 26 height 6
click at [716, 245] on link "Send PGA" at bounding box center [729, 242] width 26 height 6
click at [716, 220] on link "Send PGA" at bounding box center [729, 217] width 26 height 6
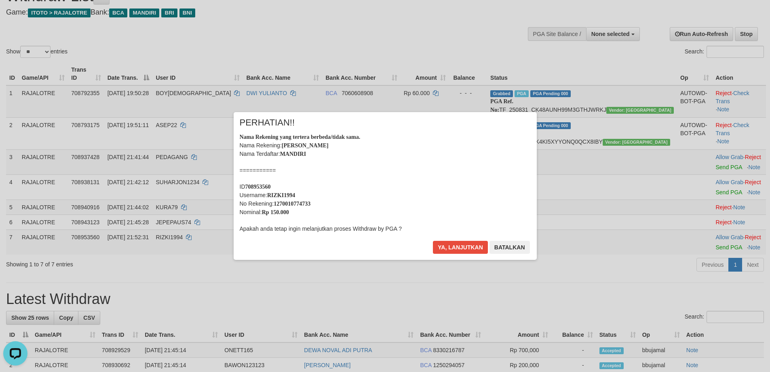
click at [711, 199] on div "× PERHATIAN!! Nama Rekening yang tertera berbeda/tidak sama. Nama Rekening: RIZ…" at bounding box center [385, 186] width 770 height 180
click at [433, 241] on button "Ya, lanjutkan" at bounding box center [460, 247] width 55 height 13
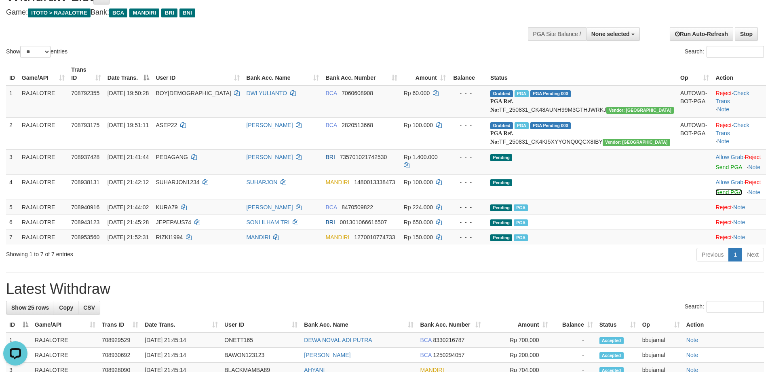
click at [716, 195] on link "Send PGA" at bounding box center [729, 192] width 26 height 6
click at [716, 170] on link "Send PGA" at bounding box center [729, 167] width 26 height 6
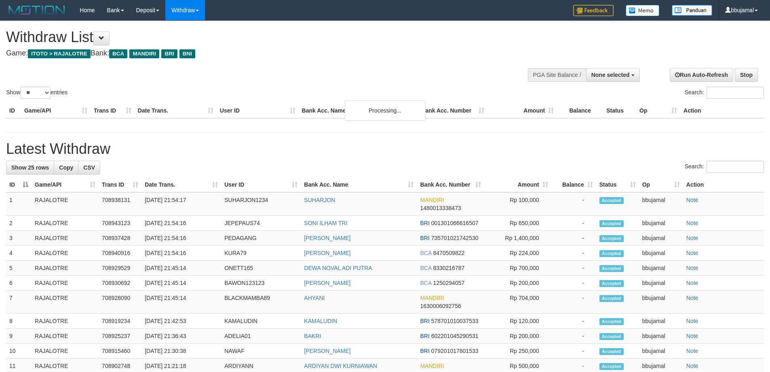
select select
select select "**"
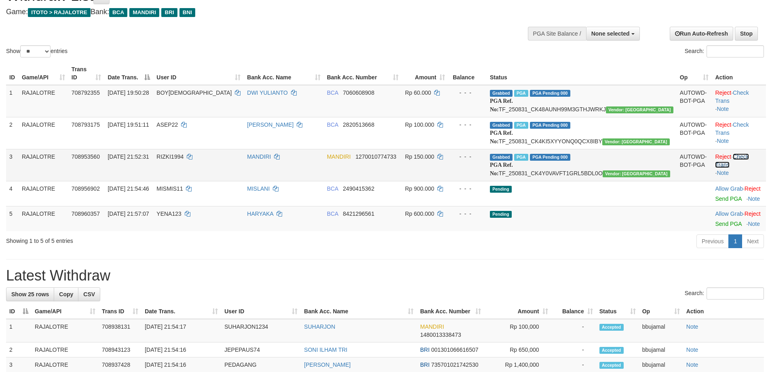
click at [740, 163] on link "Check Trans" at bounding box center [732, 160] width 34 height 15
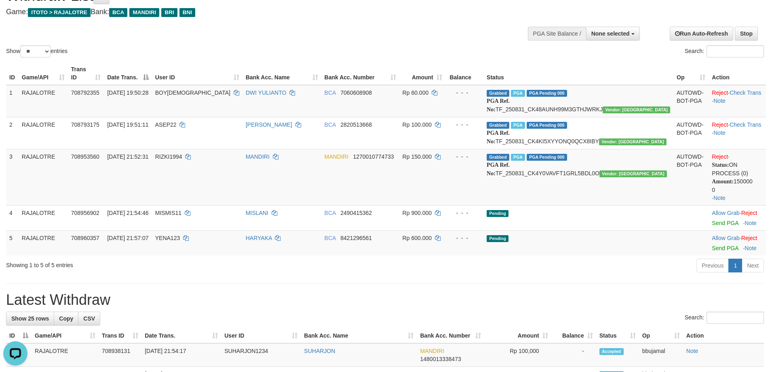
click at [547, 283] on hr at bounding box center [385, 283] width 758 height 0
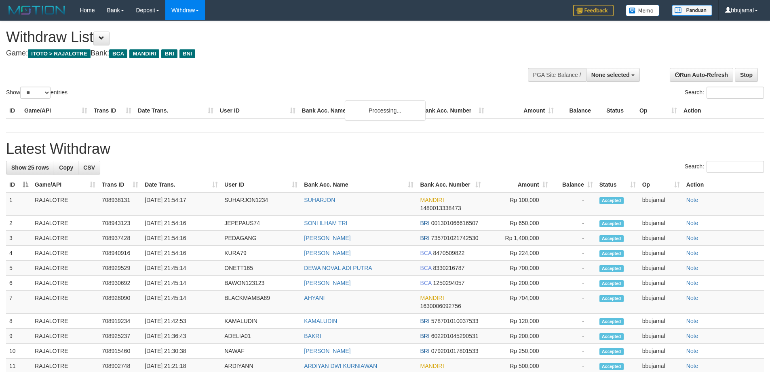
select select
select select "**"
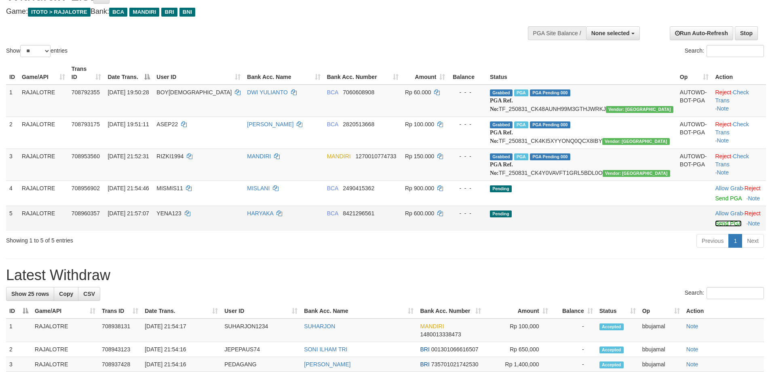
click at [715, 226] on link "Send PGA" at bounding box center [728, 223] width 26 height 6
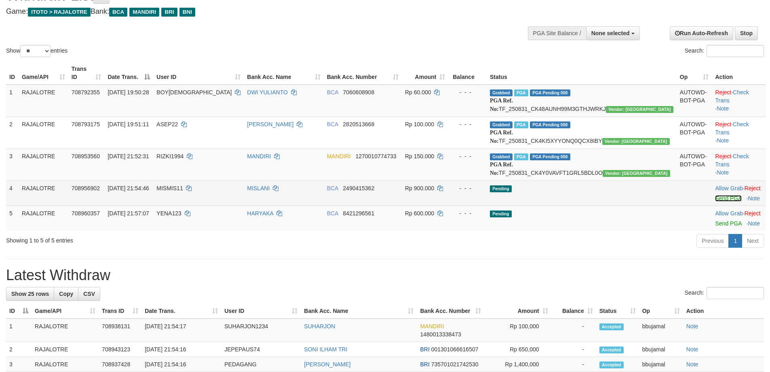
click at [715, 201] on link "Send PGA" at bounding box center [728, 198] width 26 height 6
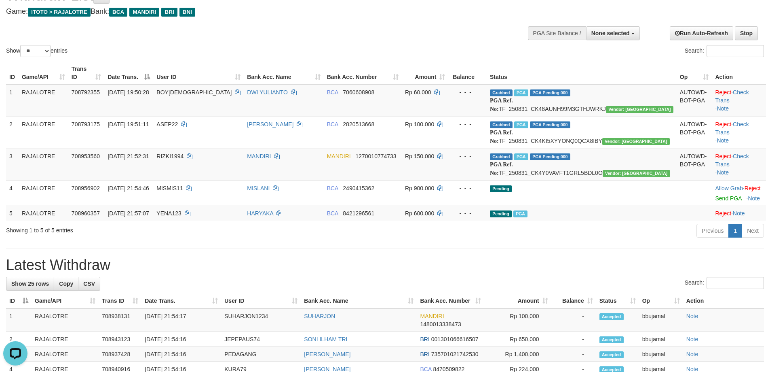
scroll to position [0, 0]
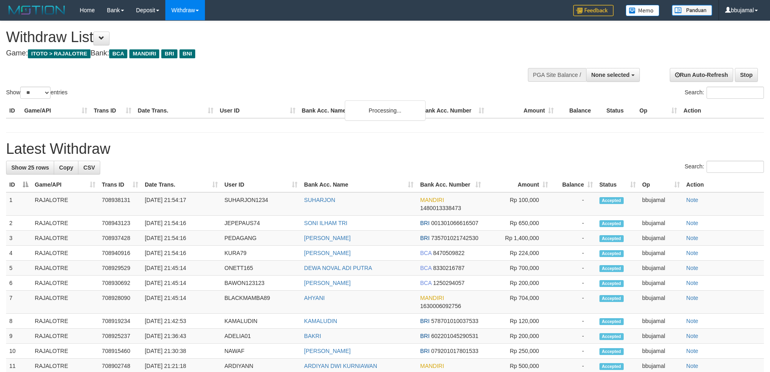
select select
select select "**"
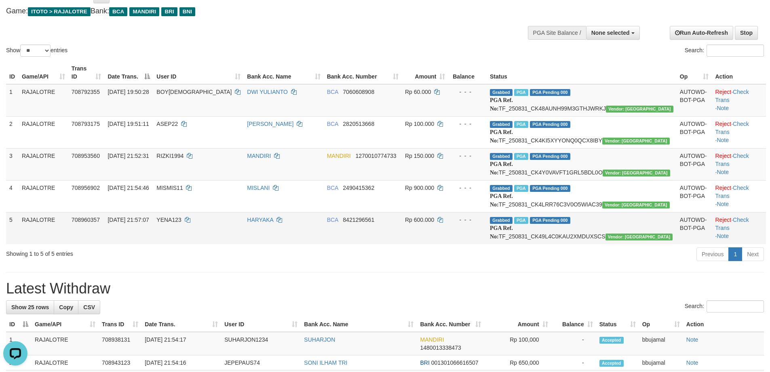
click at [181, 223] on span "YENA123" at bounding box center [169, 219] width 25 height 6
copy td "YENA123"
click at [733, 231] on link "Check Trans" at bounding box center [732, 223] width 34 height 15
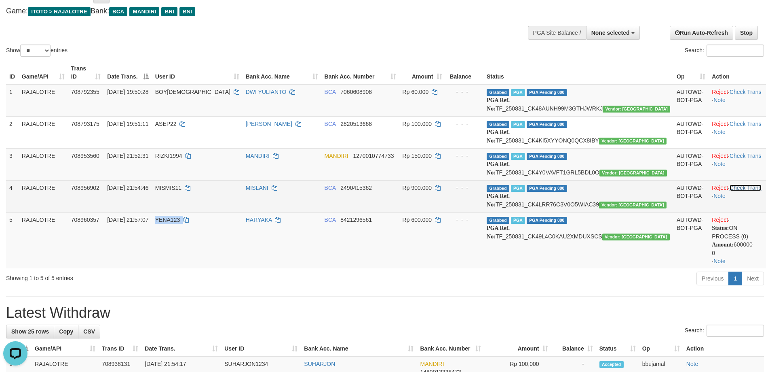
click at [735, 191] on link "Check Trans" at bounding box center [746, 187] width 32 height 6
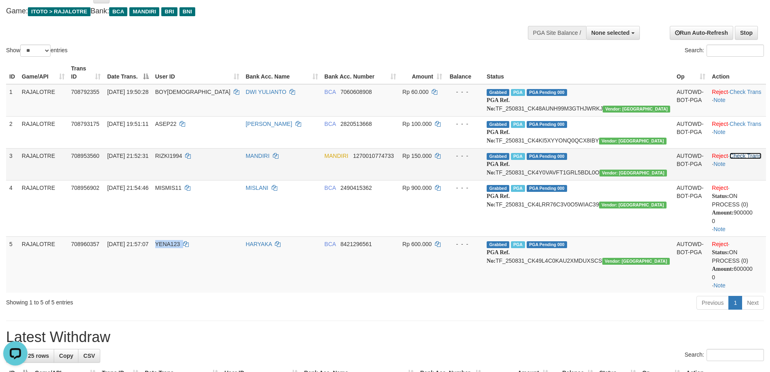
click at [731, 159] on link "Check Trans" at bounding box center [746, 155] width 32 height 6
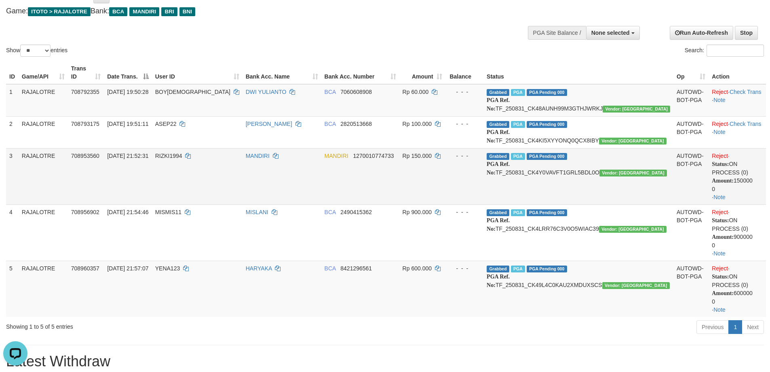
click at [581, 175] on td "Grabbed PGA PGA Pending 000 {"status":"000","data":{"unique_id":"867-708953560-…" at bounding box center [579, 176] width 190 height 56
copy td "TF_250831_CK4Y0VAVFT1GRL5BDL0O"
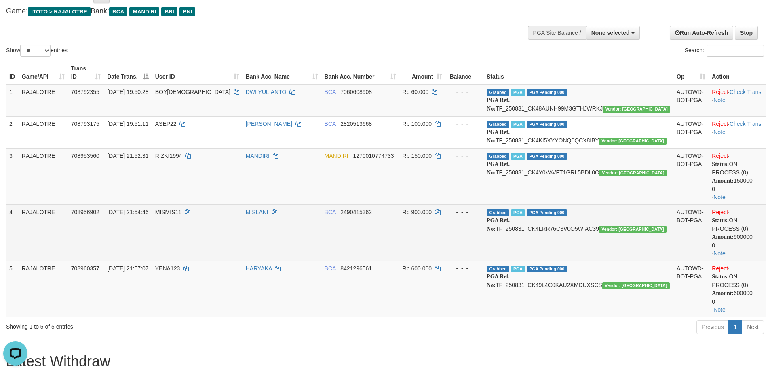
click at [583, 235] on td "Grabbed PGA PGA Pending 000 {"status":"000","data":{"unique_id":"867-708956902-…" at bounding box center [579, 232] width 190 height 56
copy td "TF_250831_CK4LRR76C3V0O5WIAC39"
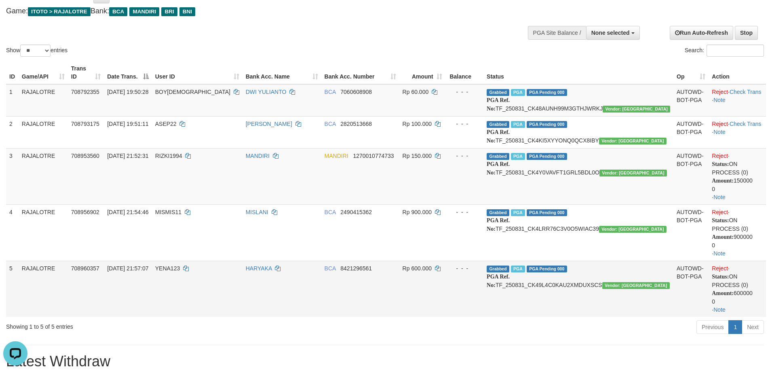
click at [595, 291] on td "Grabbed PGA PGA Pending 000 {"status":"000","data":{"unique_id":"867-708960357-…" at bounding box center [579, 288] width 190 height 56
copy td "TF_250831_CK49L4C0KAU2XMDUXSCS"
click at [104, 277] on td "708960357" at bounding box center [86, 288] width 36 height 56
click at [104, 276] on td "708960357" at bounding box center [86, 288] width 36 height 56
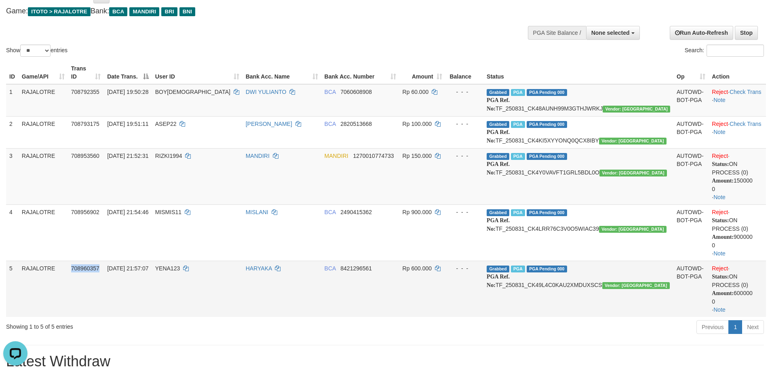
click at [104, 276] on td "708960357" at bounding box center [86, 288] width 36 height 56
copy span "708960357"
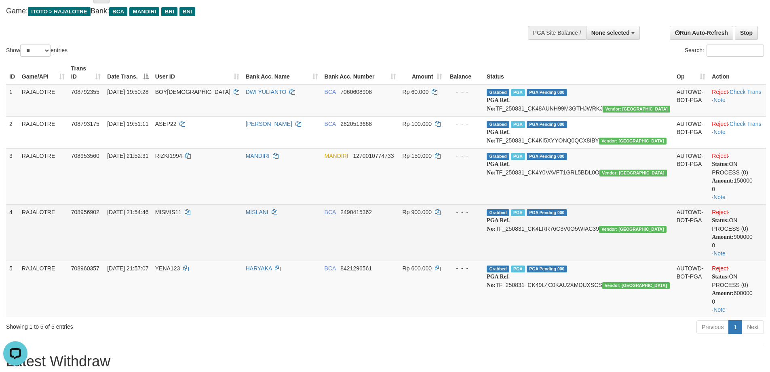
click at [91, 222] on td "708956902" at bounding box center [86, 232] width 36 height 56
copy span "708956902"
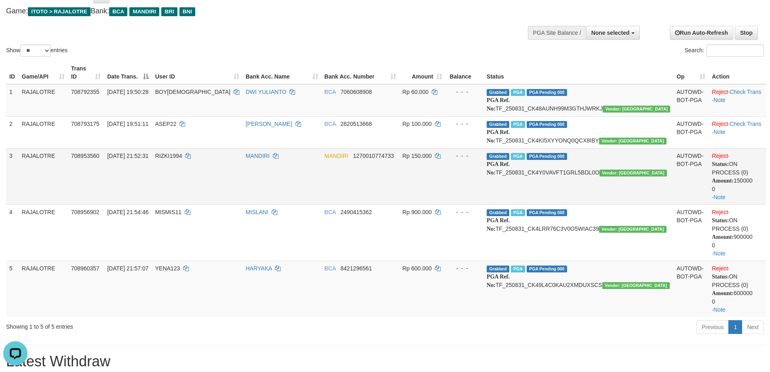
click at [94, 167] on td "708953560" at bounding box center [86, 176] width 36 height 56
copy span "708953560"
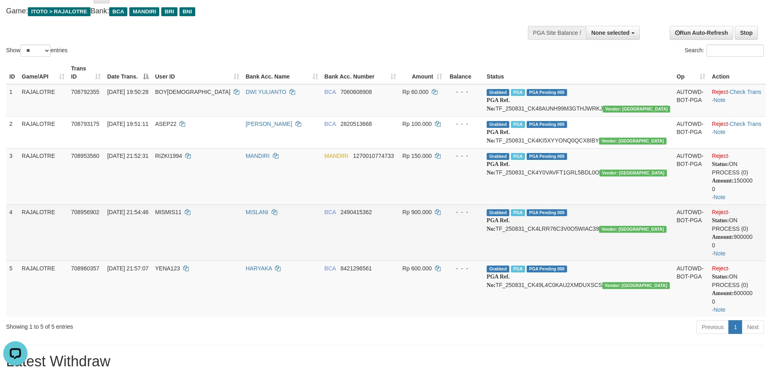
click at [99, 215] on span "708956902" at bounding box center [85, 212] width 28 height 6
copy span "708956902"
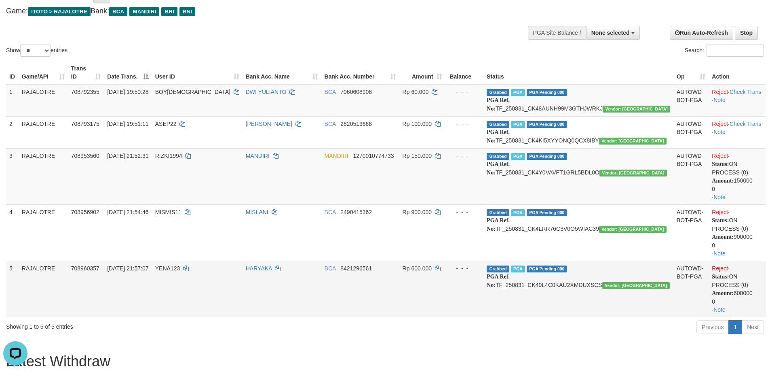
click at [180, 271] on span "YENA123" at bounding box center [167, 268] width 25 height 6
copy td "YENA123"
click at [95, 266] on td "708960357" at bounding box center [86, 288] width 36 height 56
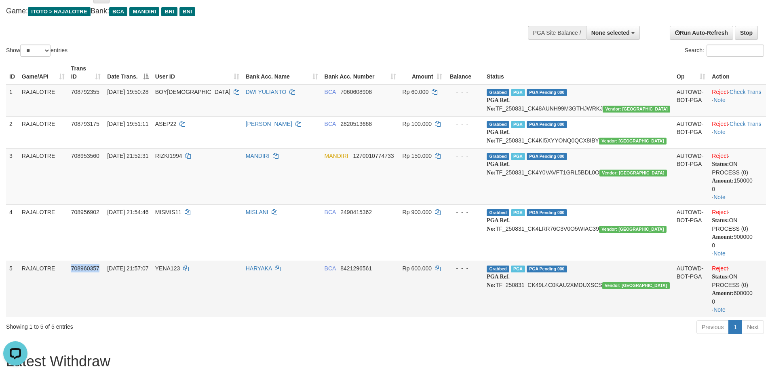
copy span "708960357"
